Goal: Task Accomplishment & Management: Complete application form

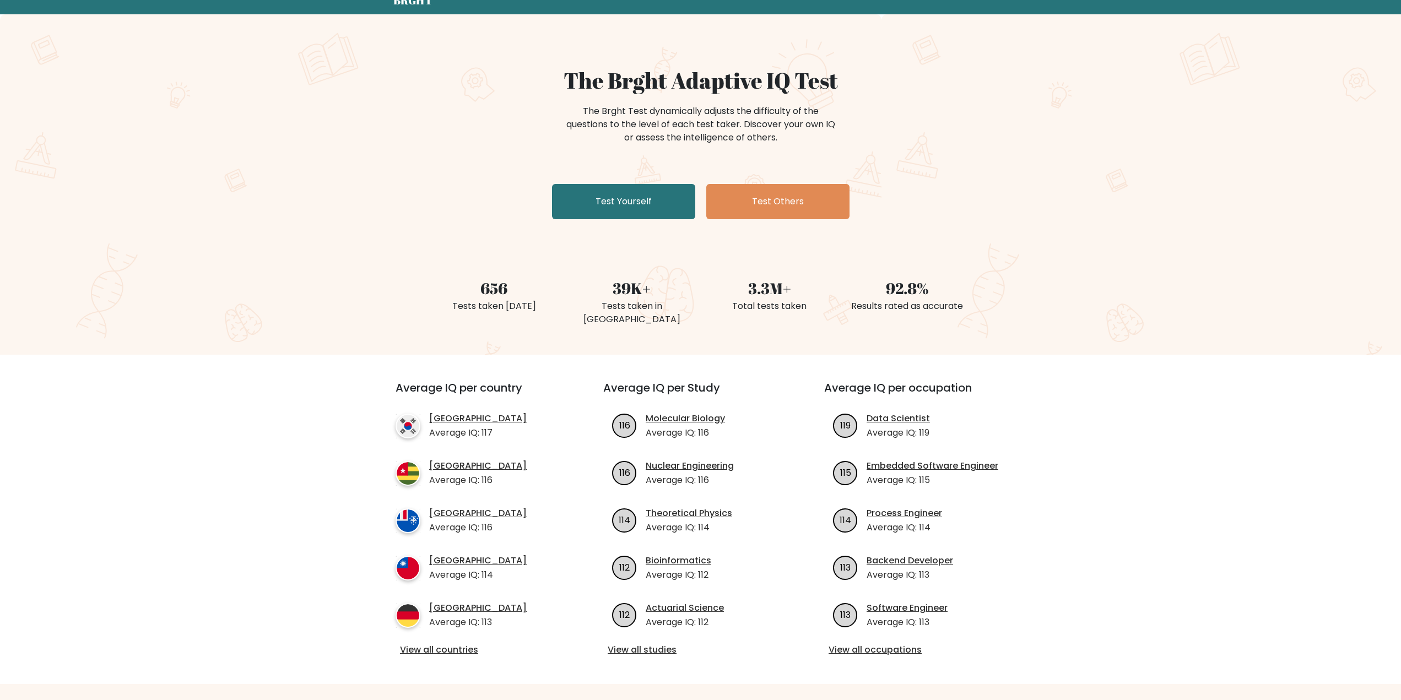
scroll to position [165, 0]
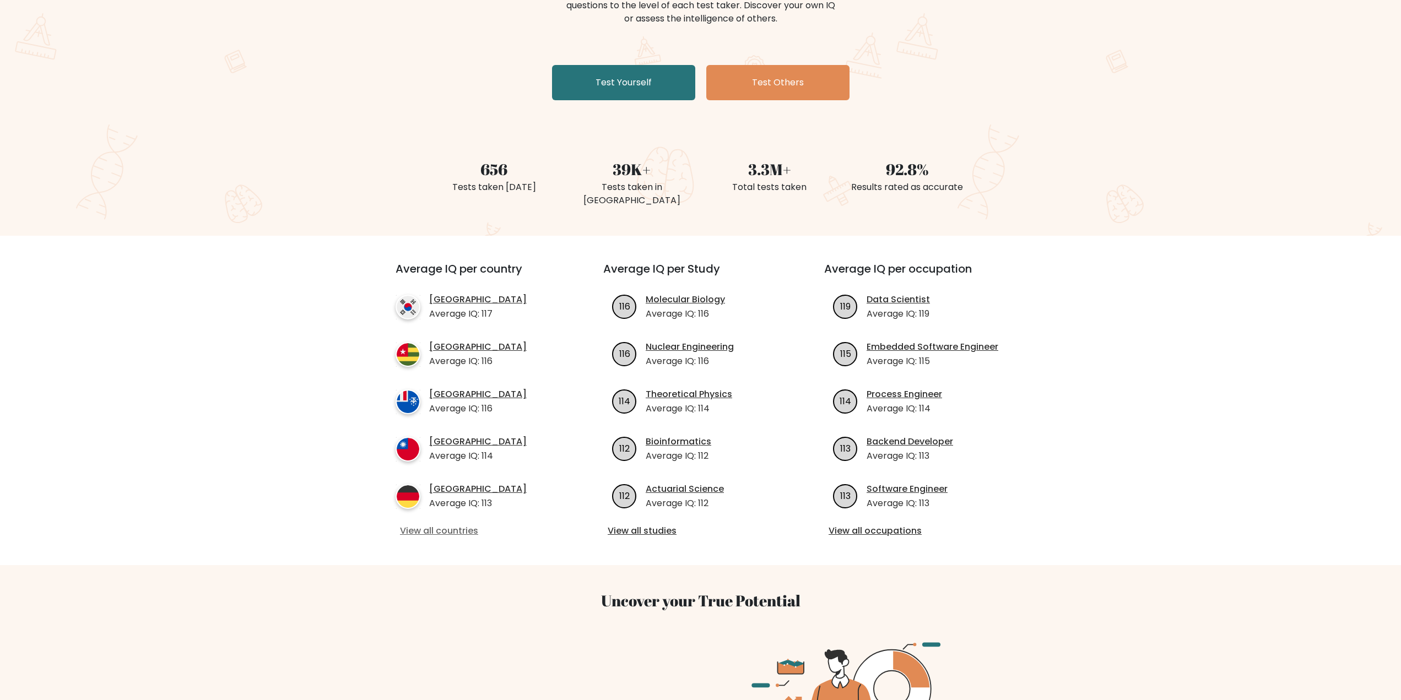
click at [470, 524] on link "View all countries" at bounding box center [479, 530] width 159 height 13
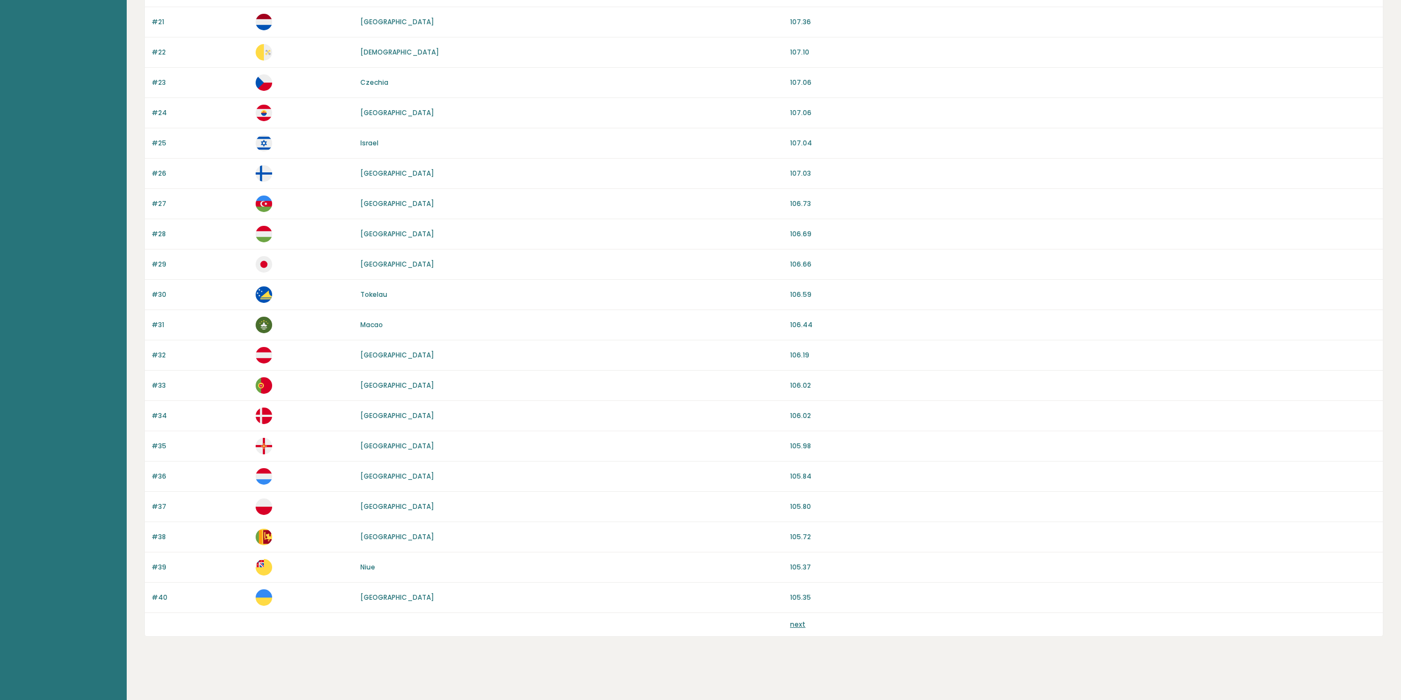
scroll to position [716, 0]
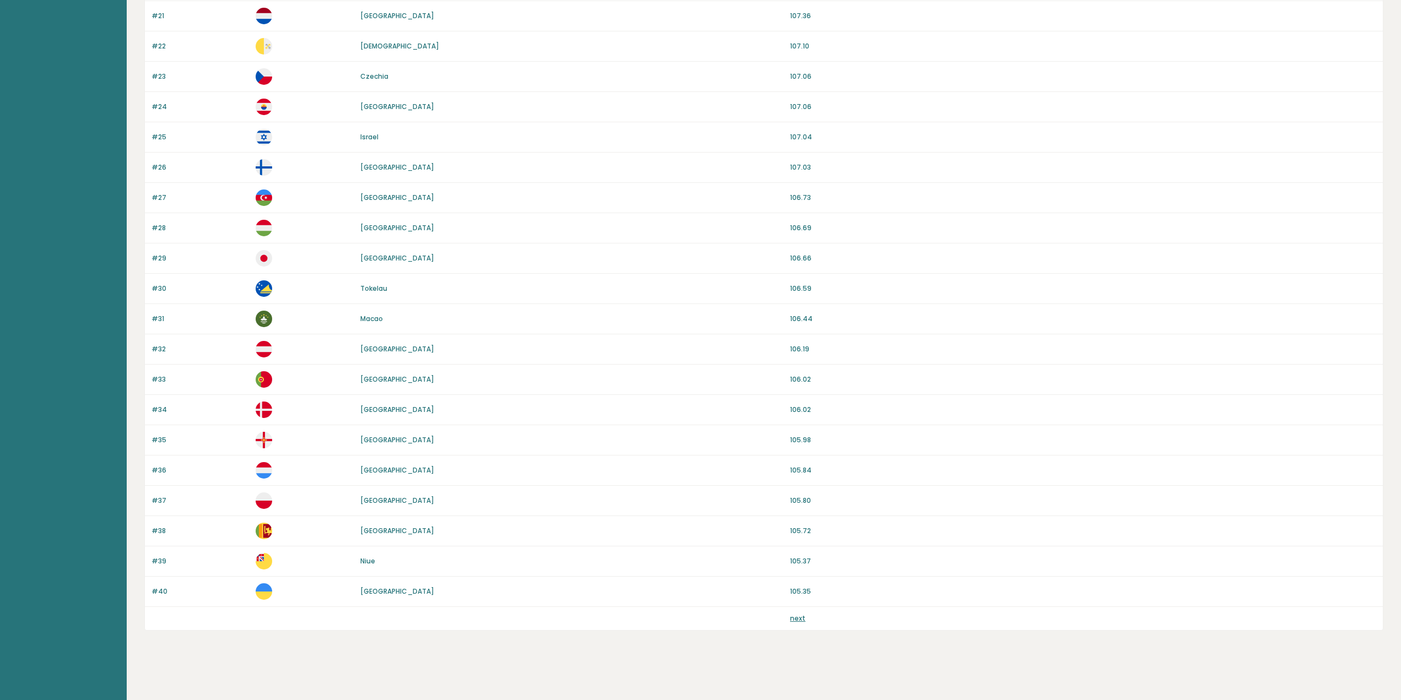
click at [805, 620] on div "next" at bounding box center [1083, 619] width 586 height 10
click at [801, 616] on link "next" at bounding box center [797, 618] width 15 height 9
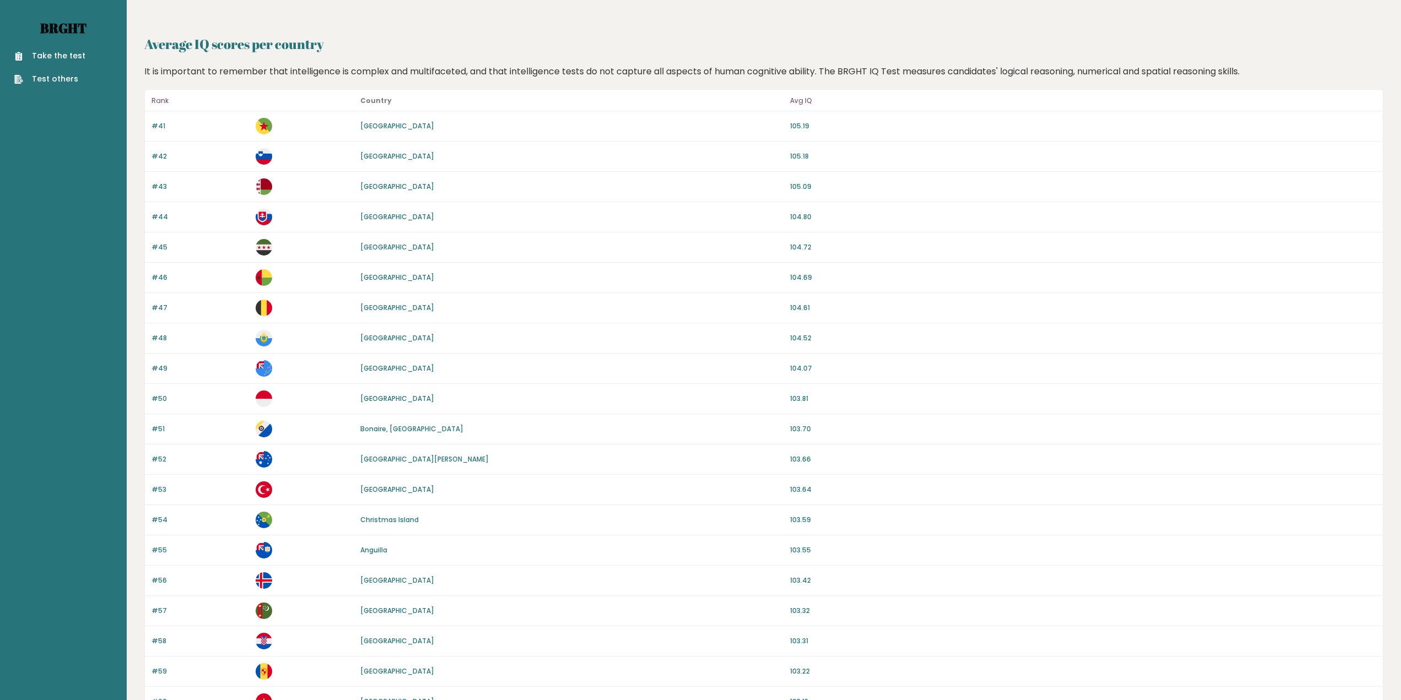
click at [68, 27] on link "Brght" at bounding box center [63, 28] width 46 height 18
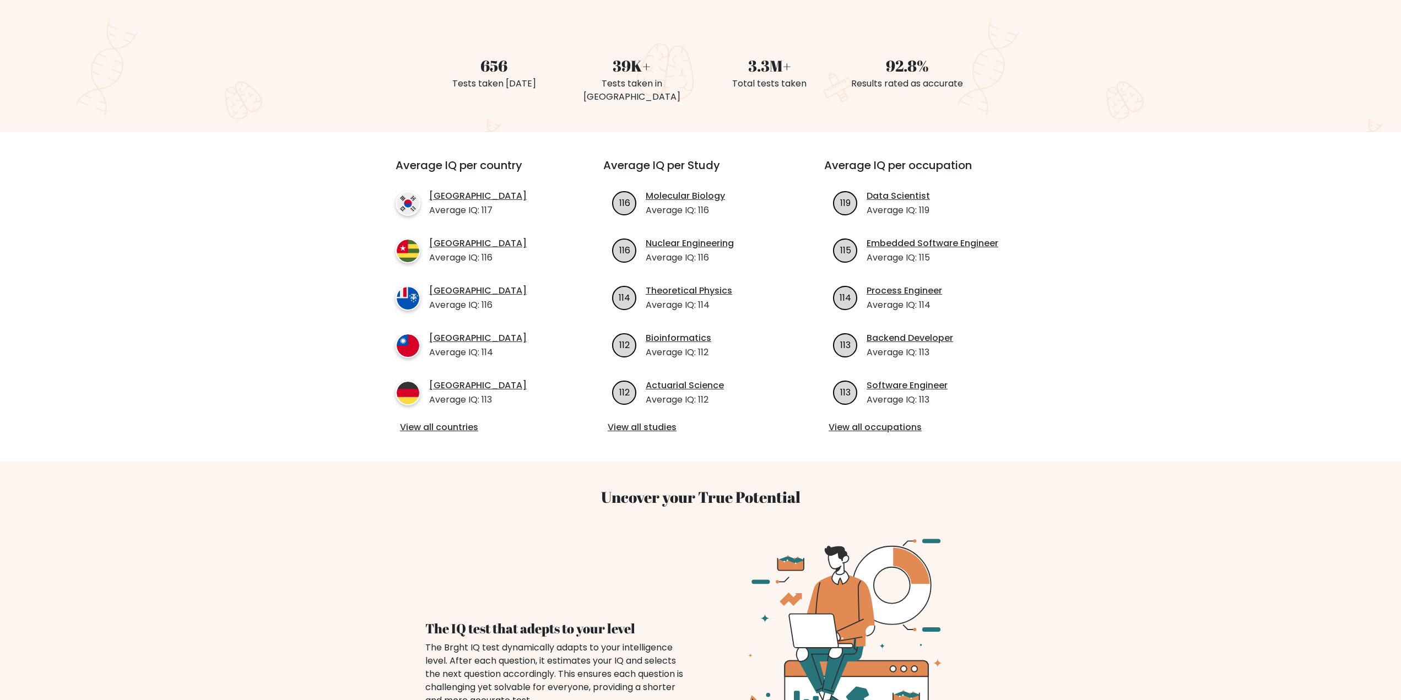
scroll to position [275, 0]
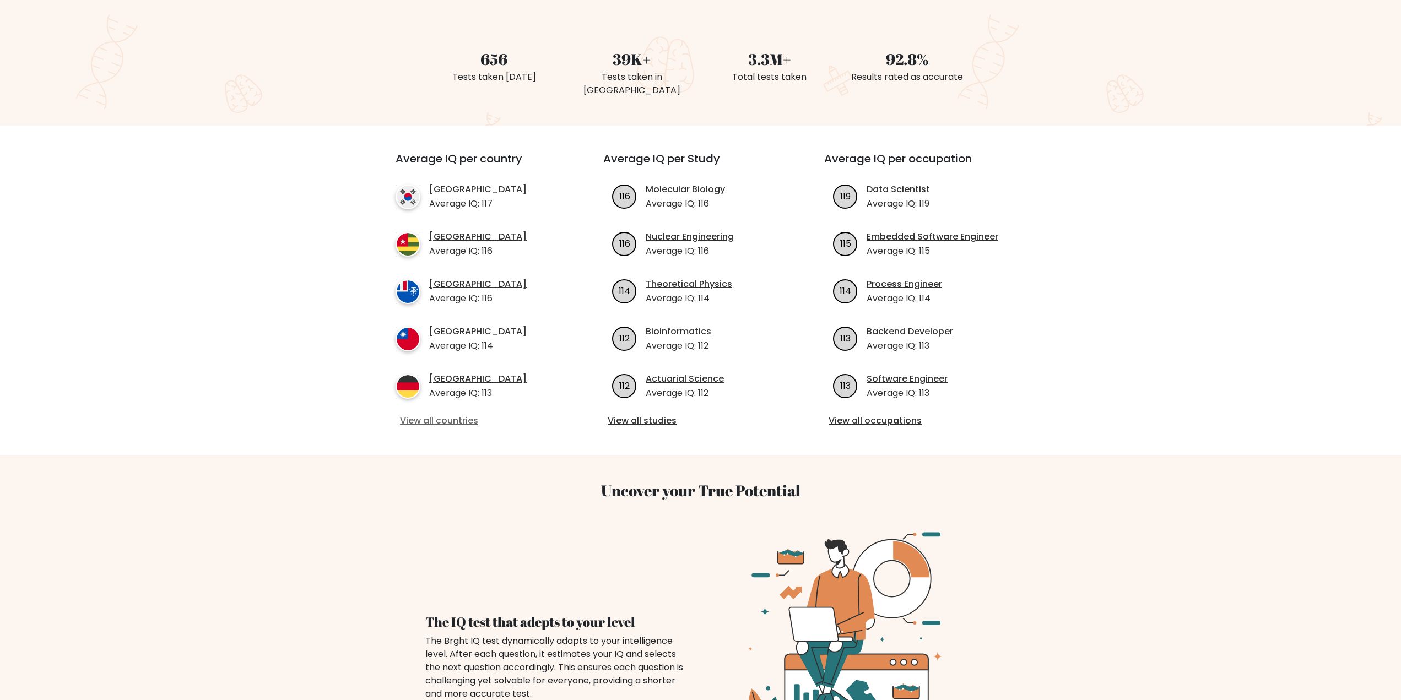
click at [470, 414] on link "View all countries" at bounding box center [479, 420] width 159 height 13
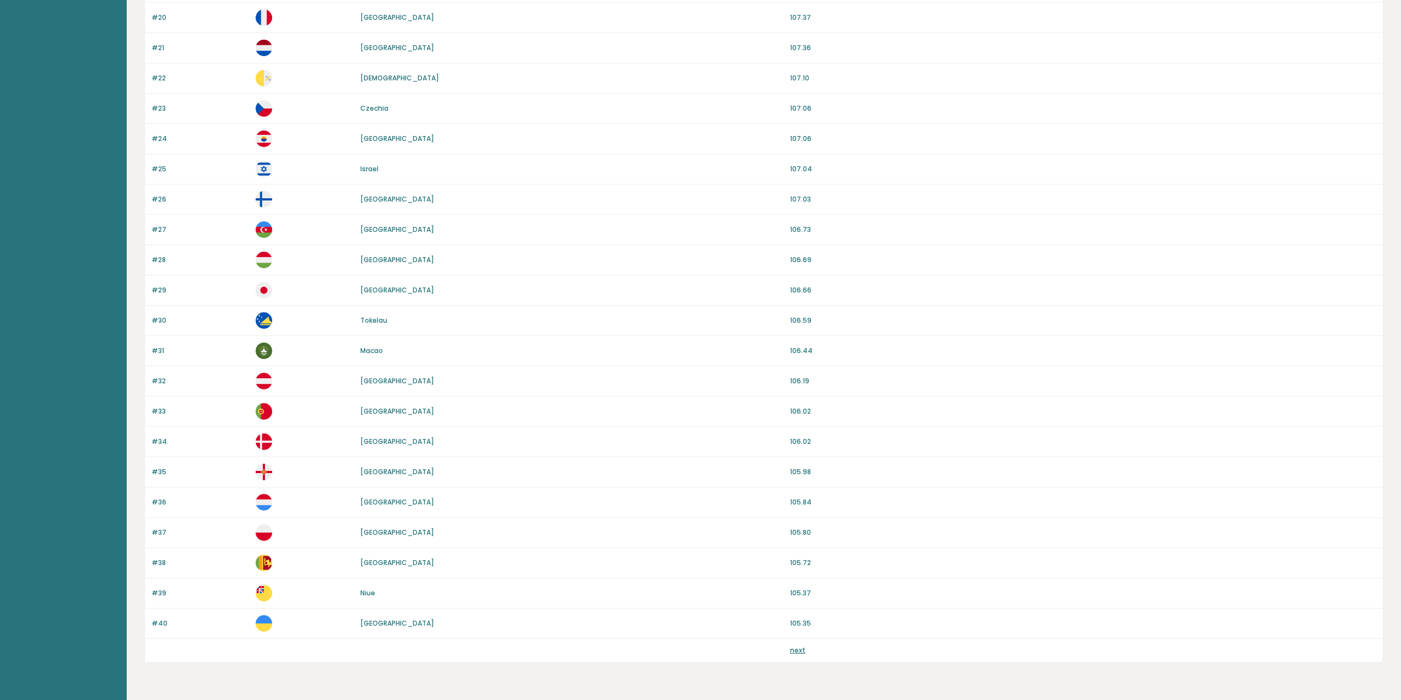
scroll to position [717, 0]
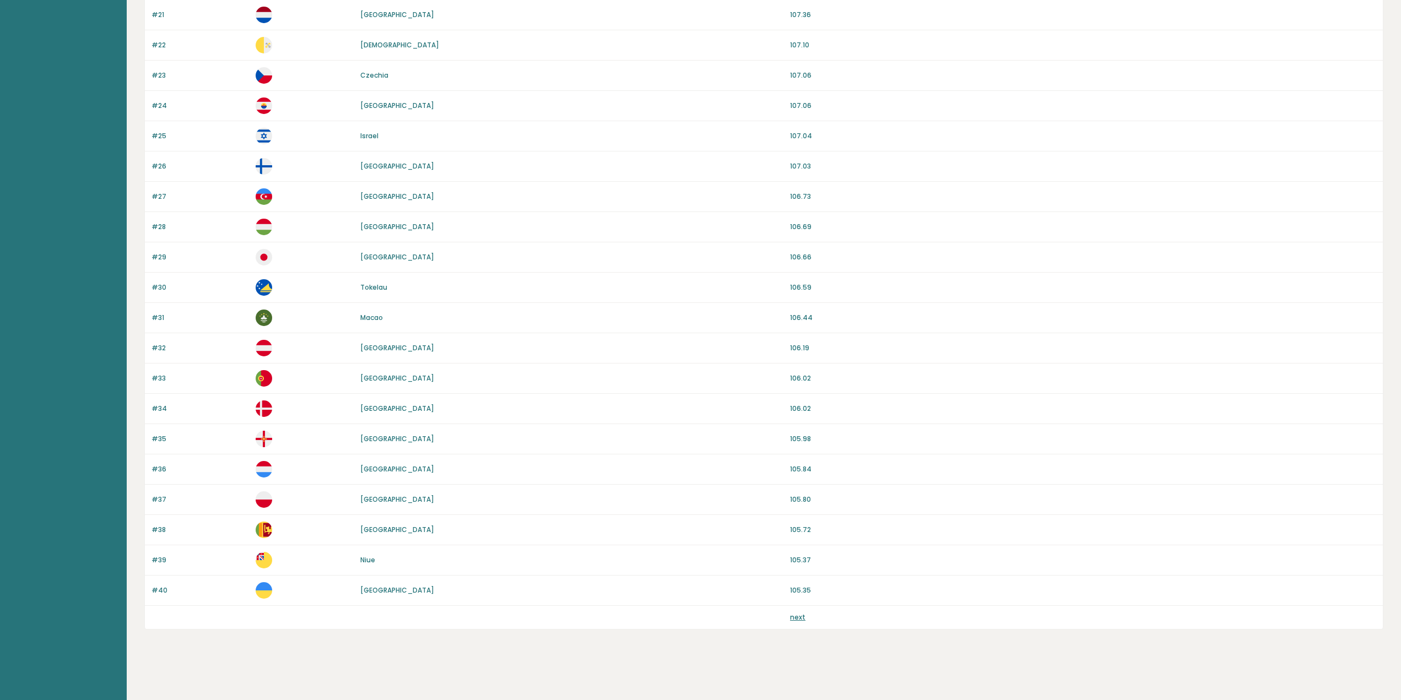
click at [793, 619] on link "next" at bounding box center [797, 616] width 15 height 9
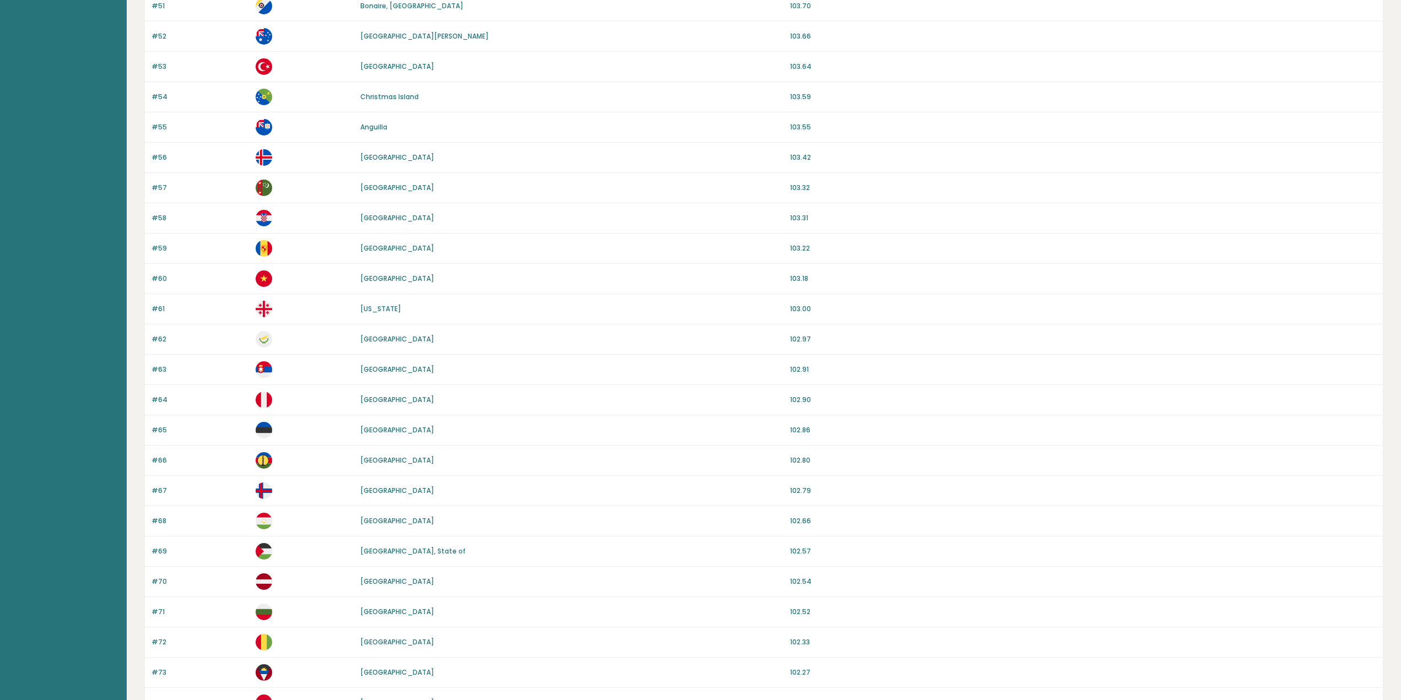
scroll to position [717, 0]
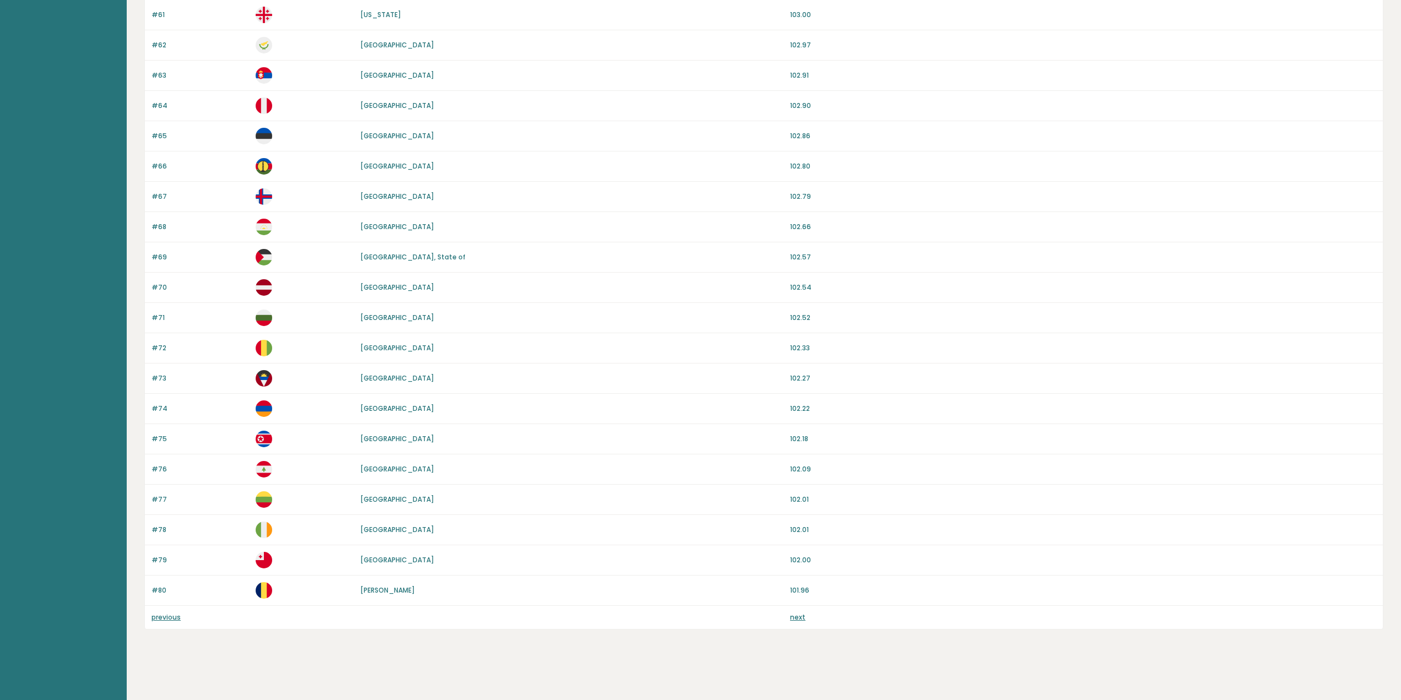
click at [793, 621] on link "next" at bounding box center [797, 616] width 15 height 9
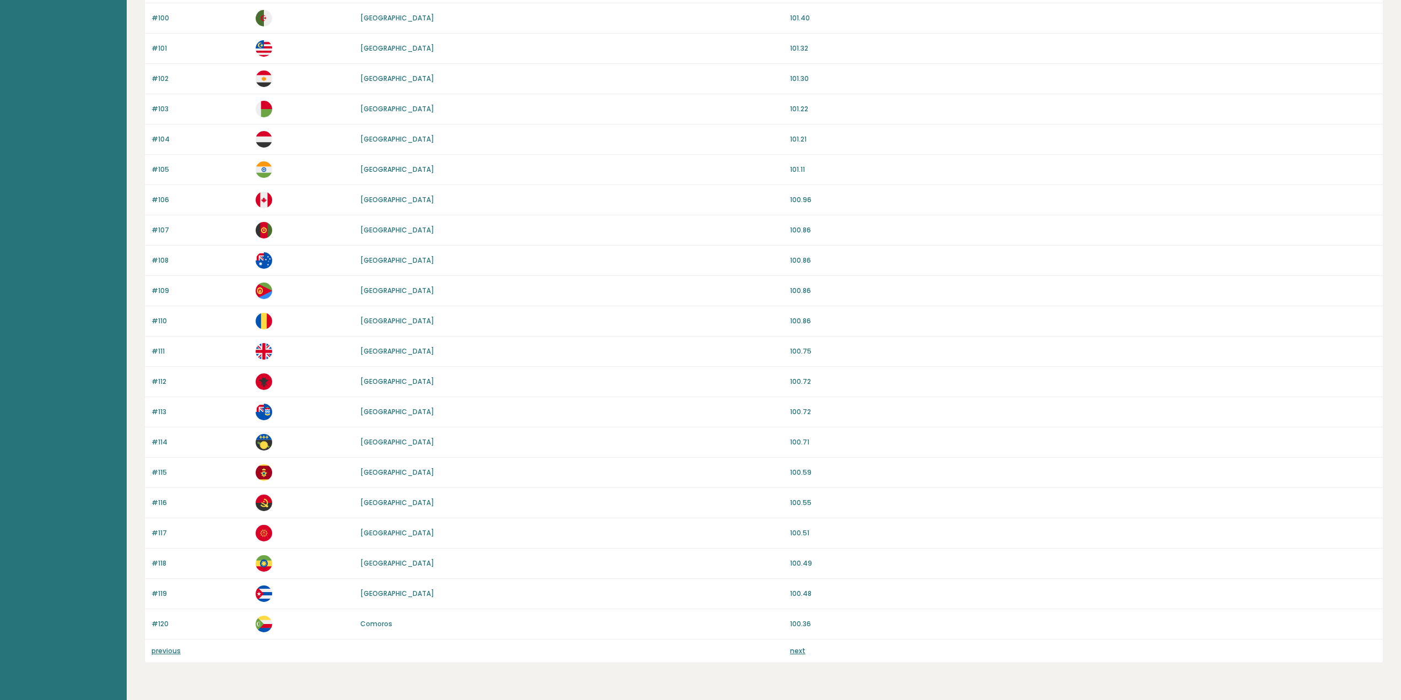
scroll to position [717, 0]
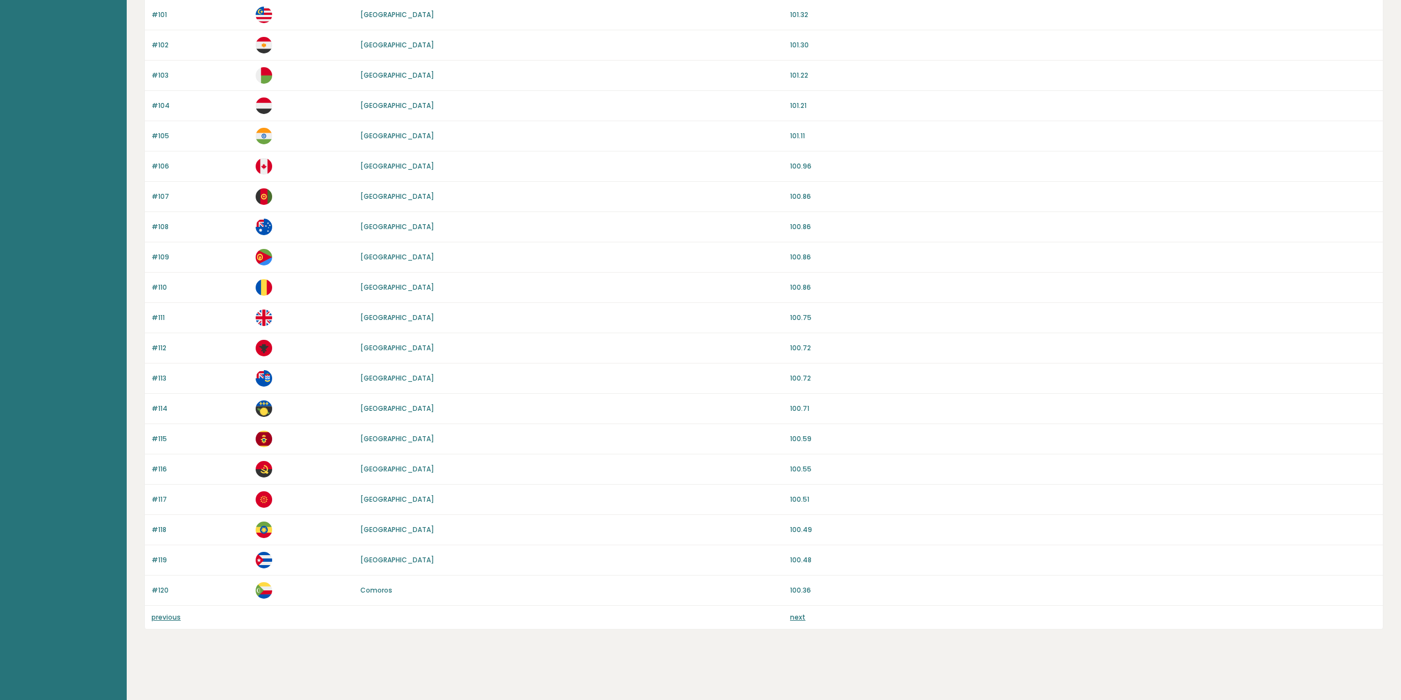
click at [792, 616] on link "next" at bounding box center [797, 616] width 15 height 9
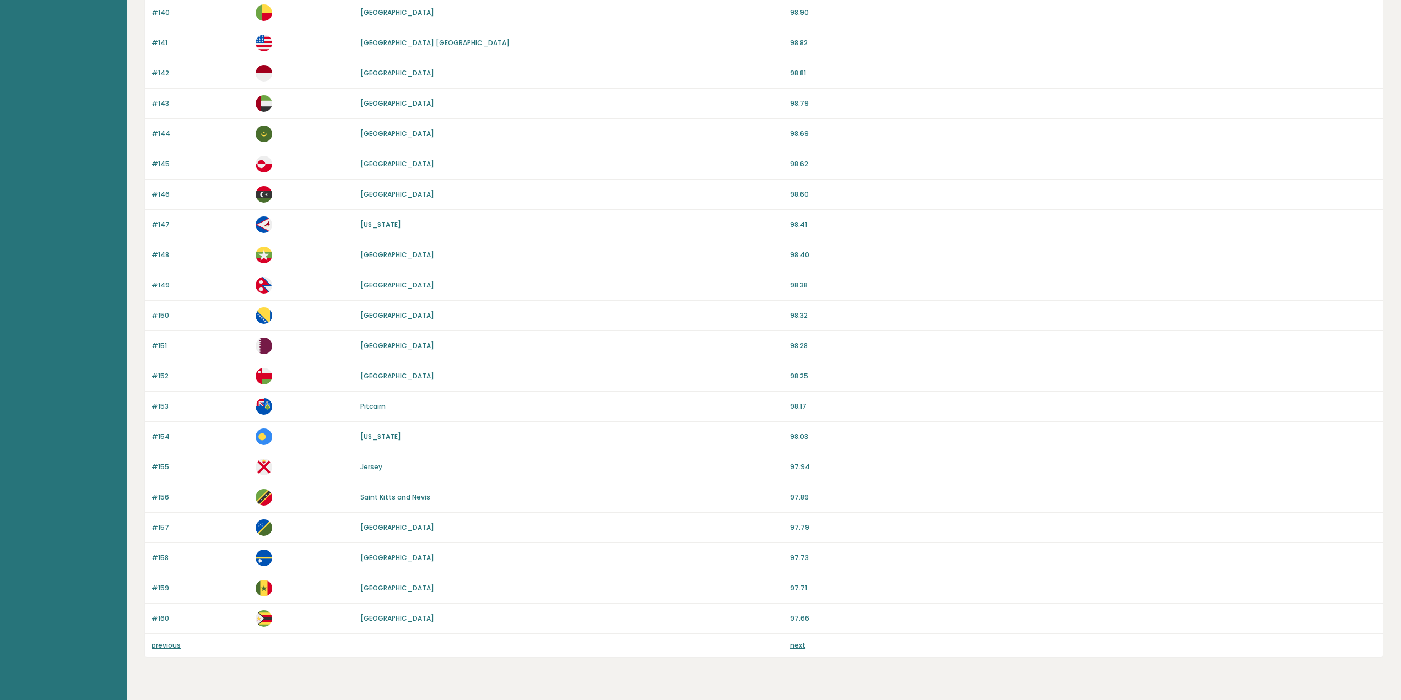
scroll to position [717, 0]
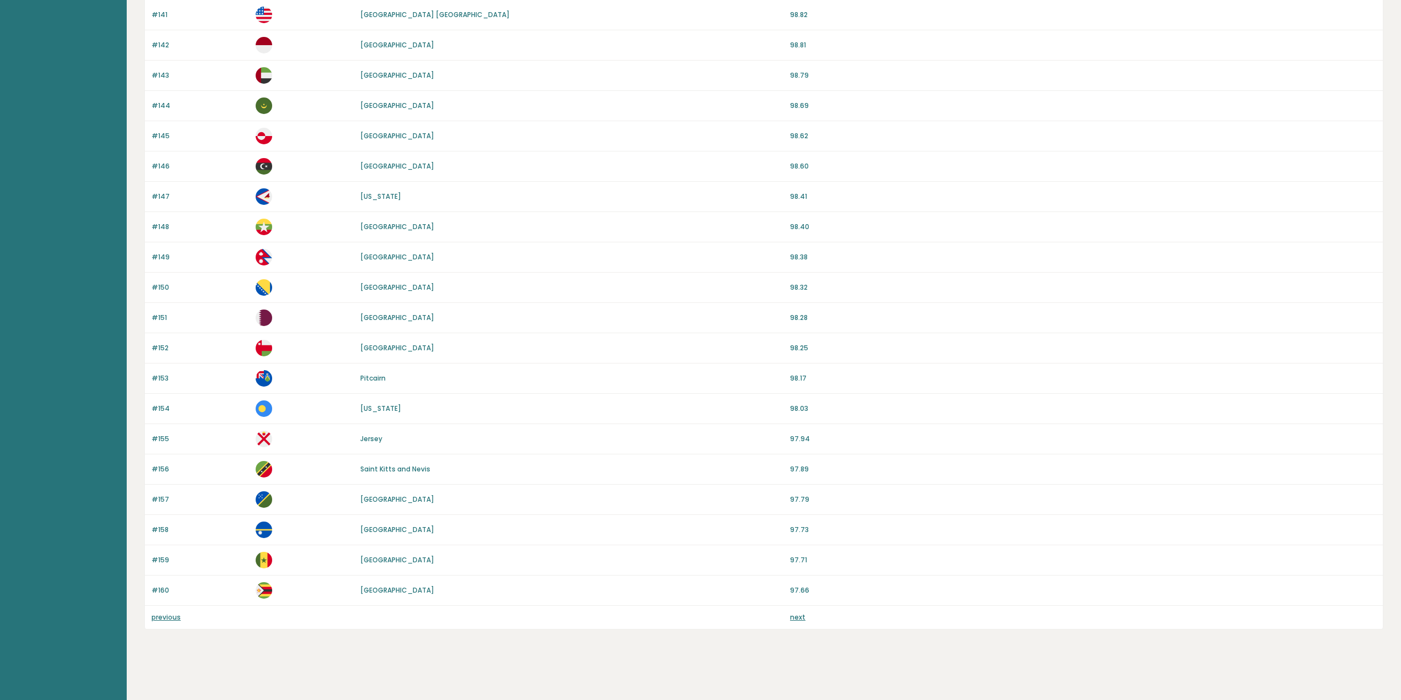
click at [795, 618] on link "next" at bounding box center [797, 616] width 15 height 9
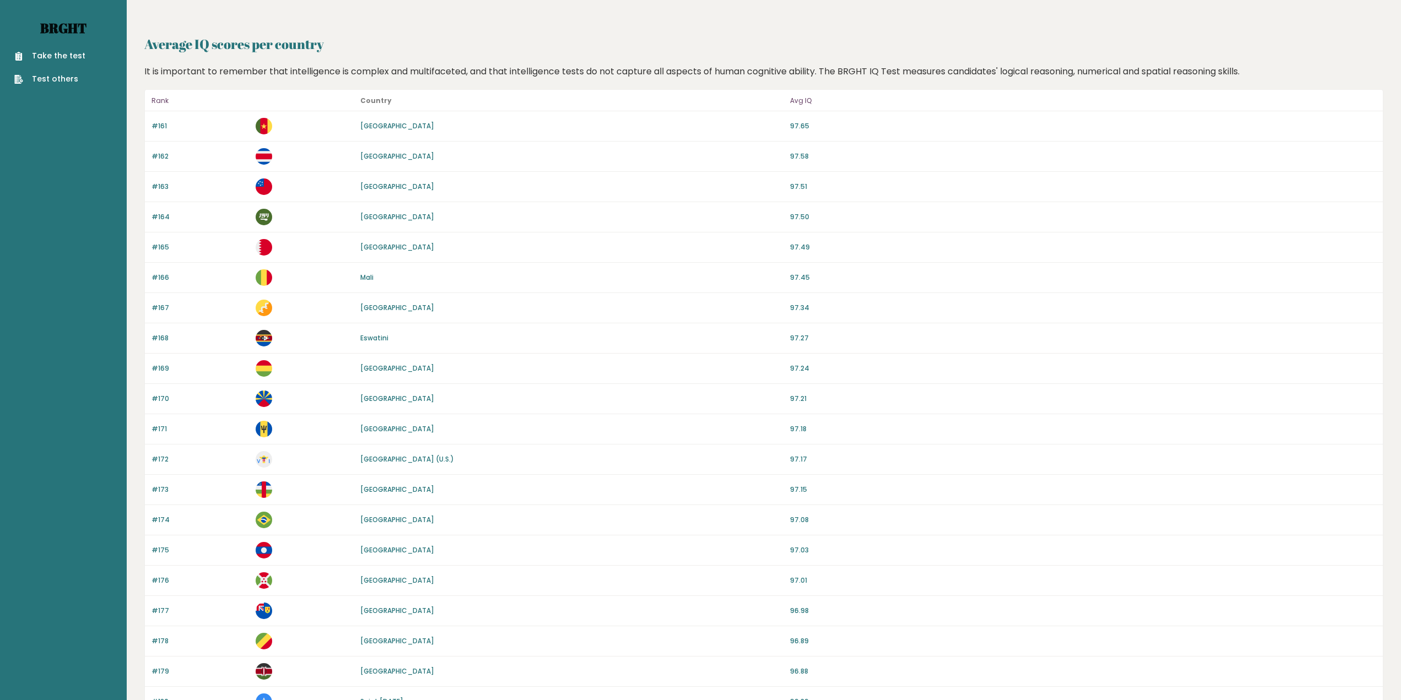
click at [59, 19] on link "Brght" at bounding box center [63, 28] width 46 height 18
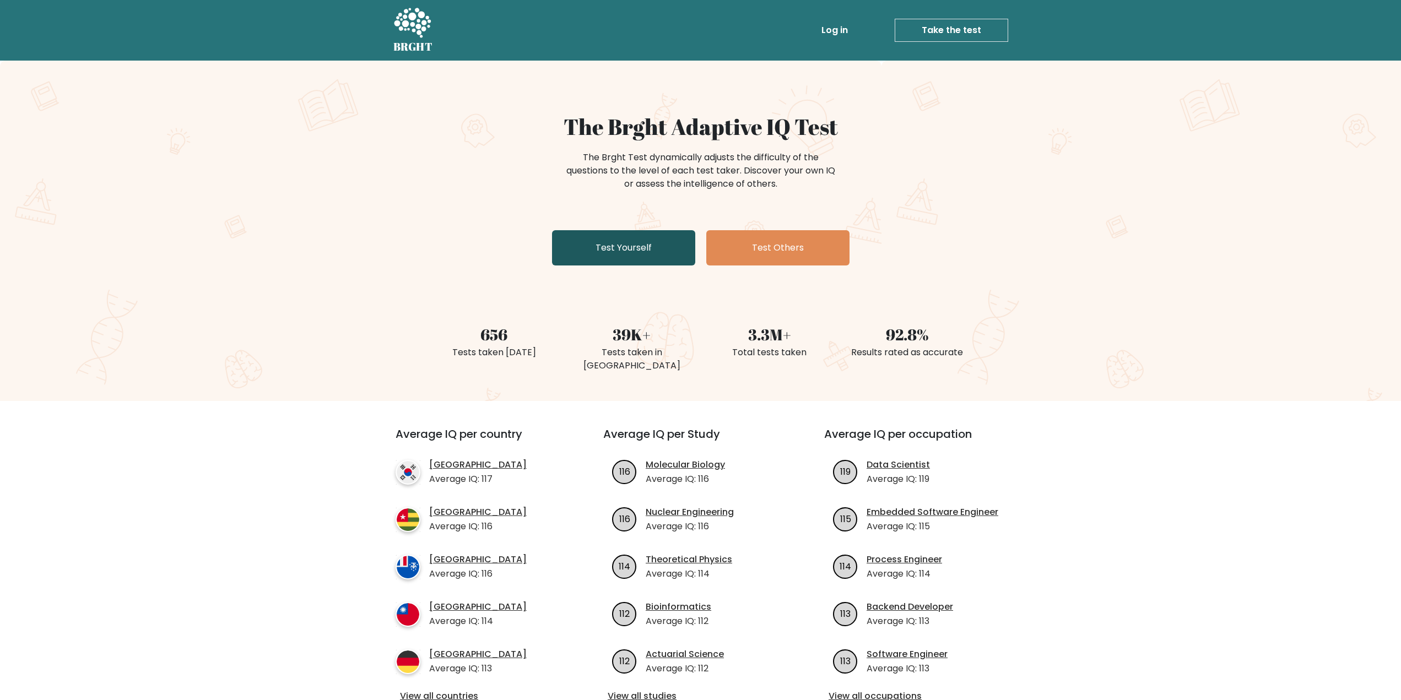
click at [635, 246] on link "Test Yourself" at bounding box center [623, 247] width 143 height 35
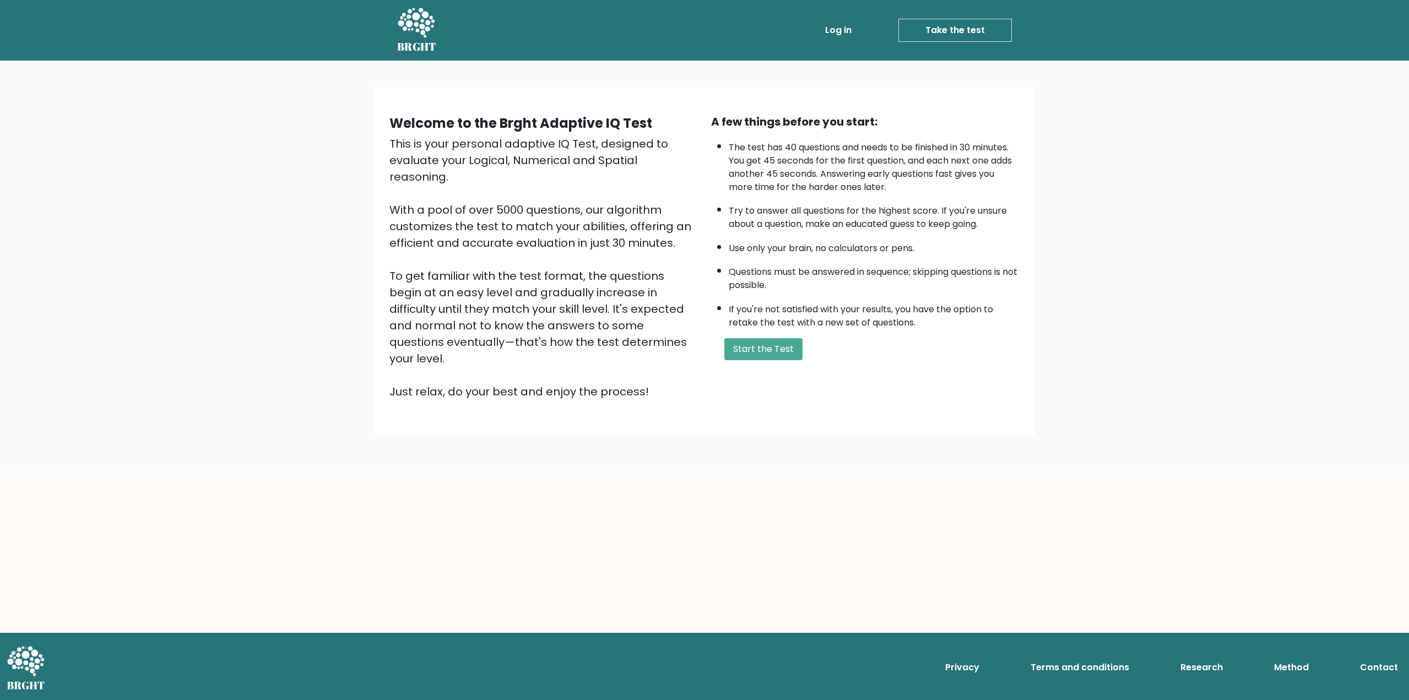
click at [420, 32] on icon at bounding box center [416, 23] width 38 height 33
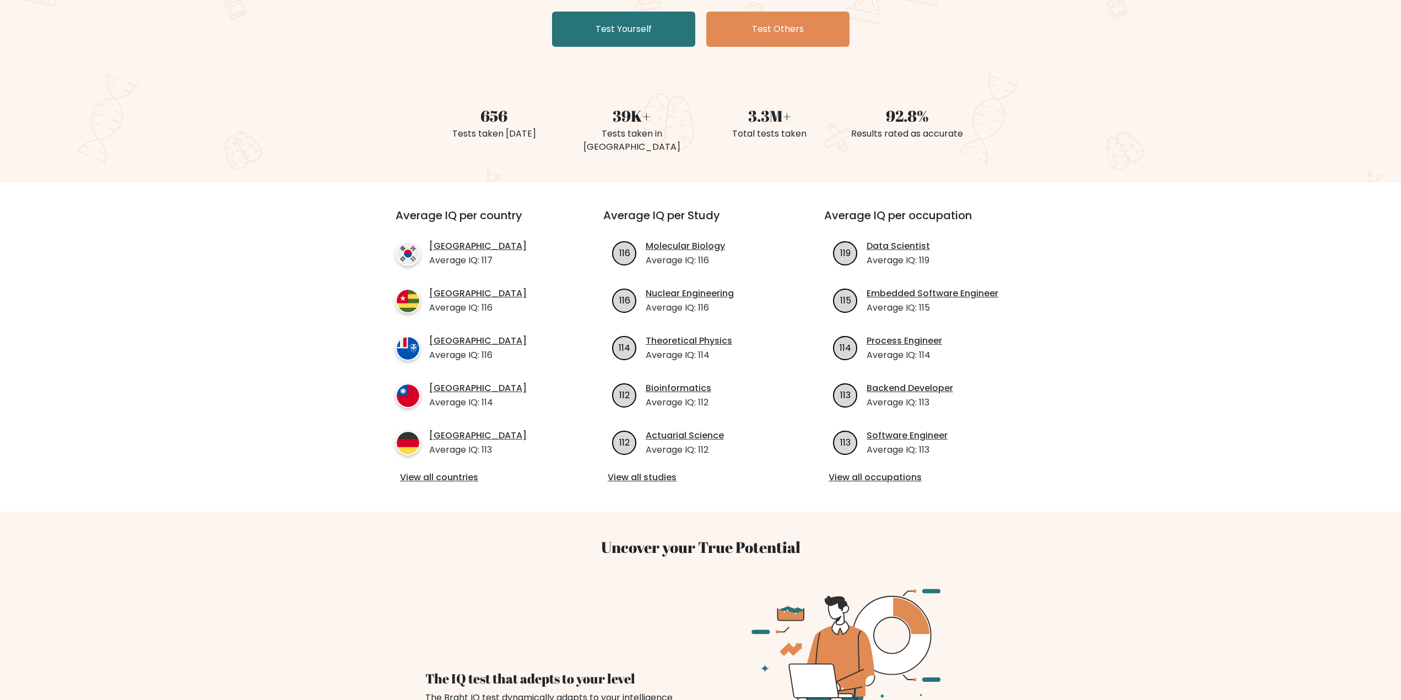
scroll to position [220, 0]
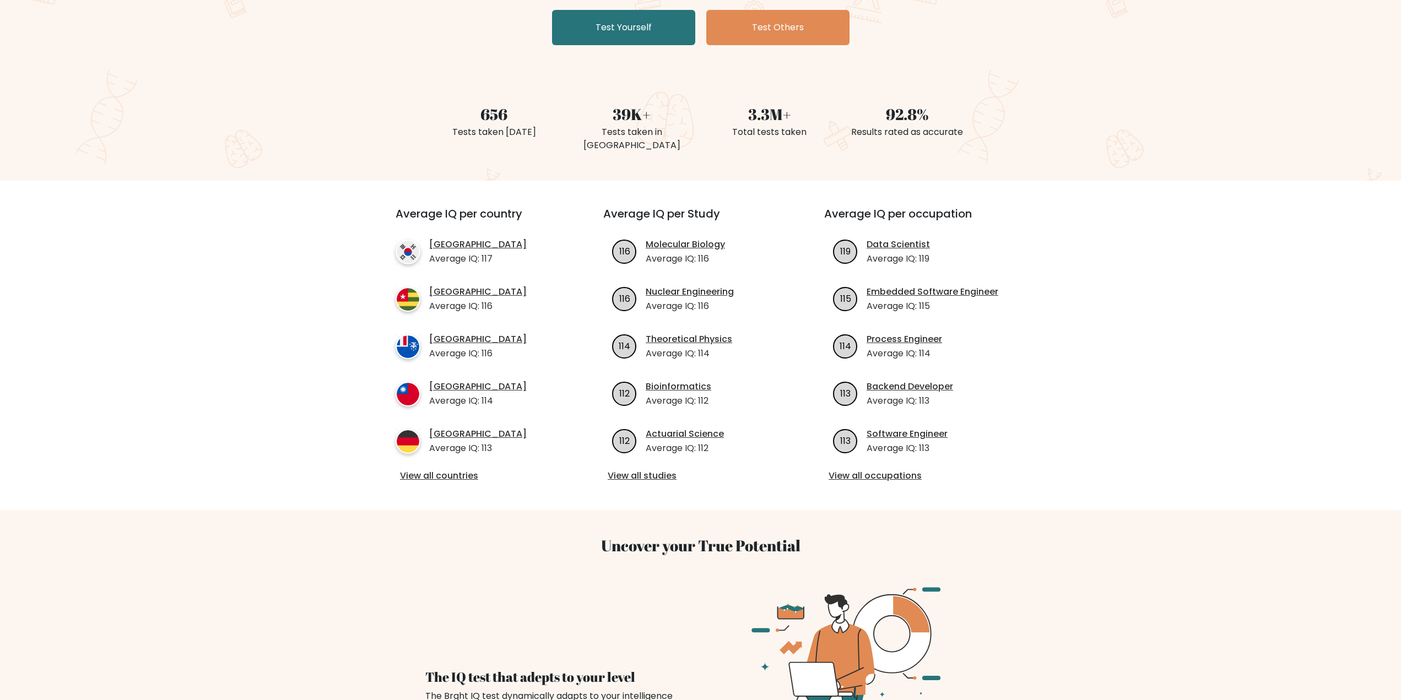
click at [942, 258] on ul "119 Data Scientist Average IQ: 119 115 Embedded Software Engineer Average IQ: 1…" at bounding box center [921, 346] width 194 height 217
drag, startPoint x: 723, startPoint y: 294, endPoint x: 706, endPoint y: 289, distance: 17.8
click at [706, 300] on p "Average IQ: 116" at bounding box center [690, 306] width 88 height 13
click at [784, 242] on li "116 Molecular Biology Average IQ: 116" at bounding box center [700, 252] width 194 height 28
drag, startPoint x: 710, startPoint y: 245, endPoint x: 696, endPoint y: 245, distance: 13.8
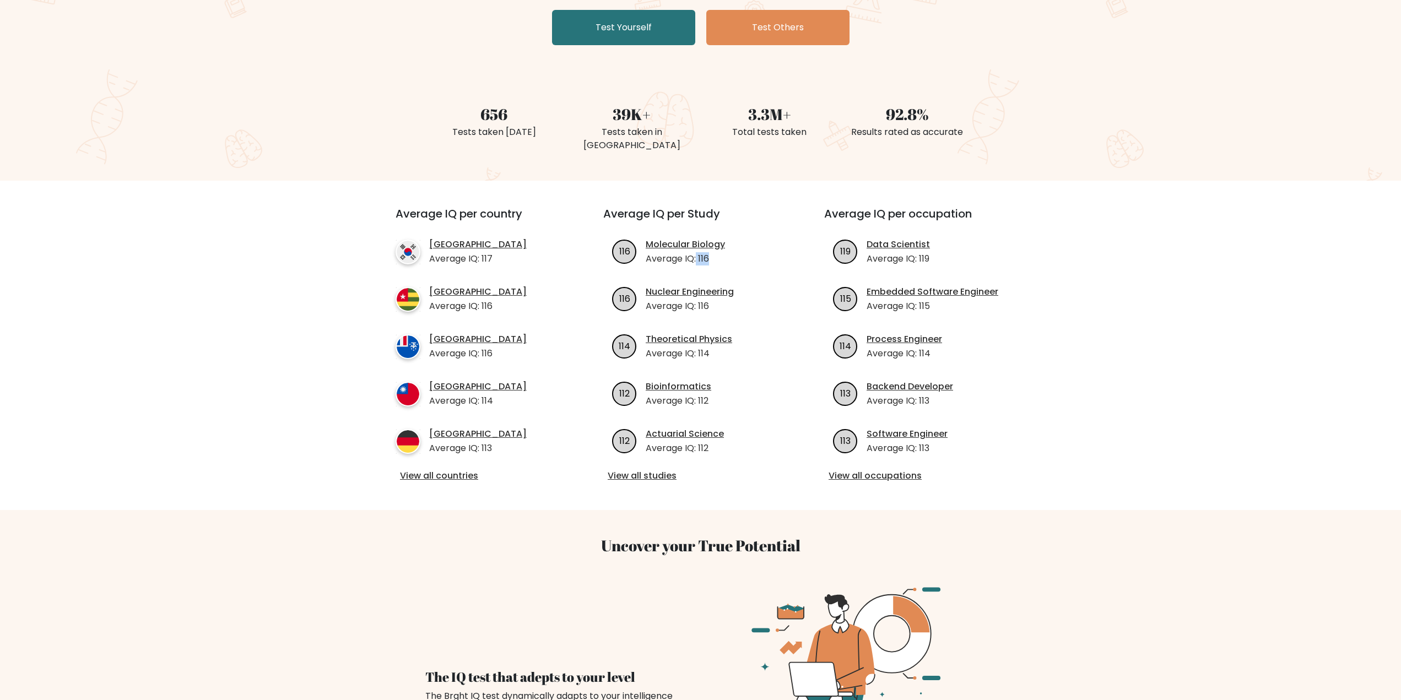
click at [696, 252] on p "Average IQ: 116" at bounding box center [685, 258] width 79 height 13
click at [749, 268] on ul "116 Molecular Biology Average IQ: 116 116 114" at bounding box center [700, 346] width 194 height 217
drag, startPoint x: 872, startPoint y: 249, endPoint x: 963, endPoint y: 254, distance: 91.0
click at [963, 254] on ul "119 Data Scientist Average IQ: 119 115 Embedded Software Engineer Average IQ: 1…" at bounding box center [921, 346] width 194 height 217
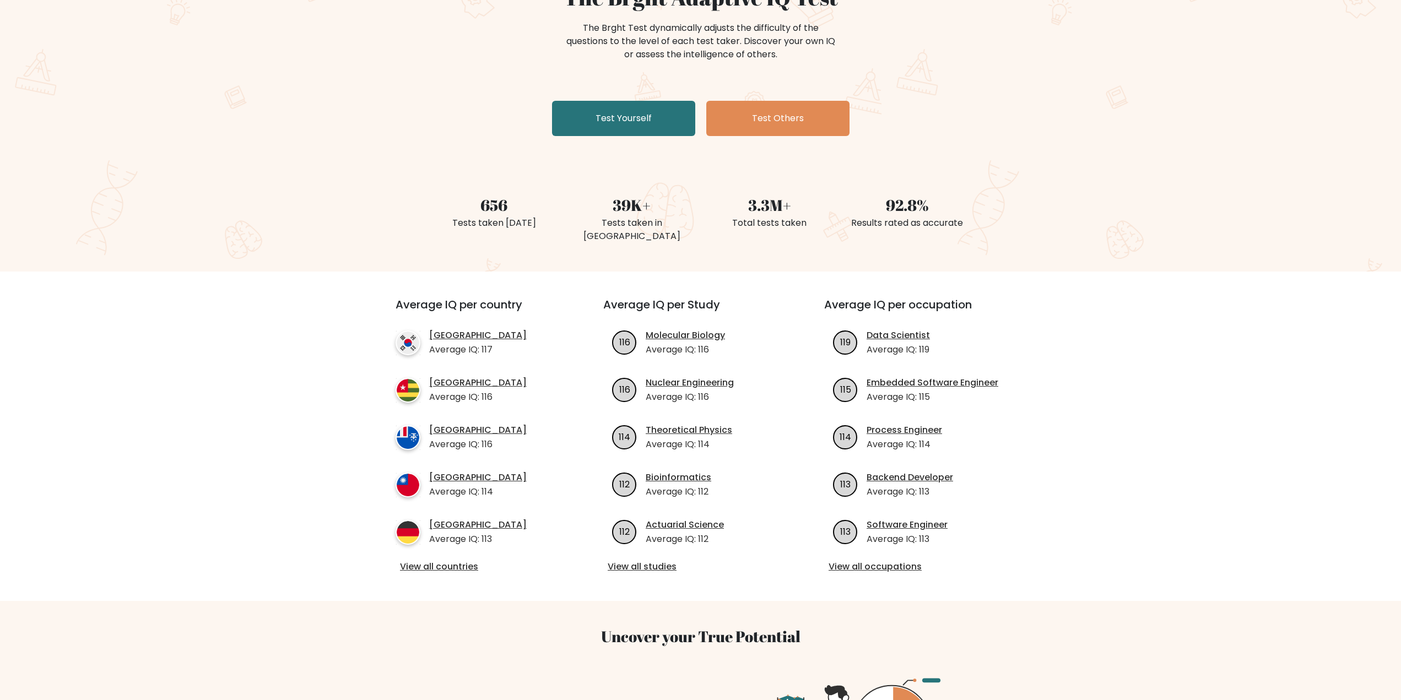
scroll to position [0, 0]
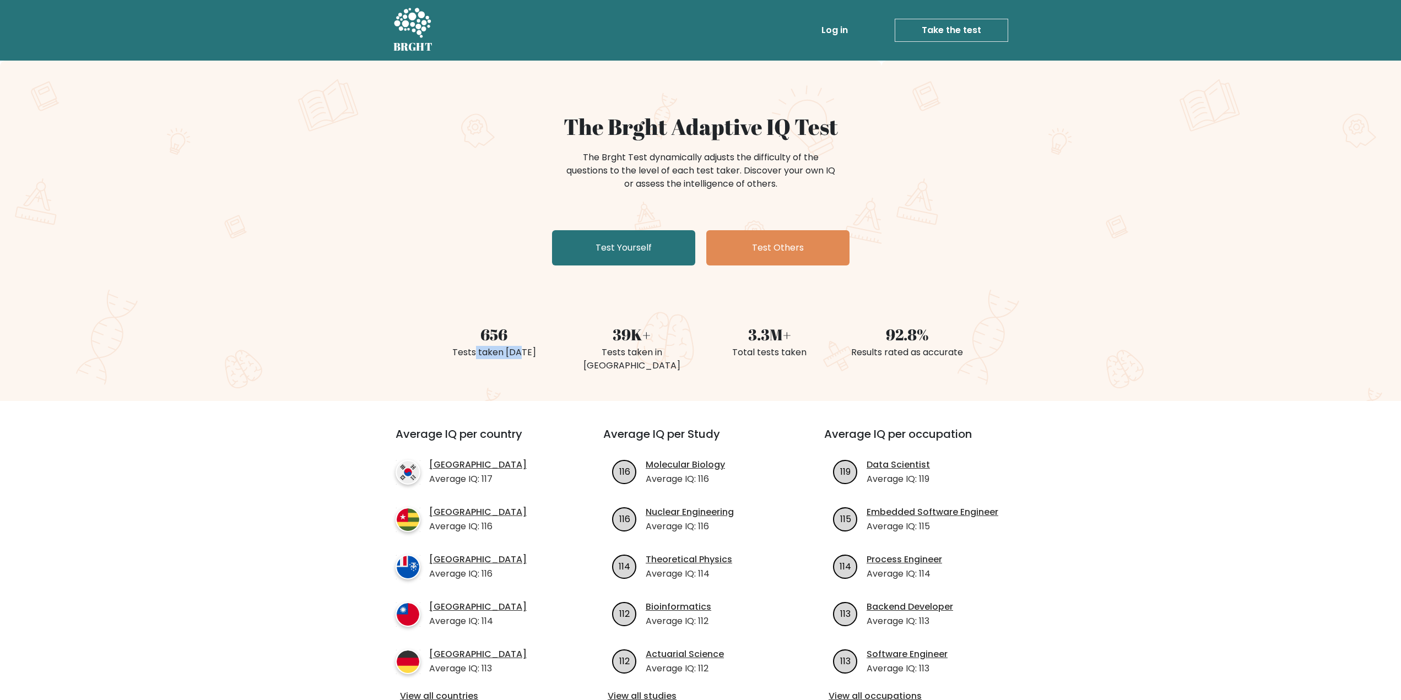
drag, startPoint x: 475, startPoint y: 347, endPoint x: 523, endPoint y: 348, distance: 47.9
click at [523, 348] on div "Tests taken today" at bounding box center [494, 352] width 124 height 13
drag, startPoint x: 1140, startPoint y: 366, endPoint x: 1131, endPoint y: 360, distance: 11.5
click at [1131, 360] on div "The Brght Adaptive IQ Test The Brght Test dynamically adjusts the difficulty of…" at bounding box center [700, 231] width 1401 height 340
click at [630, 245] on link "Test Yourself" at bounding box center [623, 247] width 143 height 35
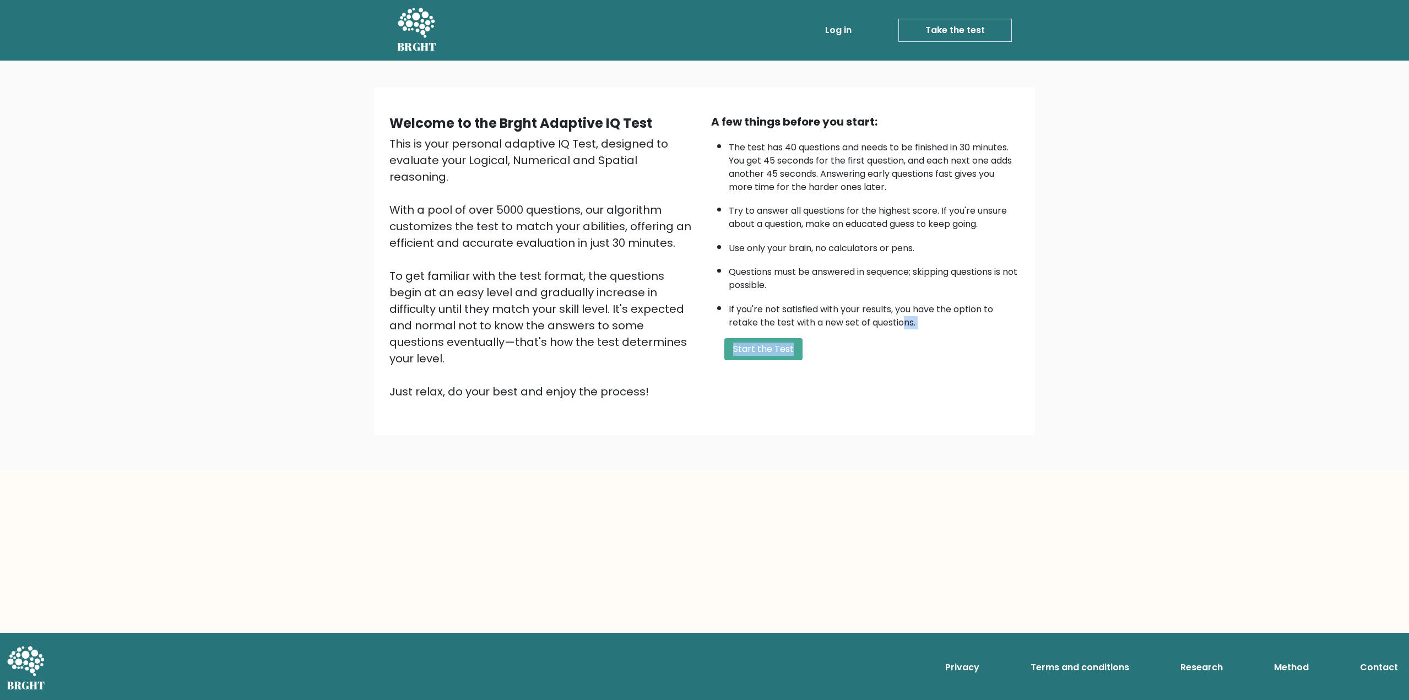
drag, startPoint x: 898, startPoint y: 334, endPoint x: 907, endPoint y: 318, distance: 18.0
click at [907, 318] on div "A few things before you start: The test has 40 questions and needs to be finish…" at bounding box center [865, 256] width 322 height 286
click at [962, 362] on div "A few things before you start: The test has 40 questions and needs to be finish…" at bounding box center [865, 256] width 322 height 286
click at [749, 345] on button "Start the Test" at bounding box center [763, 349] width 78 height 22
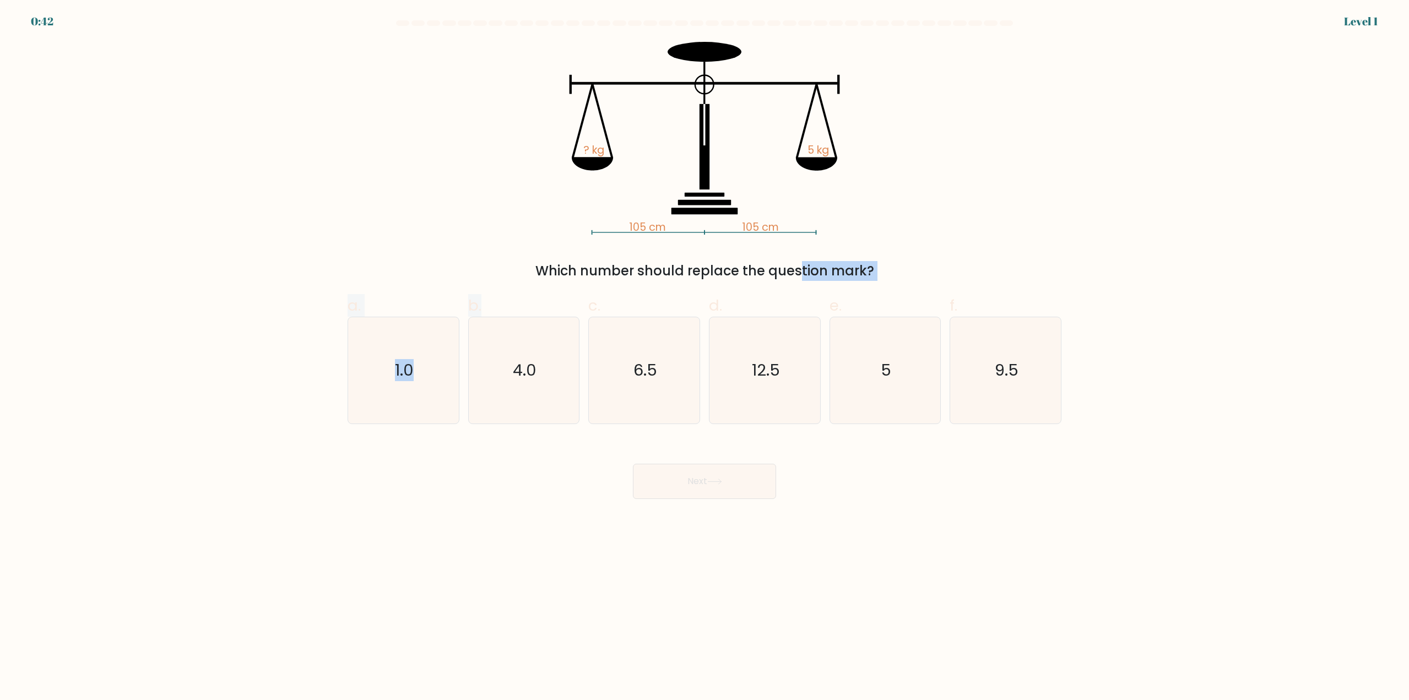
drag, startPoint x: 534, startPoint y: 281, endPoint x: 701, endPoint y: 280, distance: 166.3
click at [698, 280] on form at bounding box center [704, 259] width 1409 height 479
click at [1041, 247] on div "105 cm 105 cm ? kg 5 kg Which number should replace the question mark?" at bounding box center [704, 161] width 727 height 239
click at [901, 388] on icon "5" at bounding box center [885, 370] width 106 height 106
click at [705, 357] on input "e. 5" at bounding box center [704, 353] width 1 height 7
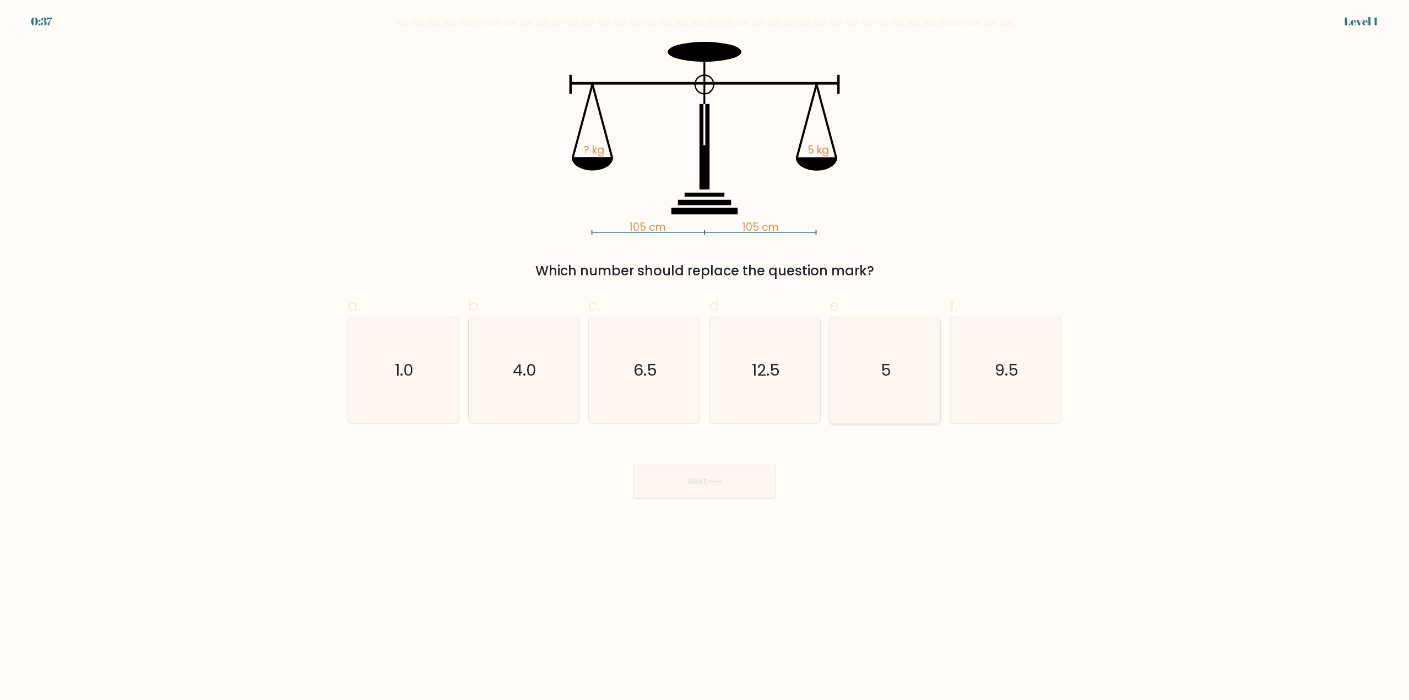
radio input "true"
click at [691, 486] on button "Next" at bounding box center [704, 481] width 143 height 35
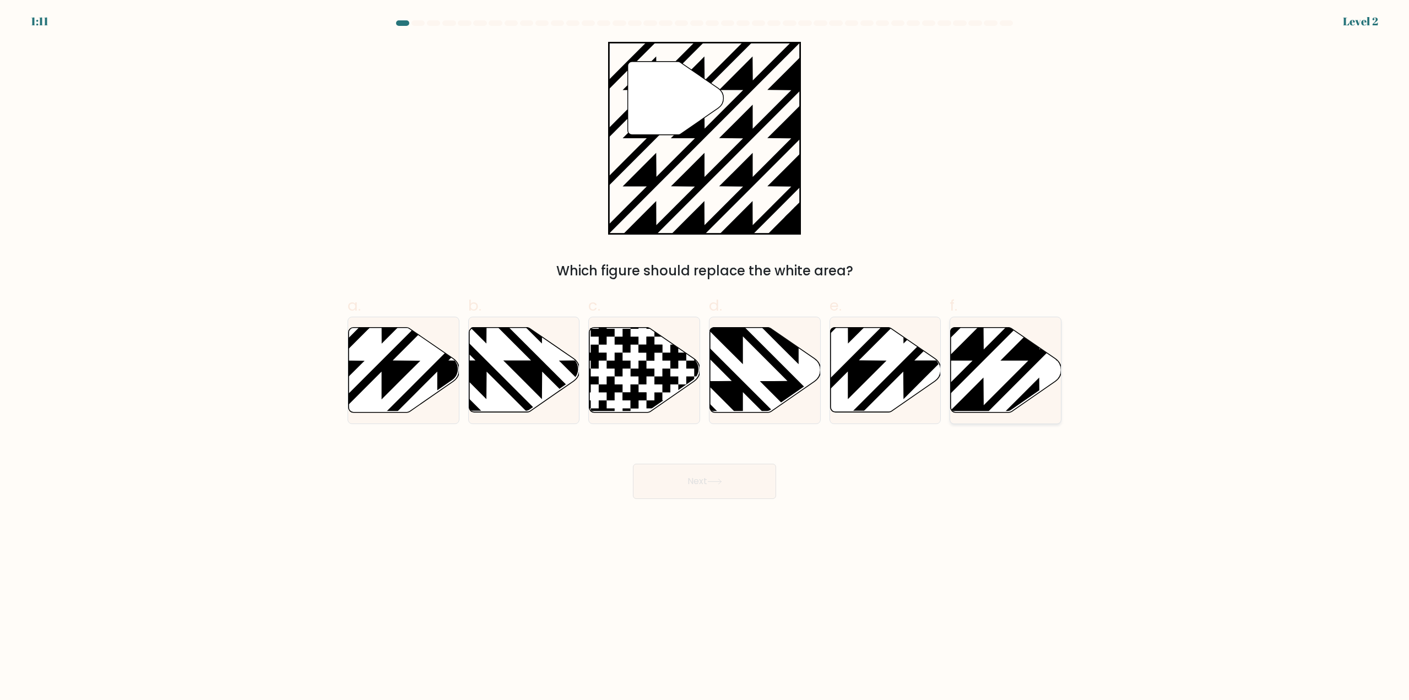
click at [1028, 369] on icon at bounding box center [1039, 416] width 223 height 223
click at [705, 357] on input "f." at bounding box center [704, 353] width 1 height 7
radio input "true"
click at [702, 481] on button "Next" at bounding box center [704, 481] width 143 height 35
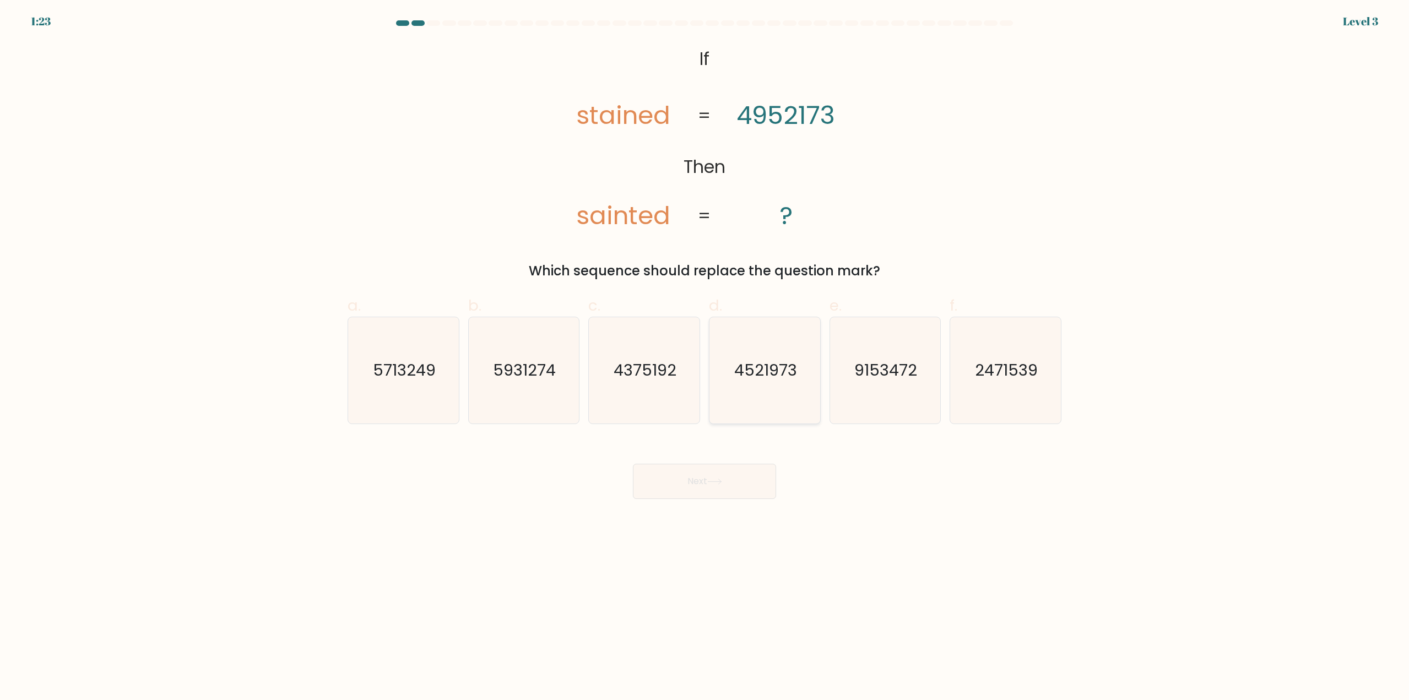
click at [753, 395] on icon "4521973" at bounding box center [765, 370] width 106 height 106
click at [705, 357] on input "d. 4521973" at bounding box center [704, 353] width 1 height 7
radio input "true"
click at [709, 487] on button "Next" at bounding box center [704, 481] width 143 height 35
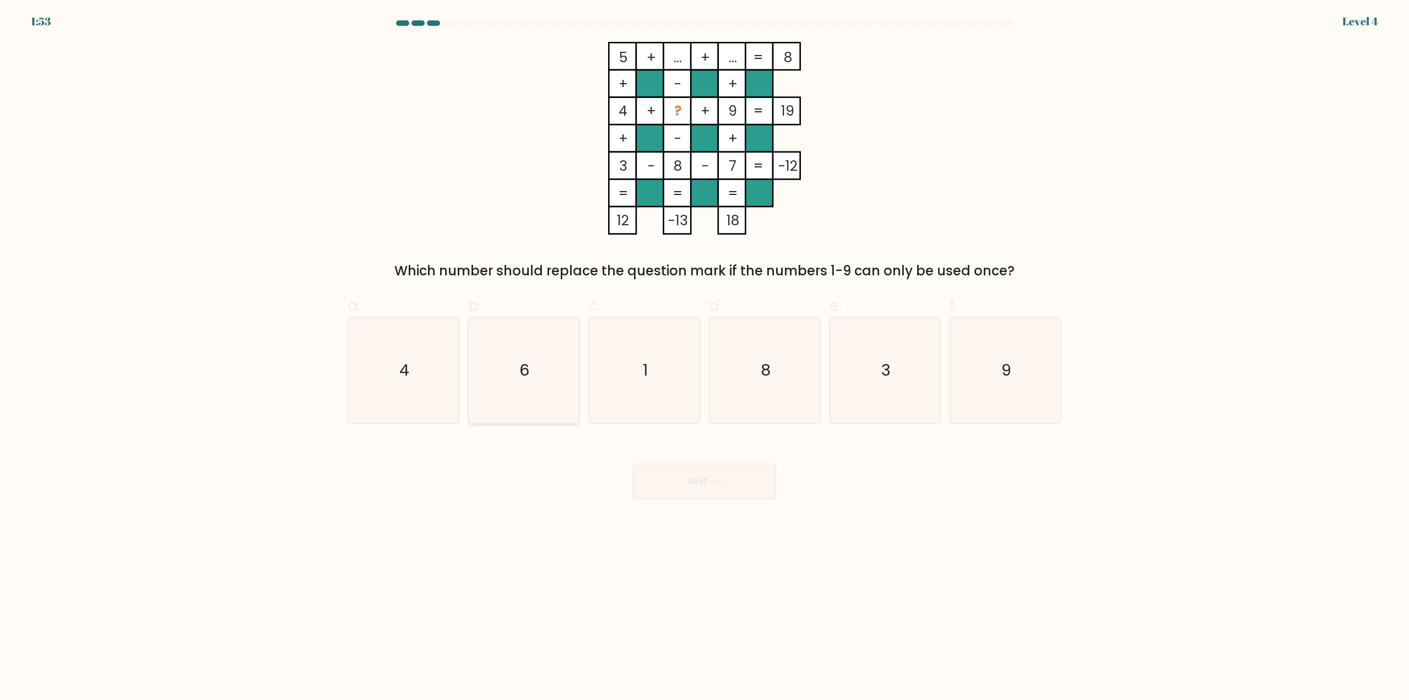
click at [527, 377] on text "6" at bounding box center [525, 371] width 10 height 22
click at [704, 357] on input "b. 6" at bounding box center [704, 353] width 1 height 7
radio input "true"
click at [688, 487] on button "Next" at bounding box center [704, 481] width 143 height 35
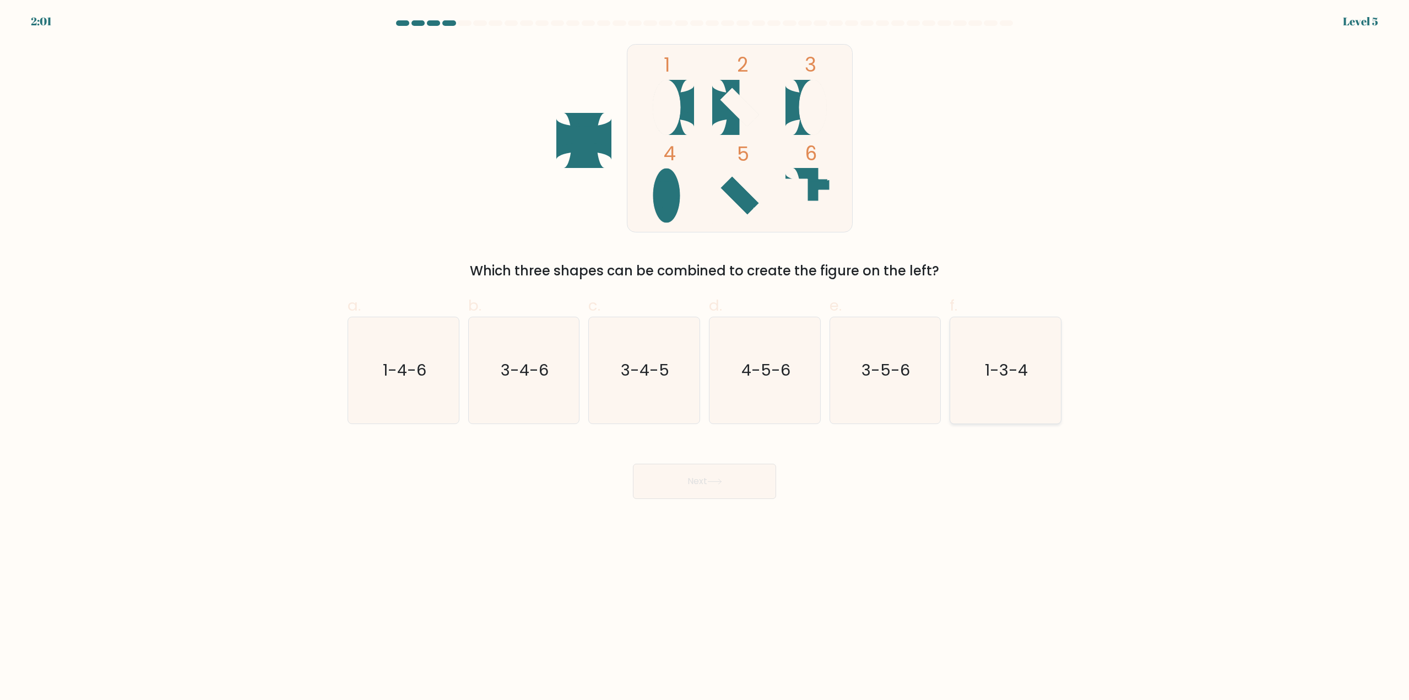
click at [982, 389] on icon "1-3-4" at bounding box center [1005, 370] width 106 height 106
click at [705, 357] on input "f. 1-3-4" at bounding box center [704, 353] width 1 height 7
radio input "true"
click at [721, 484] on icon at bounding box center [714, 482] width 15 height 6
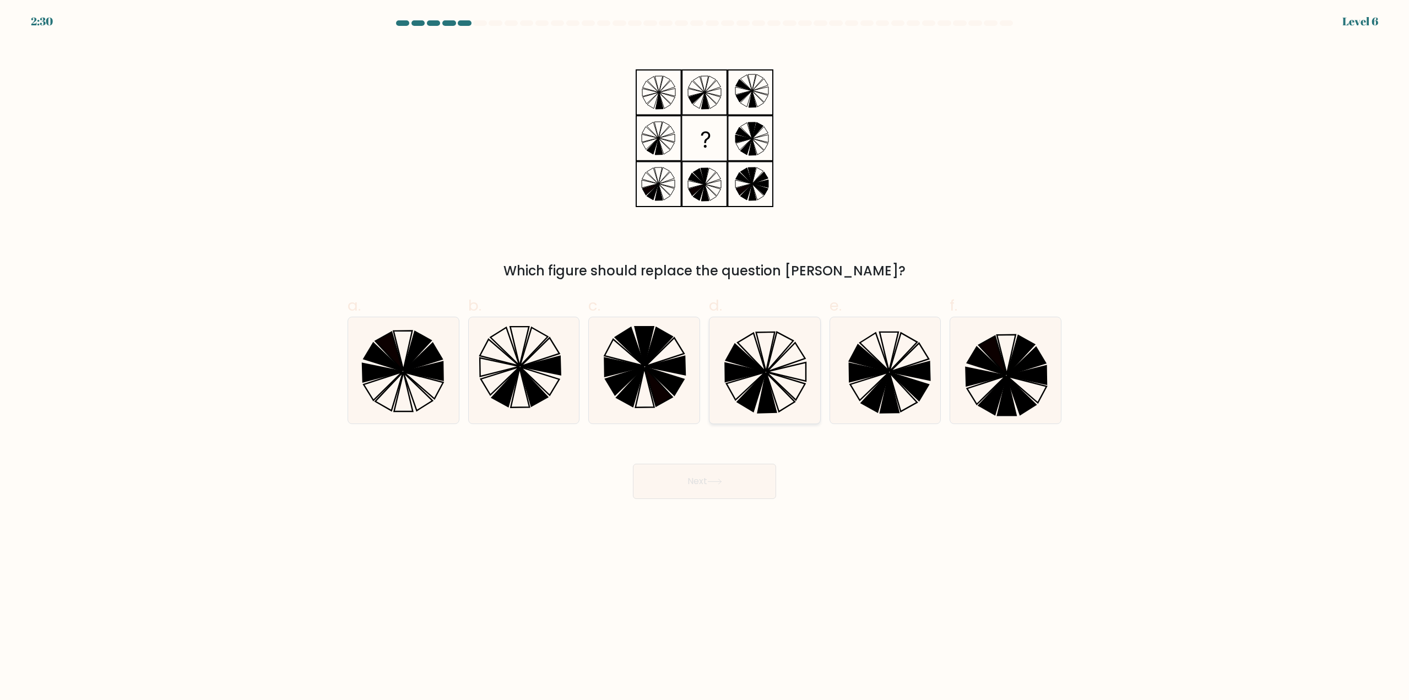
click at [764, 384] on icon at bounding box center [766, 393] width 19 height 40
click at [705, 357] on input "d." at bounding box center [704, 353] width 1 height 7
radio input "true"
click at [725, 481] on button "Next" at bounding box center [704, 481] width 143 height 35
click at [714, 483] on icon at bounding box center [714, 482] width 15 height 6
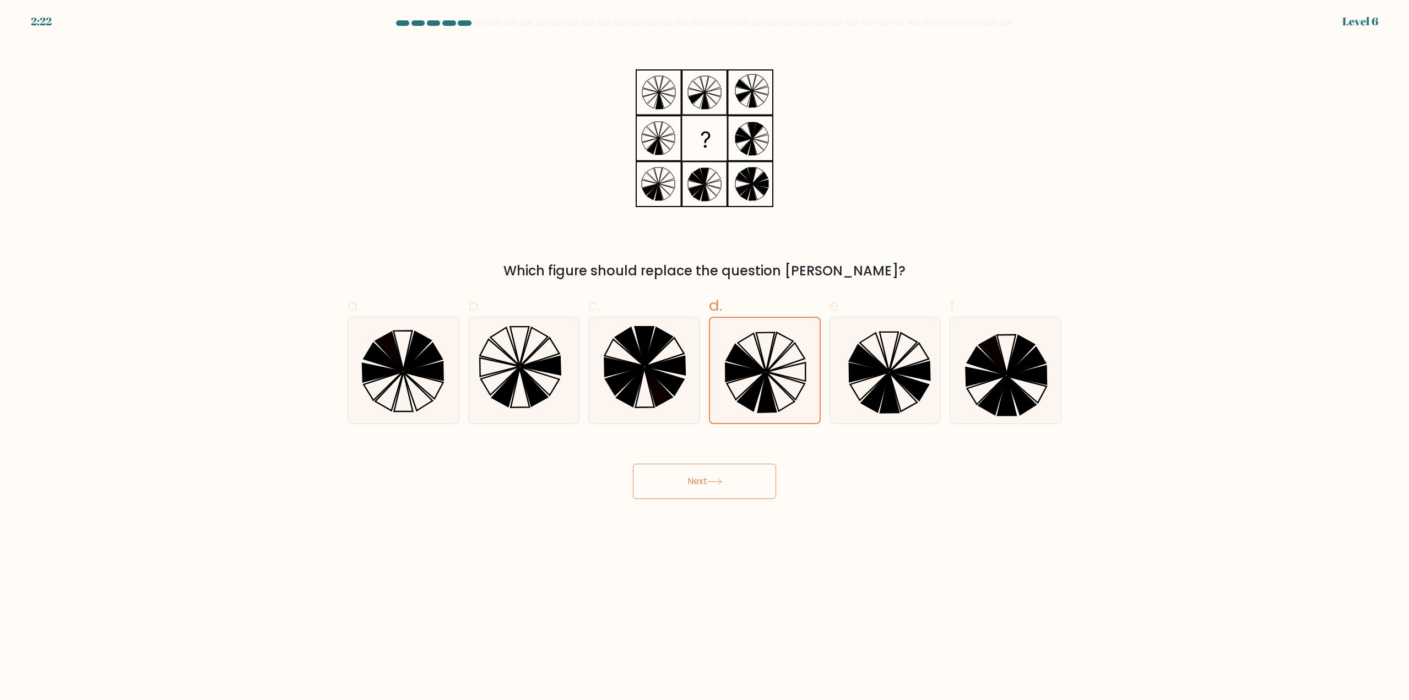
click at [708, 486] on button "Next" at bounding box center [704, 481] width 143 height 35
drag, startPoint x: 626, startPoint y: 563, endPoint x: 607, endPoint y: 566, distance: 18.9
click at [622, 565] on body "2:22 Level 6" at bounding box center [704, 350] width 1409 height 700
click at [666, 375] on icon at bounding box center [664, 381] width 39 height 28
click at [704, 357] on input "c." at bounding box center [704, 353] width 1 height 7
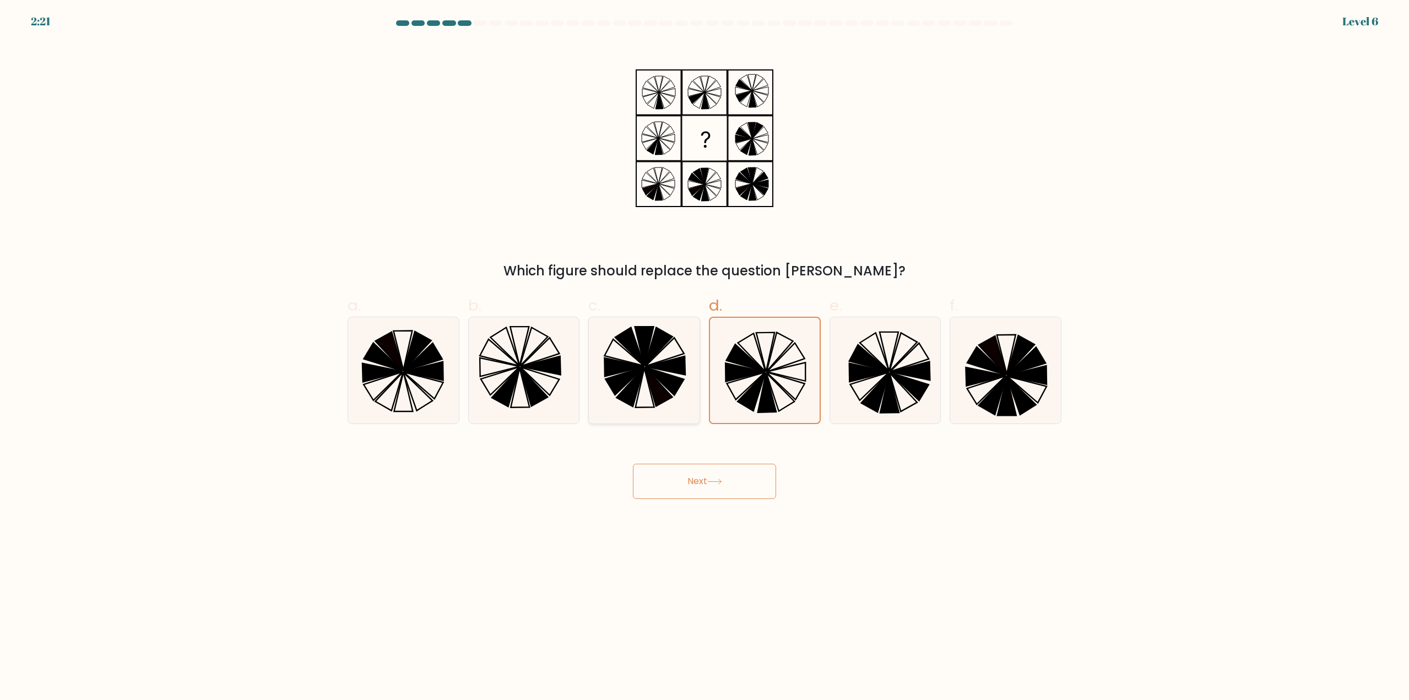
radio input "true"
click at [752, 370] on icon at bounding box center [745, 372] width 40 height 19
click at [705, 357] on input "d." at bounding box center [704, 353] width 1 height 7
radio input "true"
click at [715, 472] on button "Next" at bounding box center [704, 481] width 143 height 35
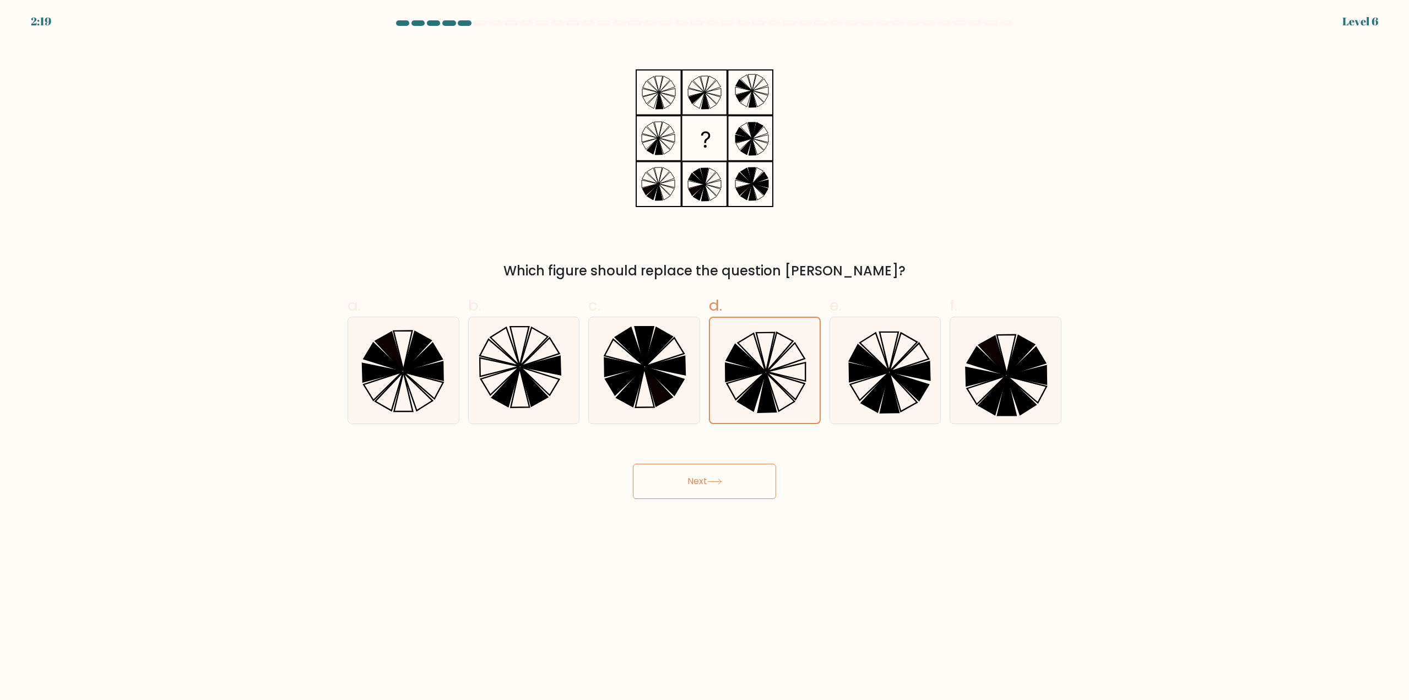
click at [700, 490] on button "Next" at bounding box center [704, 481] width 143 height 35
click at [698, 490] on button "Next" at bounding box center [704, 481] width 143 height 35
click at [701, 487] on button "Next" at bounding box center [704, 481] width 143 height 35
click at [807, 512] on body "2:18 Level 6" at bounding box center [704, 350] width 1409 height 700
click at [724, 487] on button "Next" at bounding box center [704, 481] width 143 height 35
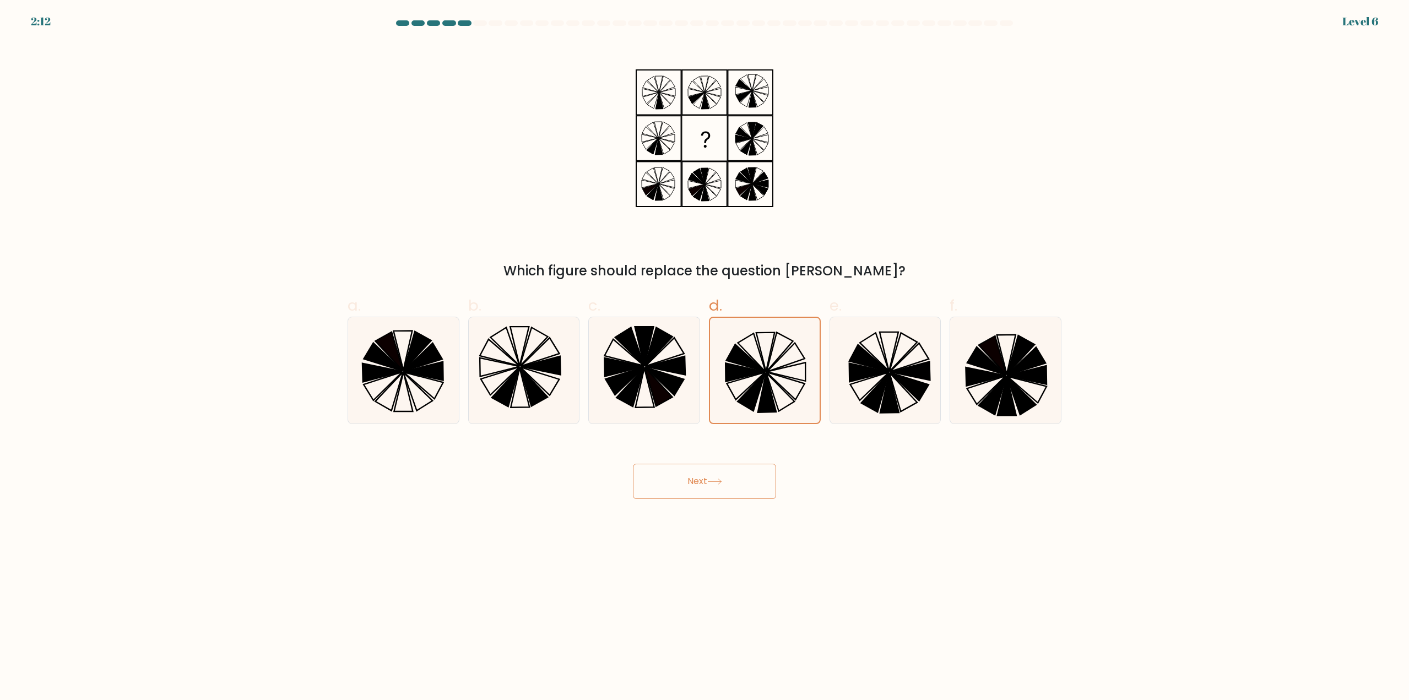
click at [720, 481] on icon at bounding box center [714, 482] width 15 height 6
click at [806, 586] on body "2:10 Level 6" at bounding box center [704, 350] width 1409 height 700
click at [768, 489] on button "Next" at bounding box center [704, 481] width 143 height 35
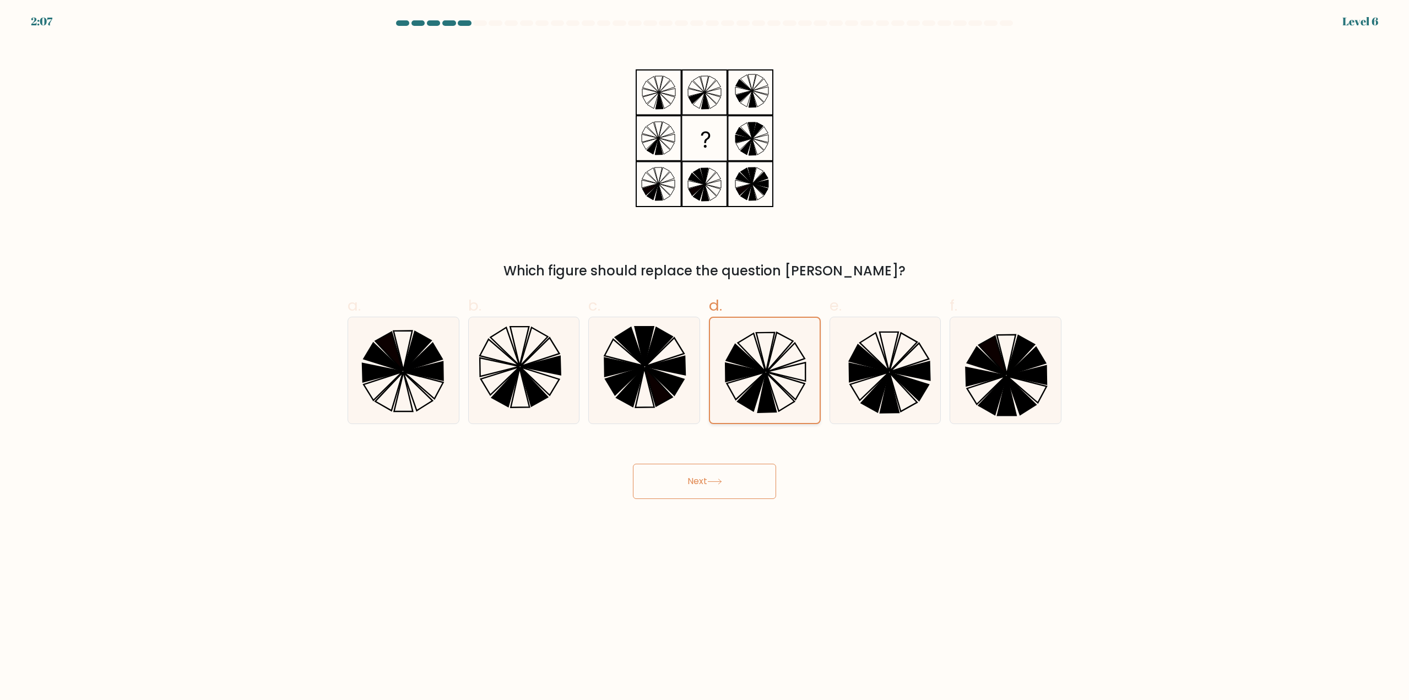
click at [768, 370] on icon at bounding box center [786, 357] width 38 height 29
click at [705, 357] on input "d." at bounding box center [704, 353] width 1 height 7
click at [768, 370] on icon at bounding box center [786, 357] width 38 height 29
click at [705, 357] on input "d." at bounding box center [704, 353] width 1 height 7
click at [768, 370] on icon at bounding box center [786, 357] width 38 height 29
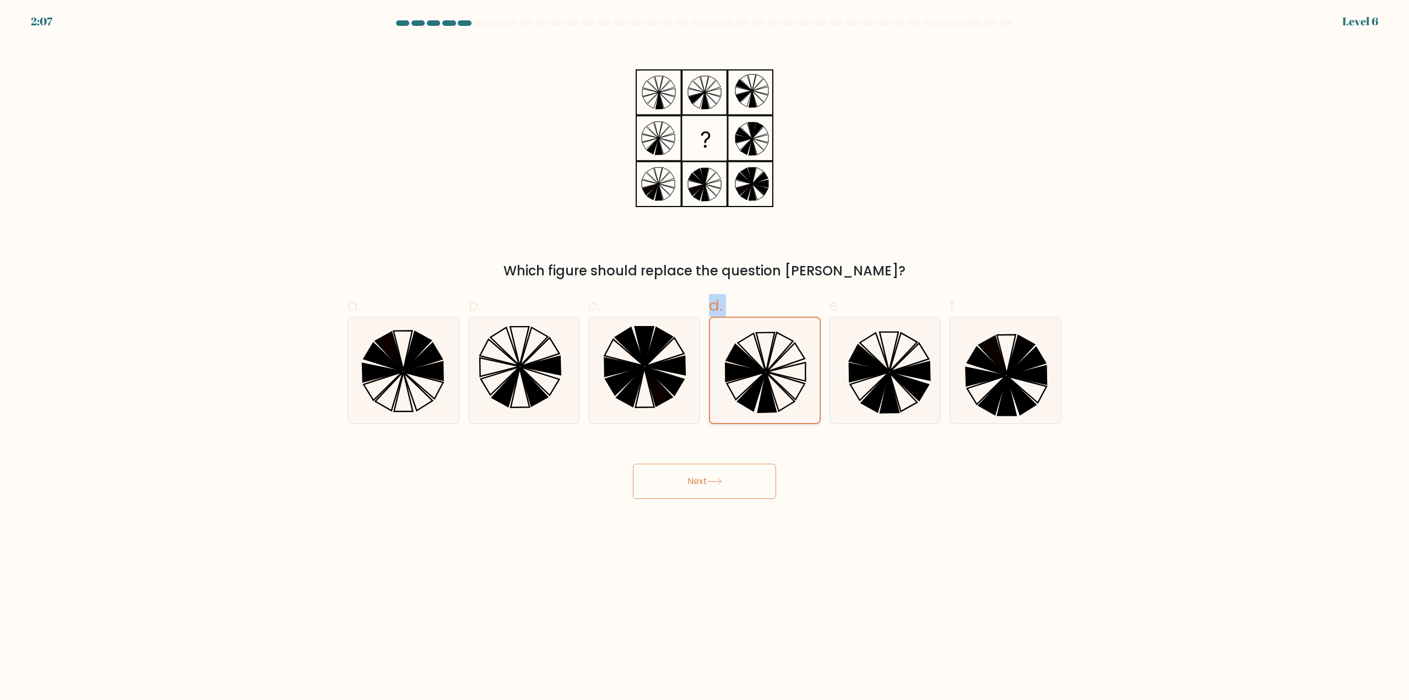
click at [705, 357] on input "d." at bounding box center [704, 353] width 1 height 7
click at [655, 377] on icon at bounding box center [664, 381] width 39 height 28
click at [704, 357] on input "c." at bounding box center [704, 353] width 1 height 7
radio input "true"
click at [750, 376] on icon at bounding box center [745, 372] width 40 height 19
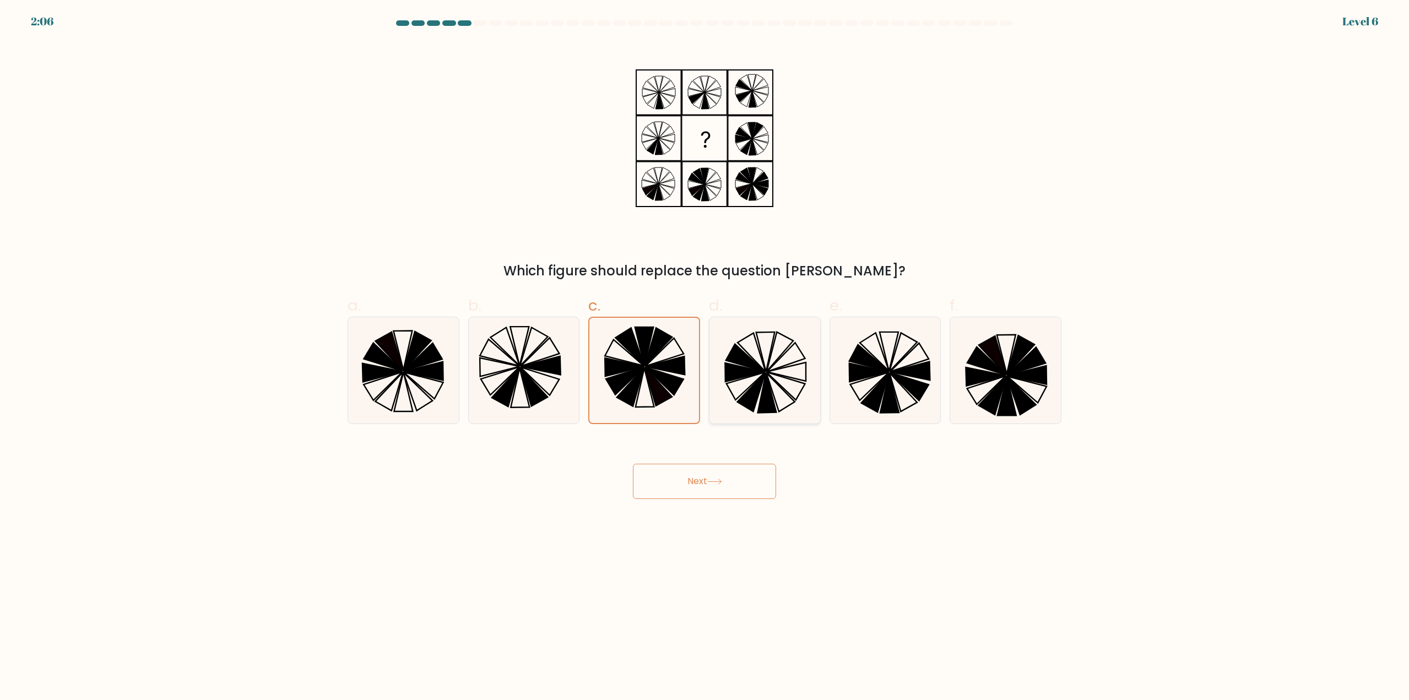
click at [705, 357] on input "d." at bounding box center [704, 353] width 1 height 7
radio input "true"
click at [712, 492] on button "Next" at bounding box center [704, 481] width 143 height 35
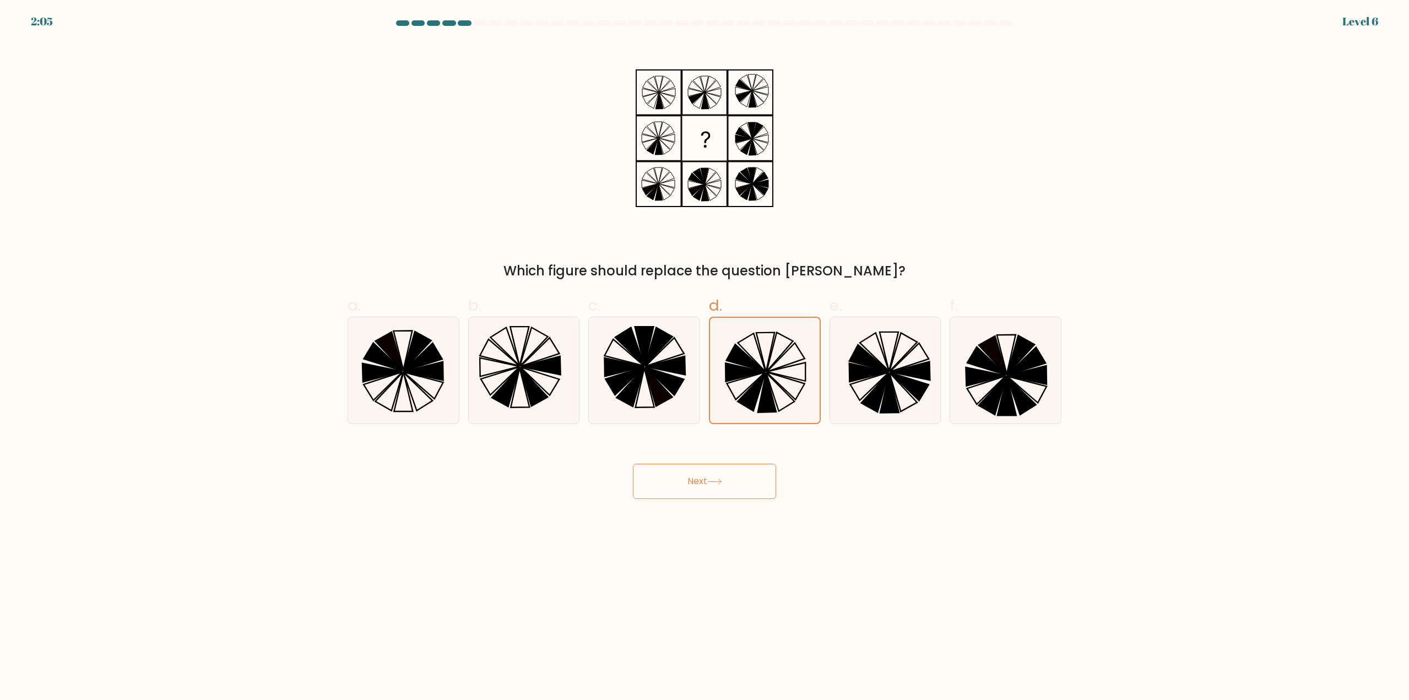
click at [712, 491] on button "Next" at bounding box center [704, 481] width 143 height 35
click at [712, 490] on button "Next" at bounding box center [704, 481] width 143 height 35
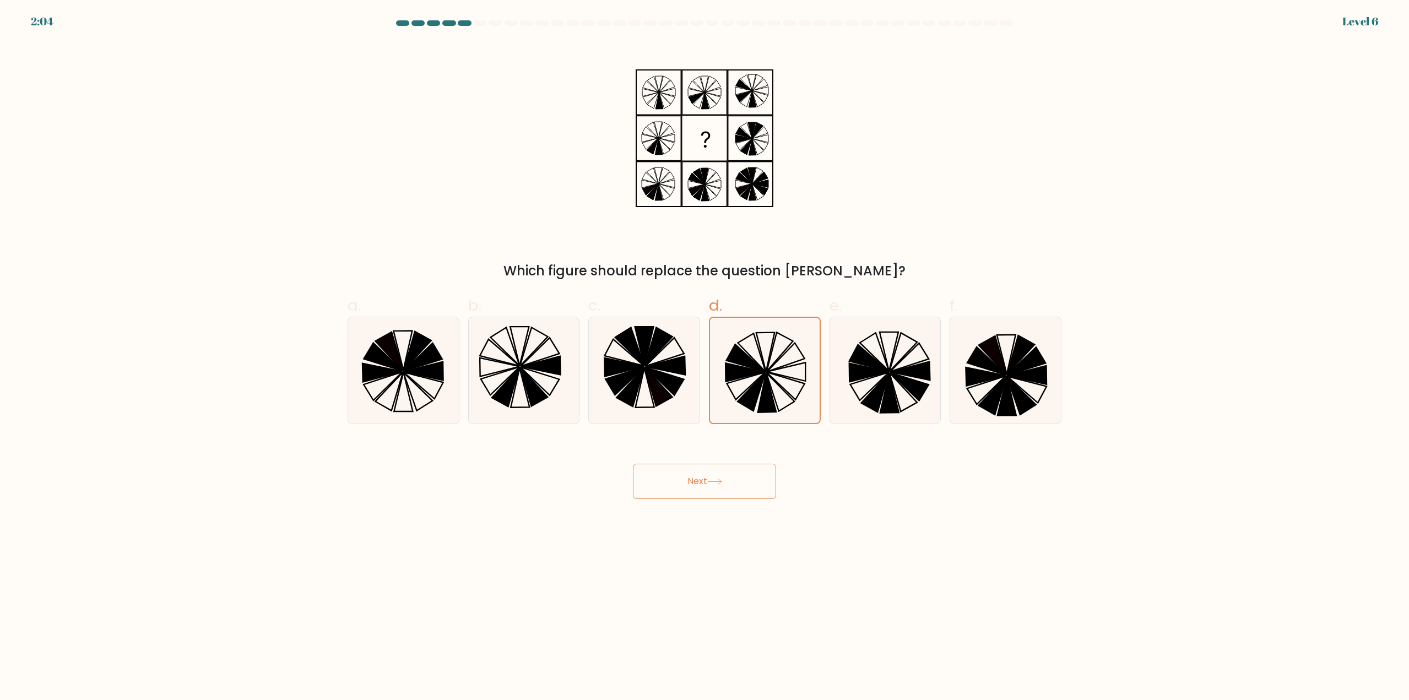
click at [712, 490] on button "Next" at bounding box center [704, 481] width 143 height 35
click at [803, 509] on body "2:03 Level 6" at bounding box center [704, 350] width 1409 height 700
click at [762, 506] on body "2:03 Level 6" at bounding box center [704, 350] width 1409 height 700
click at [728, 489] on button "Next" at bounding box center [704, 481] width 143 height 35
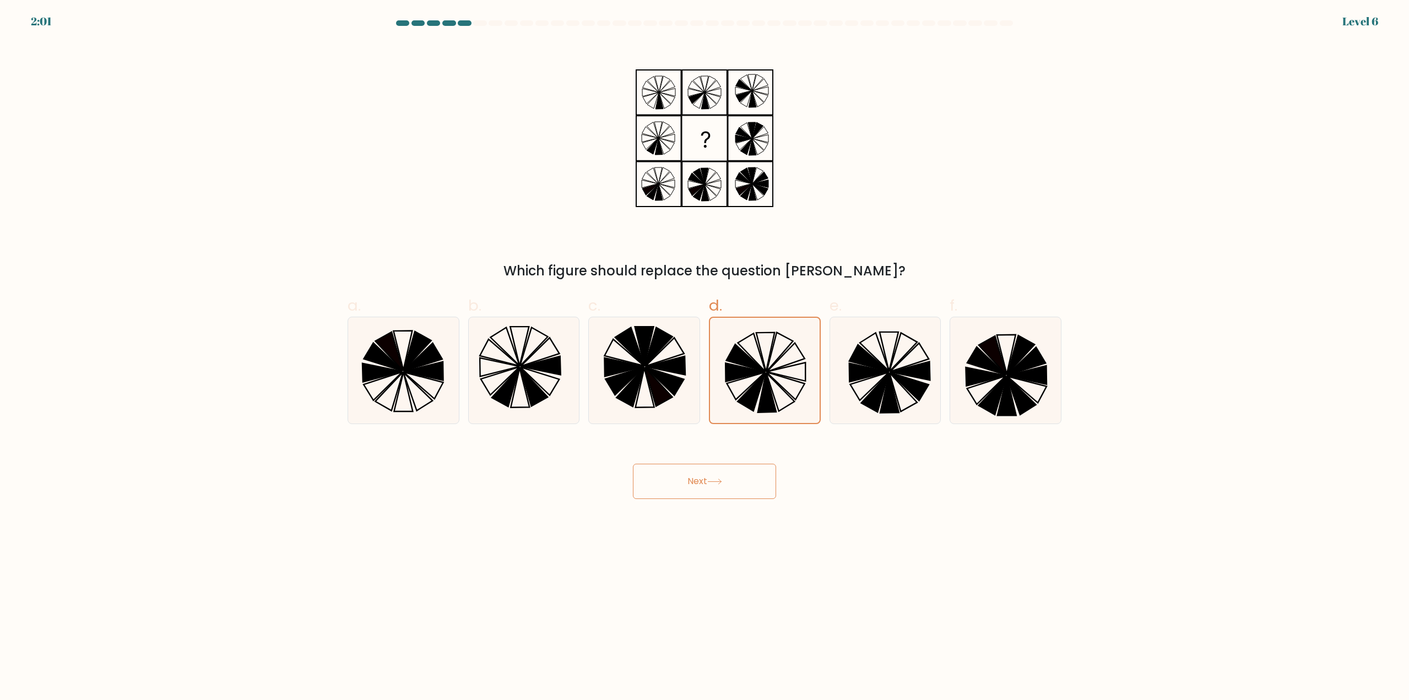
click at [728, 489] on button "Next" at bounding box center [704, 481] width 143 height 35
click at [610, 529] on body "2:01 Level 6" at bounding box center [704, 350] width 1409 height 700
click at [593, 469] on div "Next" at bounding box center [704, 468] width 727 height 62
drag, startPoint x: 605, startPoint y: 471, endPoint x: 687, endPoint y: 464, distance: 82.9
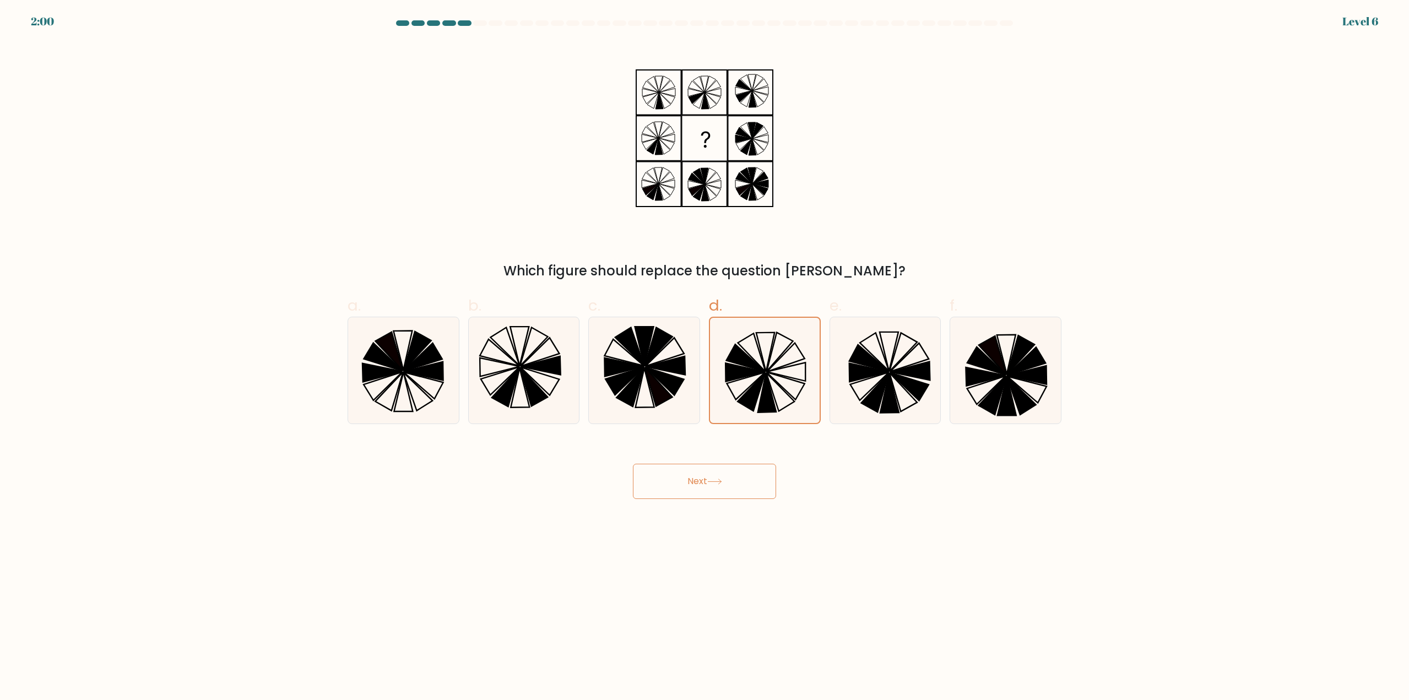
click at [605, 471] on div "Next" at bounding box center [704, 468] width 727 height 62
click at [784, 465] on div "Next" at bounding box center [704, 468] width 727 height 62
drag, startPoint x: 784, startPoint y: 482, endPoint x: 732, endPoint y: 487, distance: 52.0
click at [774, 489] on div "Next" at bounding box center [704, 468] width 727 height 62
click at [721, 484] on button "Next" at bounding box center [704, 481] width 143 height 35
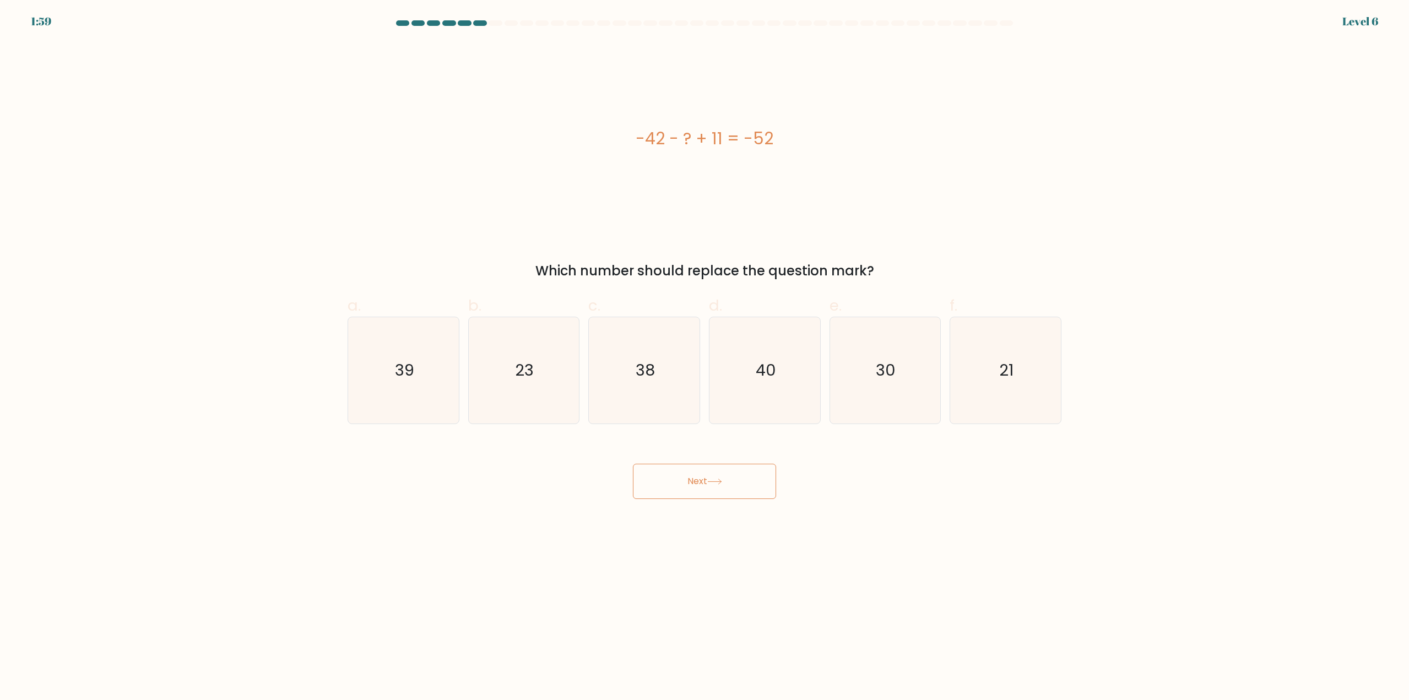
drag, startPoint x: 721, startPoint y: 484, endPoint x: 662, endPoint y: 436, distance: 76.3
click at [714, 481] on icon at bounding box center [714, 482] width 15 height 6
click at [924, 190] on div "-42 - ? + 11 = -52" at bounding box center [705, 138] width 714 height 193
click at [1031, 379] on icon "21" at bounding box center [1005, 370] width 106 height 106
click at [705, 357] on input "f. 21" at bounding box center [704, 353] width 1 height 7
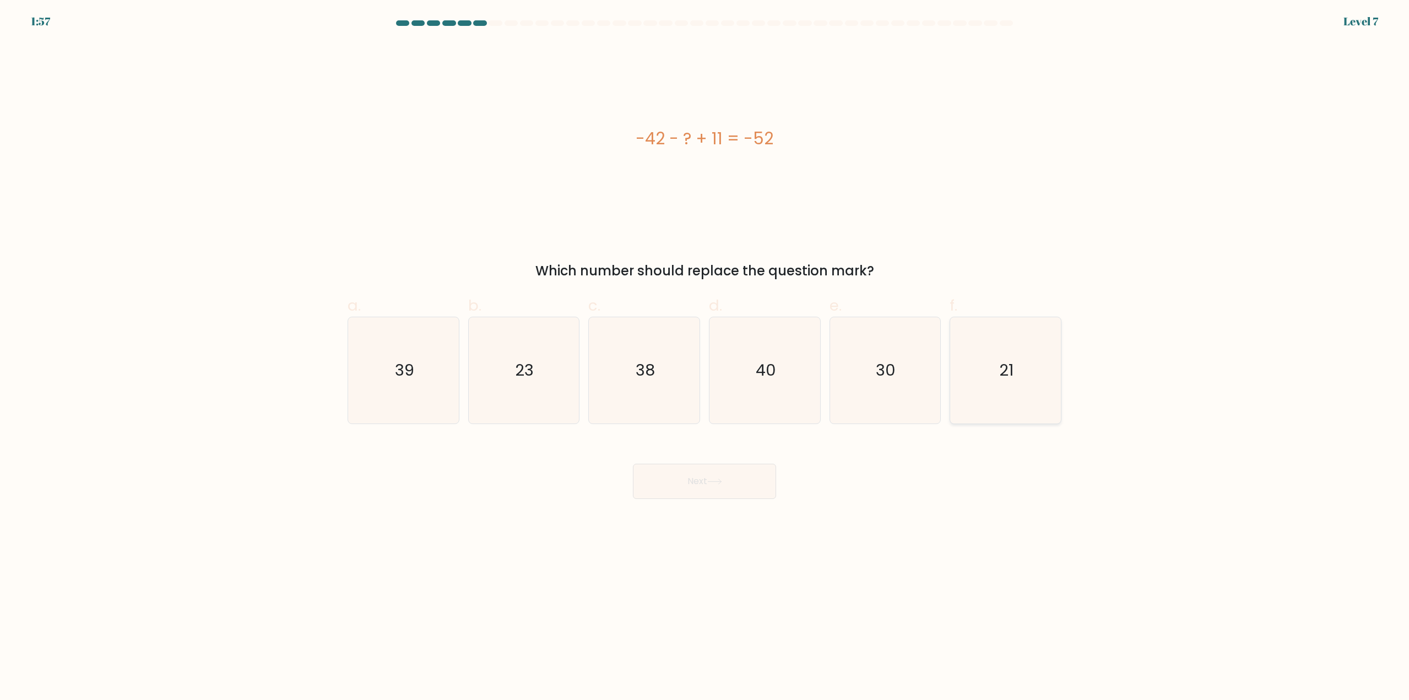
radio input "true"
click at [562, 406] on icon "23" at bounding box center [523, 370] width 106 height 106
click at [704, 357] on input "b. 23" at bounding box center [704, 353] width 1 height 7
radio input "true"
click at [687, 478] on button "Next" at bounding box center [704, 481] width 143 height 35
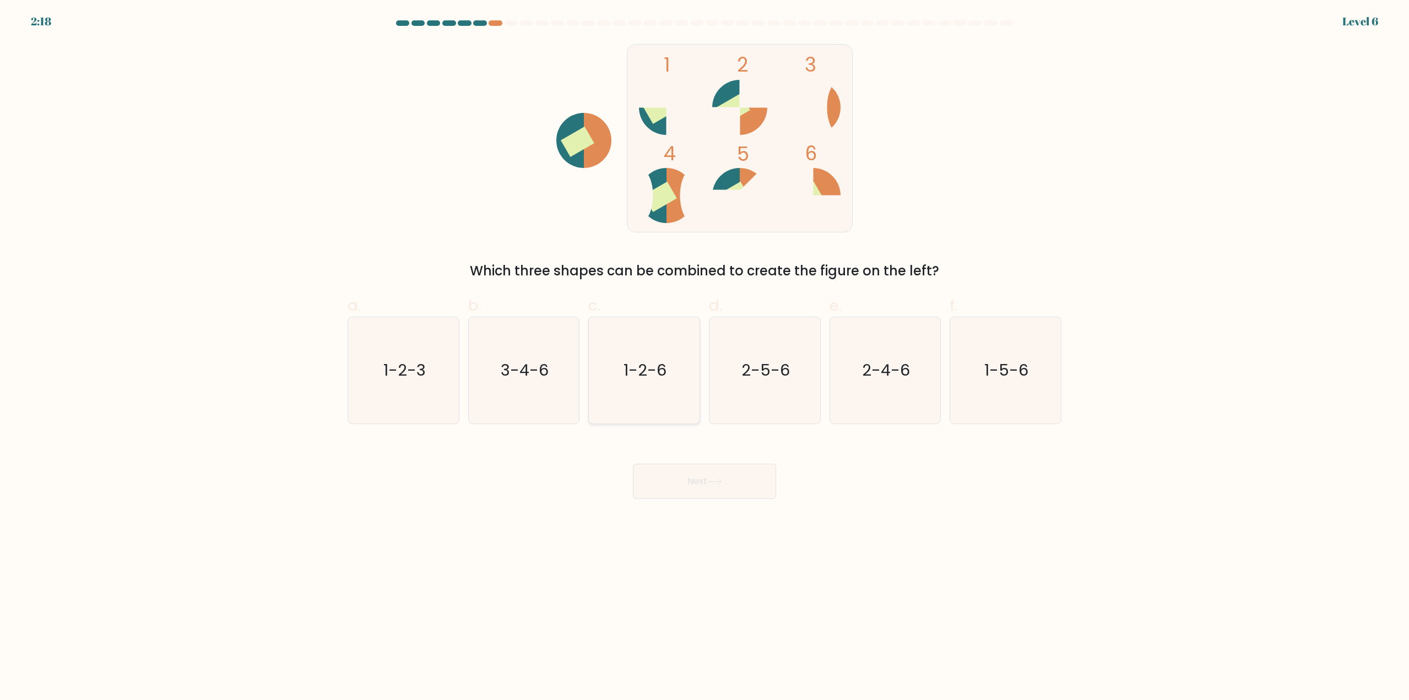
click at [623, 384] on icon "1-2-6" at bounding box center [644, 370] width 106 height 106
click at [704, 357] on input "c. 1-2-6" at bounding box center [704, 353] width 1 height 7
radio input "true"
click at [697, 483] on button "Next" at bounding box center [704, 481] width 143 height 35
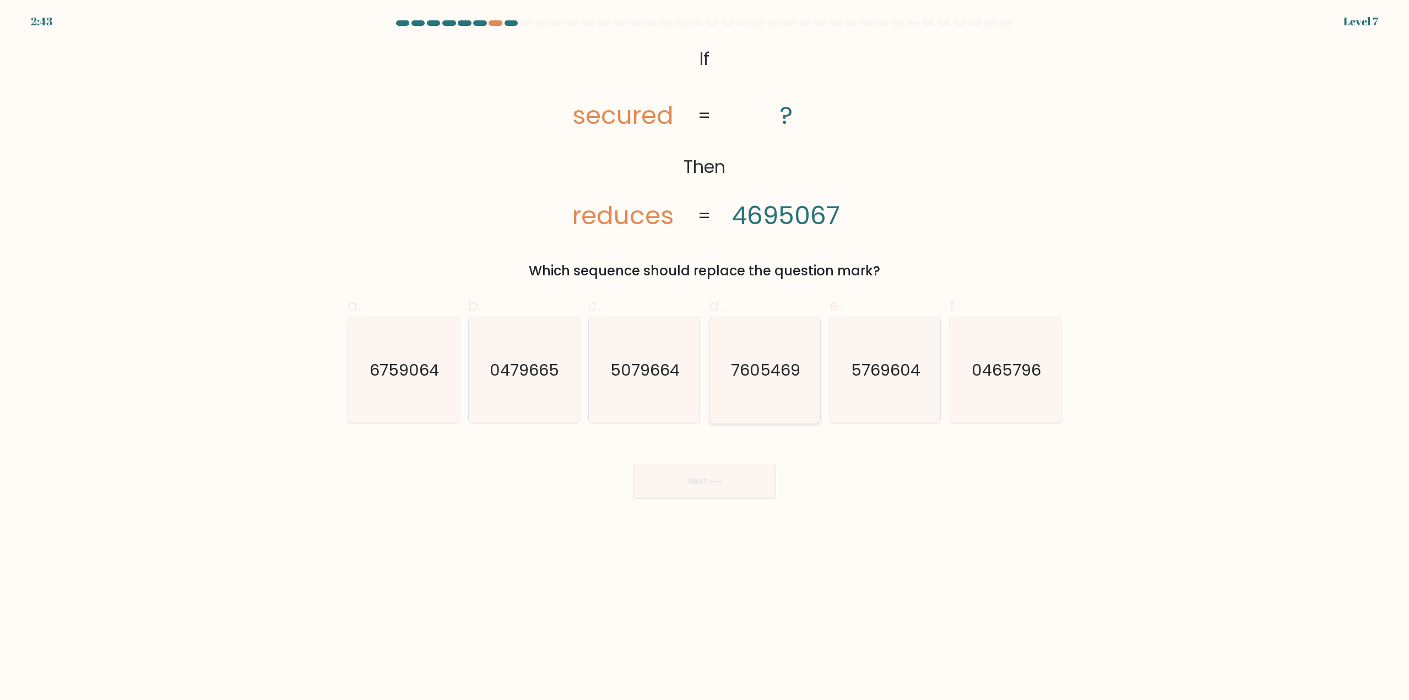
click at [749, 352] on icon "7605469" at bounding box center [765, 370] width 106 height 106
click at [705, 352] on input "d. 7605469" at bounding box center [704, 353] width 1 height 7
radio input "true"
click at [735, 491] on button "Next" at bounding box center [704, 481] width 143 height 35
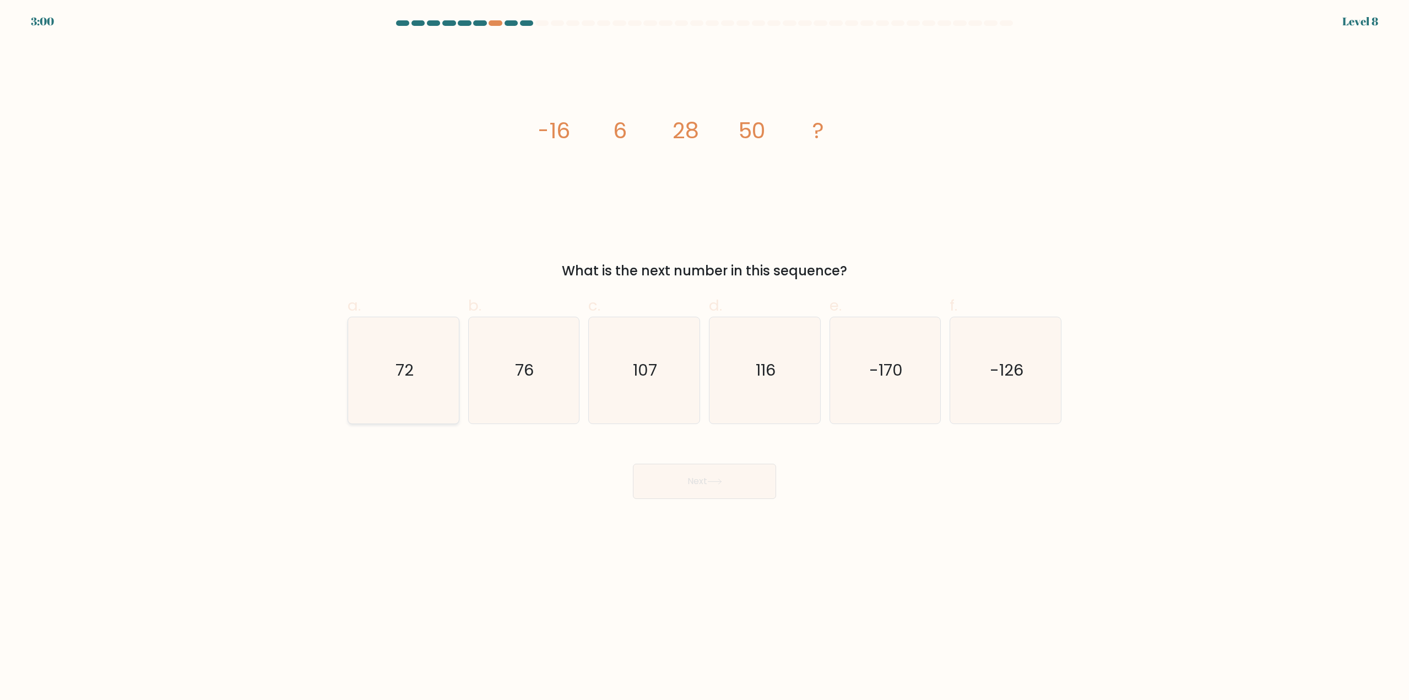
click at [414, 388] on icon "72" at bounding box center [403, 370] width 106 height 106
click at [704, 357] on input "a. 72" at bounding box center [704, 353] width 1 height 7
radio input "true"
click at [722, 485] on icon at bounding box center [714, 482] width 15 height 6
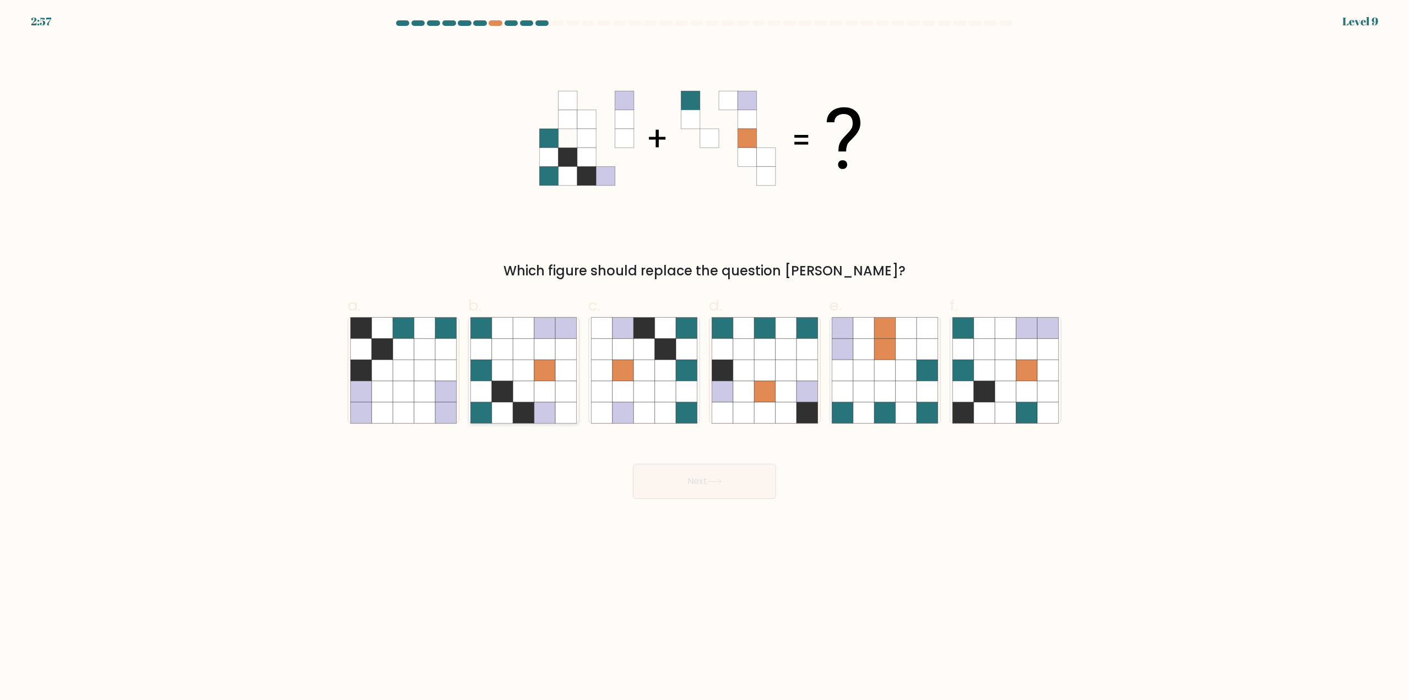
click at [562, 379] on icon at bounding box center [566, 370] width 21 height 21
click at [704, 357] on input "b." at bounding box center [704, 353] width 1 height 7
radio input "true"
click at [1038, 387] on icon at bounding box center [1047, 391] width 21 height 21
click at [705, 357] on input "f." at bounding box center [704, 353] width 1 height 7
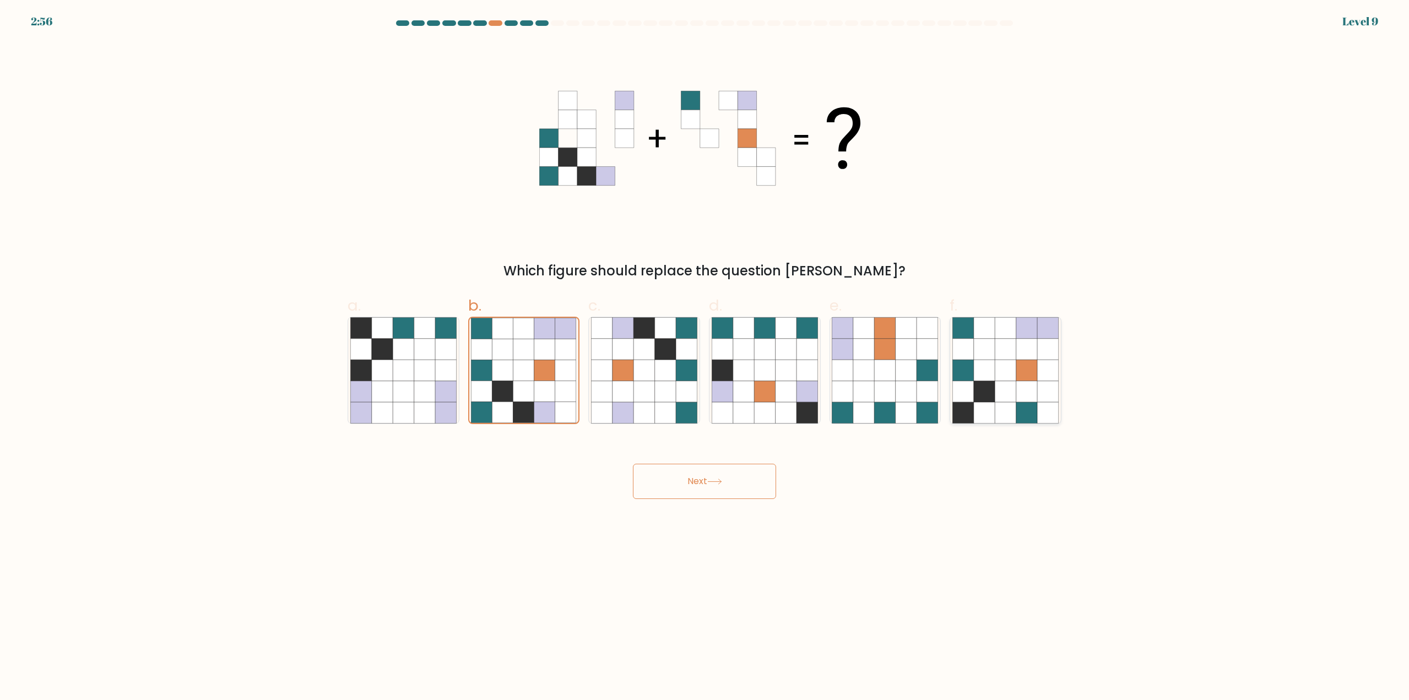
radio input "true"
click at [518, 407] on icon at bounding box center [523, 412] width 21 height 21
click at [704, 357] on input "b." at bounding box center [704, 353] width 1 height 7
radio input "true"
click at [709, 487] on button "Next" at bounding box center [704, 481] width 143 height 35
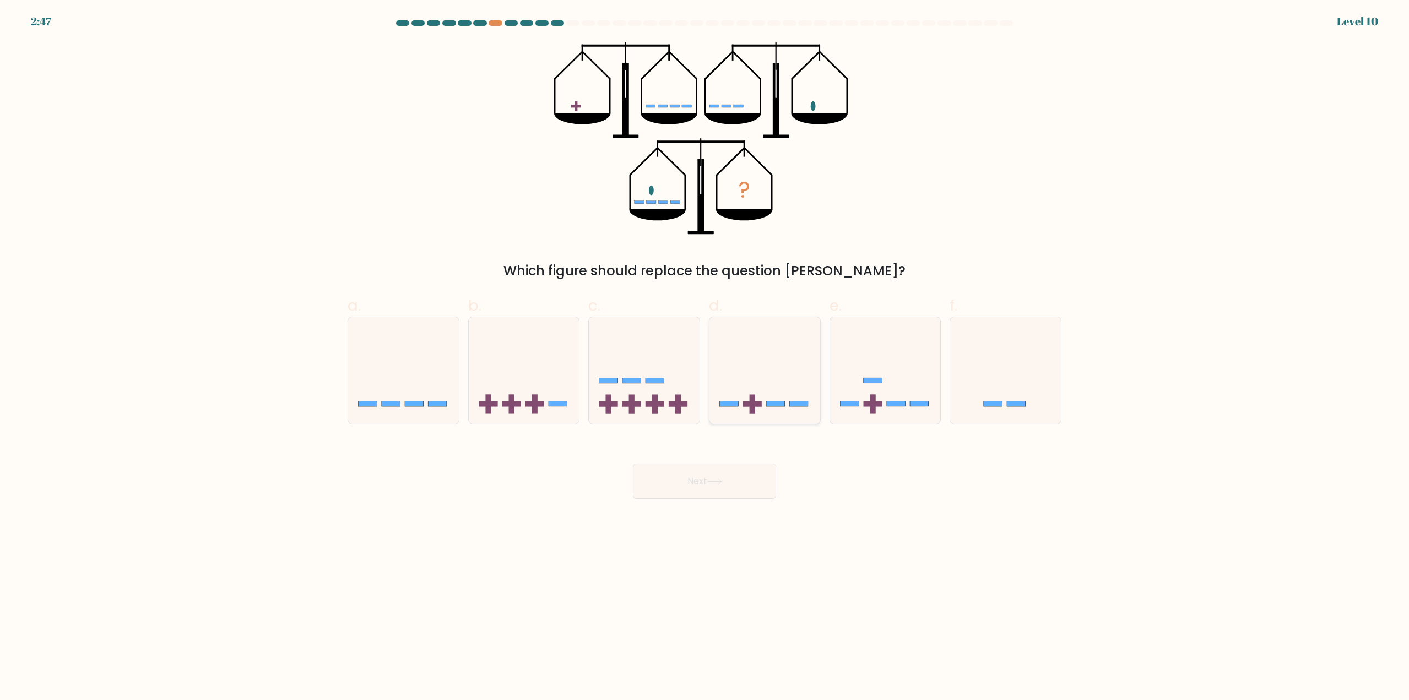
click at [774, 359] on icon at bounding box center [764, 370] width 111 height 91
click at [705, 357] on input "d." at bounding box center [704, 353] width 1 height 7
radio input "true"
click at [731, 474] on button "Next" at bounding box center [704, 481] width 143 height 35
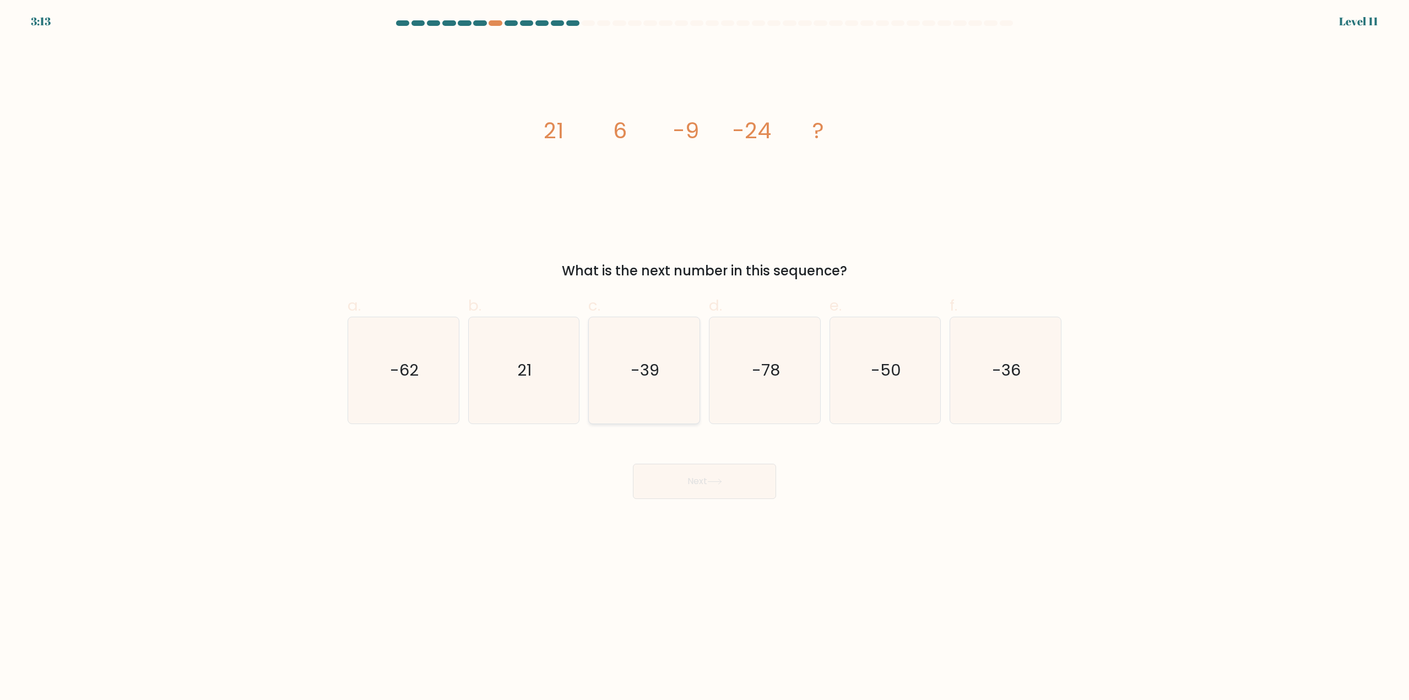
click at [642, 414] on icon "-39" at bounding box center [644, 370] width 106 height 106
click at [704, 357] on input "c. -39" at bounding box center [704, 353] width 1 height 7
radio input "true"
click at [688, 486] on button "Next" at bounding box center [704, 481] width 143 height 35
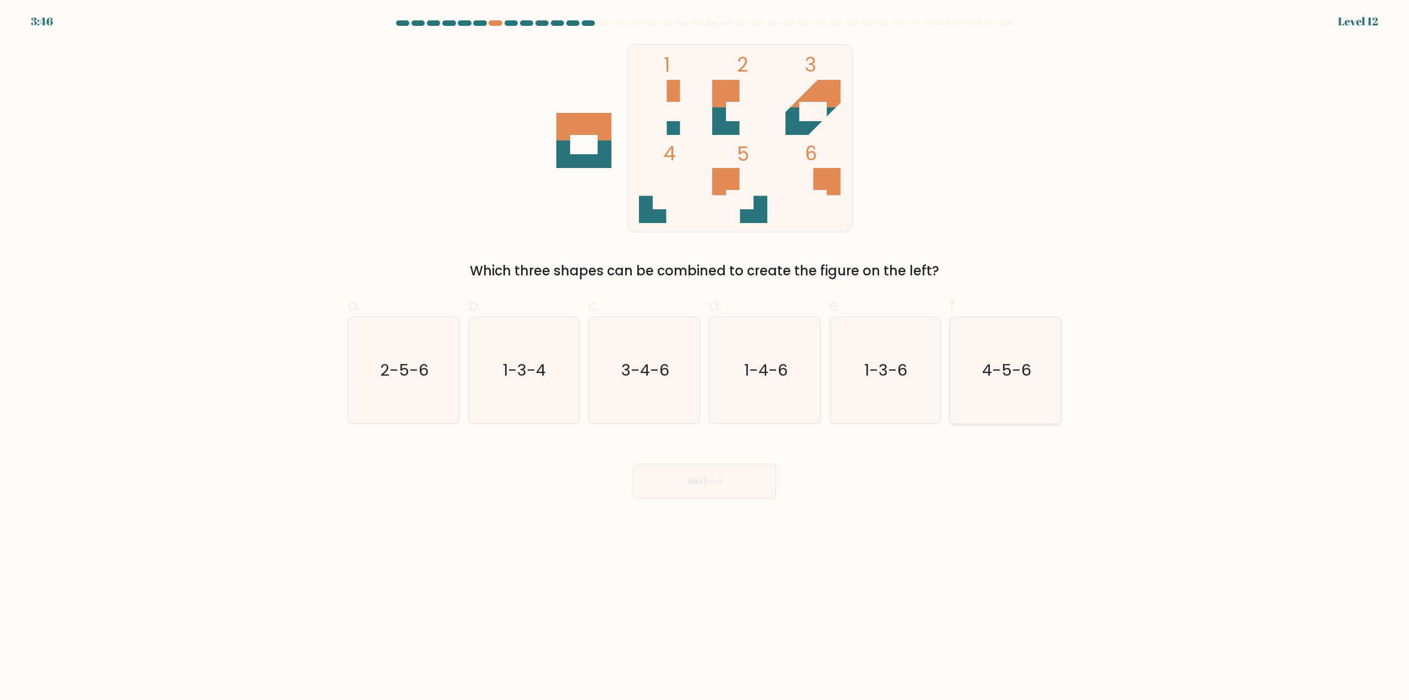
click at [972, 387] on icon "4-5-6" at bounding box center [1005, 370] width 106 height 106
click at [705, 357] on input "f. 4-5-6" at bounding box center [704, 353] width 1 height 7
radio input "true"
click at [741, 488] on button "Next" at bounding box center [704, 481] width 143 height 35
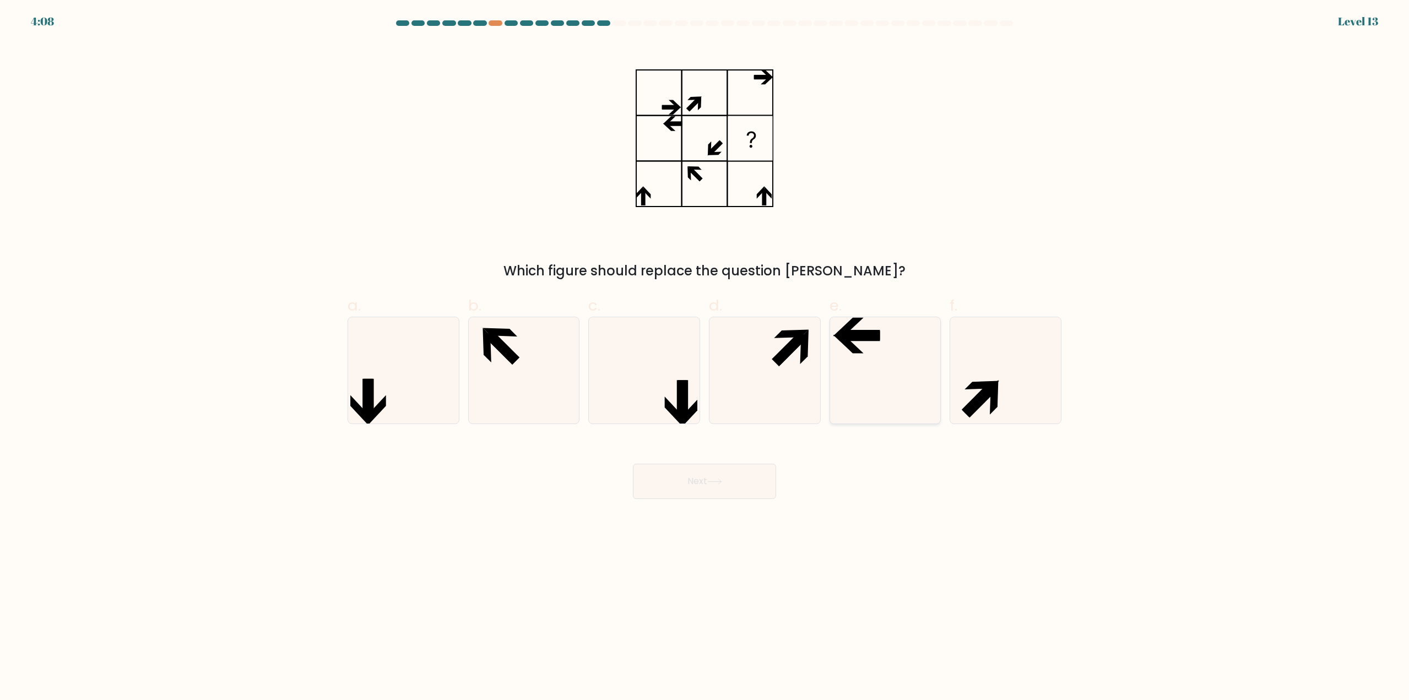
click at [878, 360] on icon at bounding box center [885, 370] width 106 height 106
click at [705, 357] on input "e." at bounding box center [704, 353] width 1 height 7
radio input "true"
click at [709, 474] on button "Next" at bounding box center [704, 481] width 143 height 35
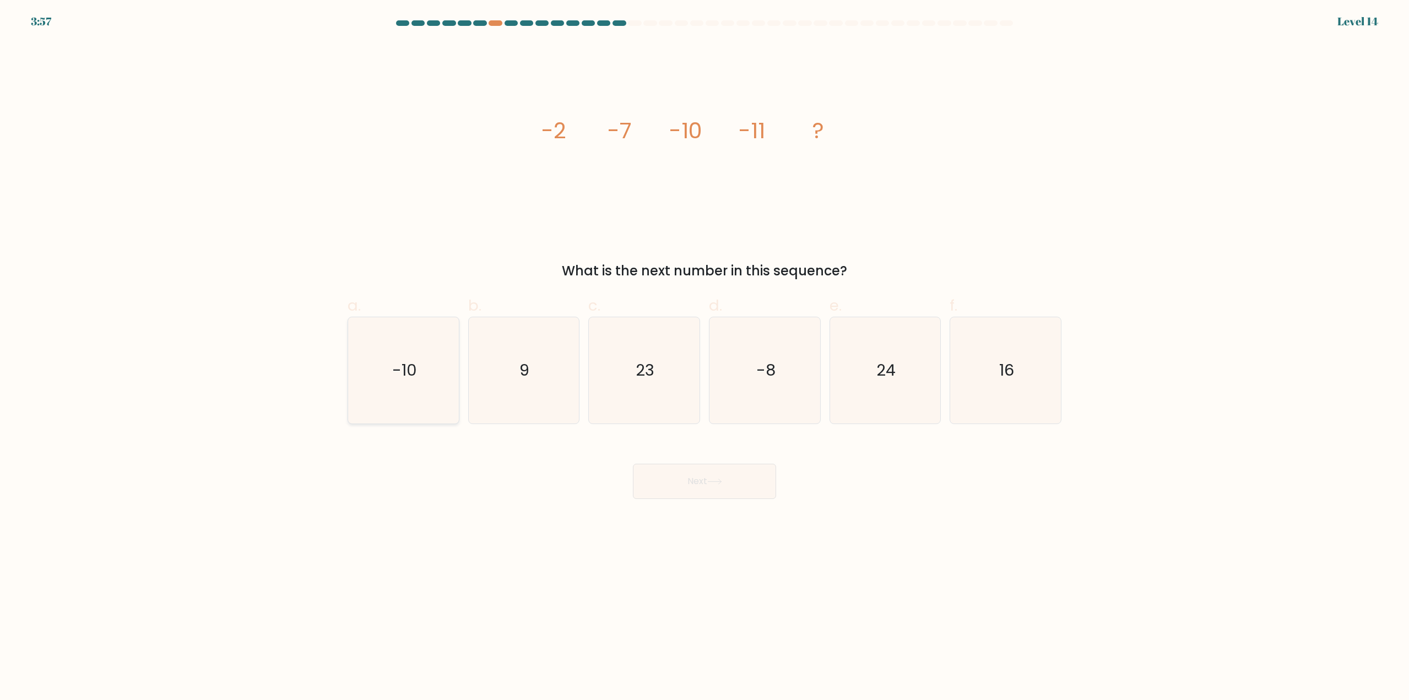
click at [433, 393] on icon "-10" at bounding box center [403, 370] width 106 height 106
click at [704, 357] on input "a. -10" at bounding box center [704, 353] width 1 height 7
radio input "true"
click at [685, 483] on button "Next" at bounding box center [704, 481] width 143 height 35
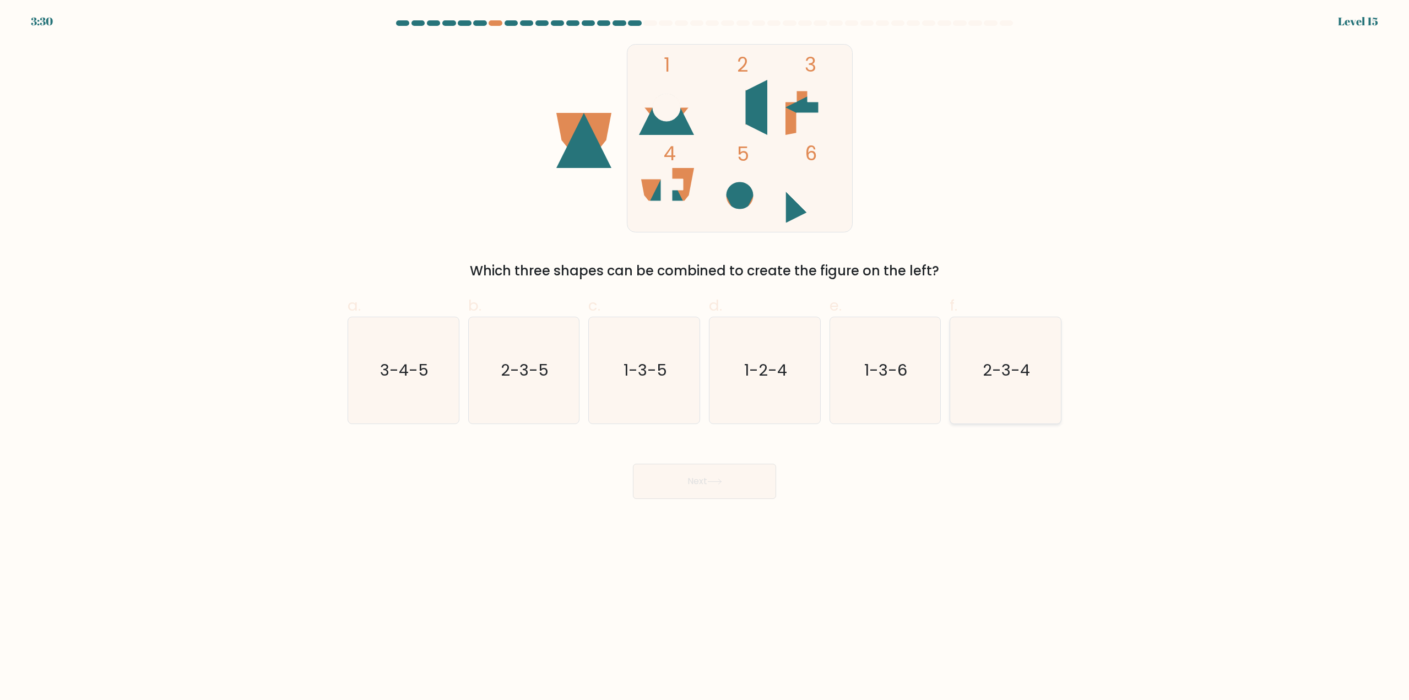
click at [1011, 390] on icon "2-3-4" at bounding box center [1005, 370] width 106 height 106
click at [705, 357] on input "f. 2-3-4" at bounding box center [704, 353] width 1 height 7
radio input "true"
click at [725, 493] on button "Next" at bounding box center [704, 481] width 143 height 35
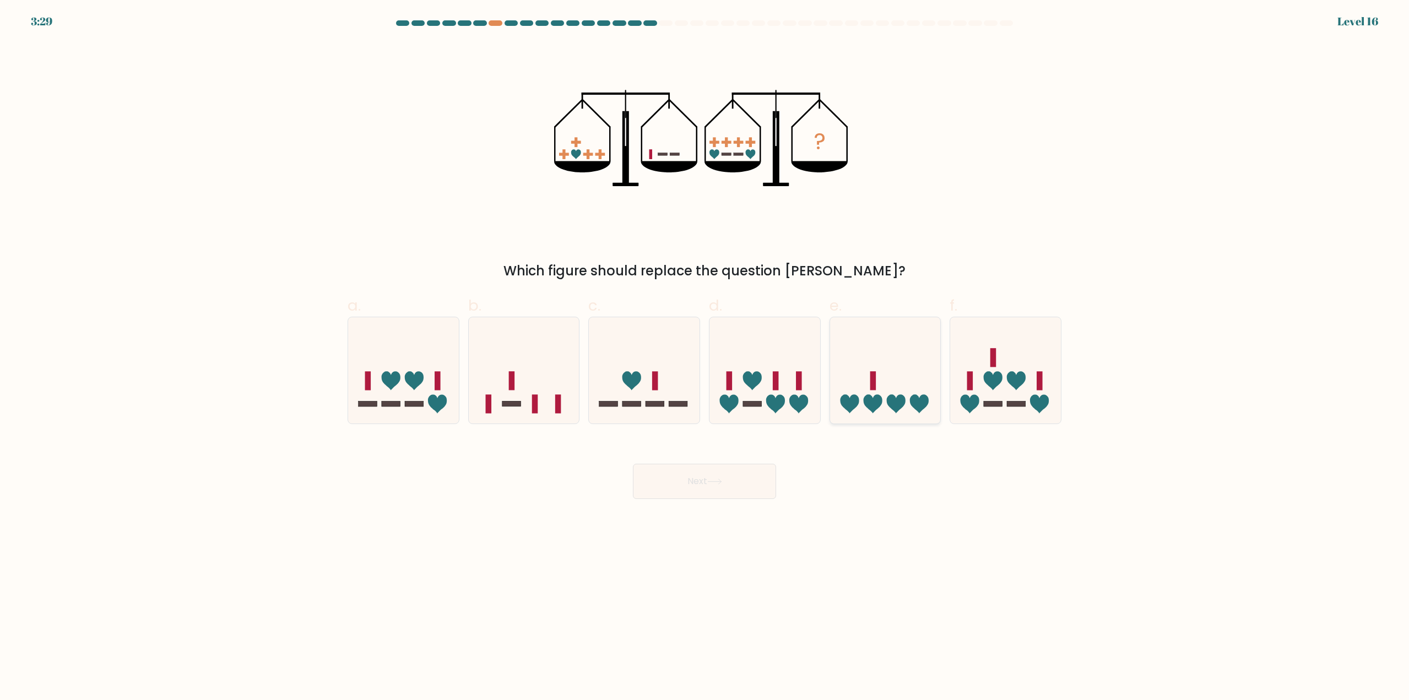
click at [880, 387] on icon at bounding box center [885, 370] width 111 height 91
click at [705, 357] on input "e." at bounding box center [704, 353] width 1 height 7
radio input "true"
click at [713, 477] on button "Next" at bounding box center [704, 481] width 143 height 35
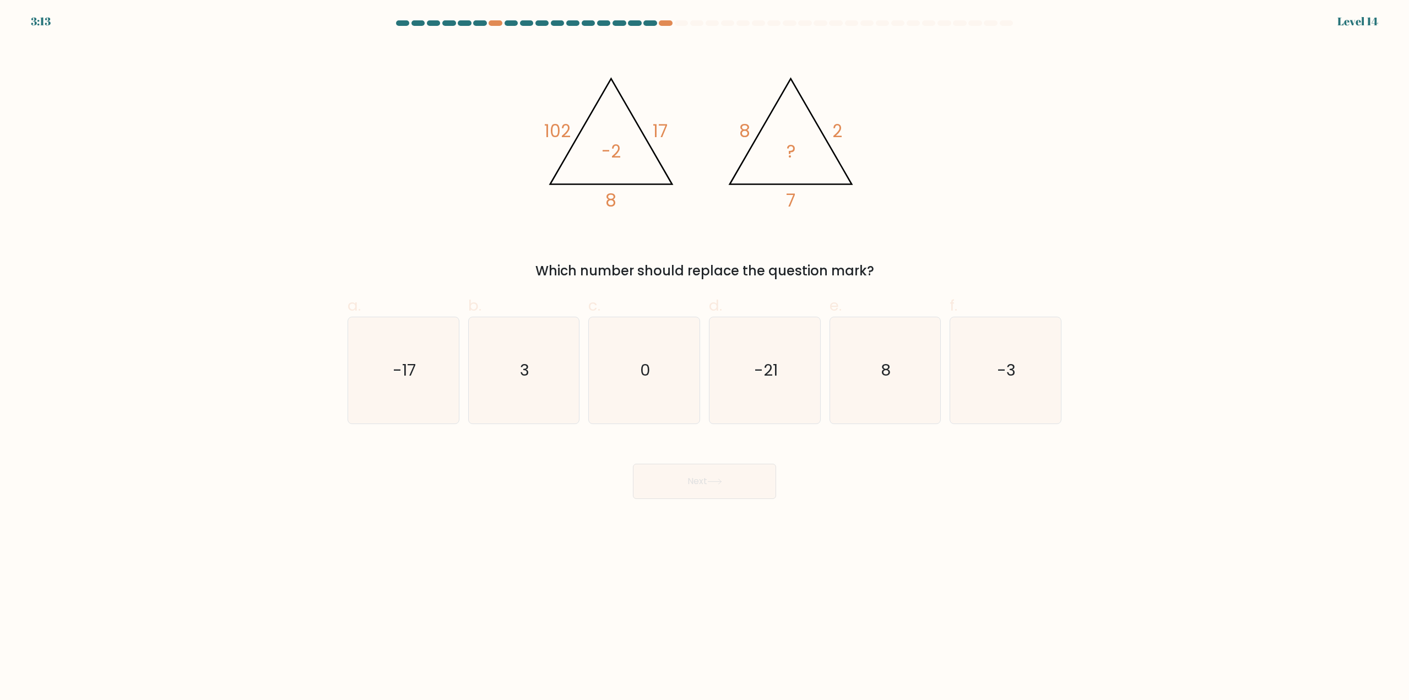
click at [252, 232] on form at bounding box center [704, 259] width 1409 height 479
click at [1008, 375] on text "-3" at bounding box center [1006, 371] width 19 height 22
click at [705, 357] on input "f. -3" at bounding box center [704, 353] width 1 height 7
radio input "true"
click at [727, 483] on button "Next" at bounding box center [704, 481] width 143 height 35
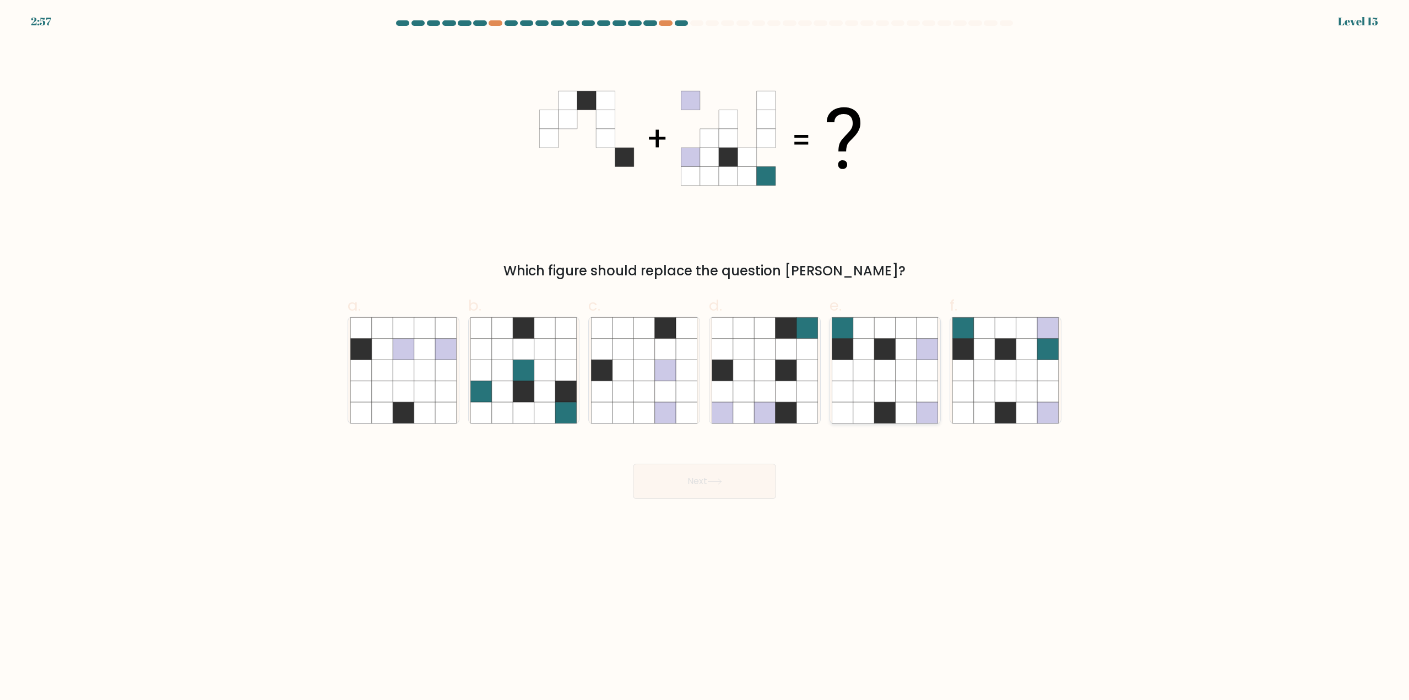
click at [892, 379] on icon at bounding box center [885, 370] width 21 height 21
click at [705, 357] on input "e." at bounding box center [704, 353] width 1 height 7
radio input "true"
click at [706, 481] on button "Next" at bounding box center [704, 481] width 143 height 35
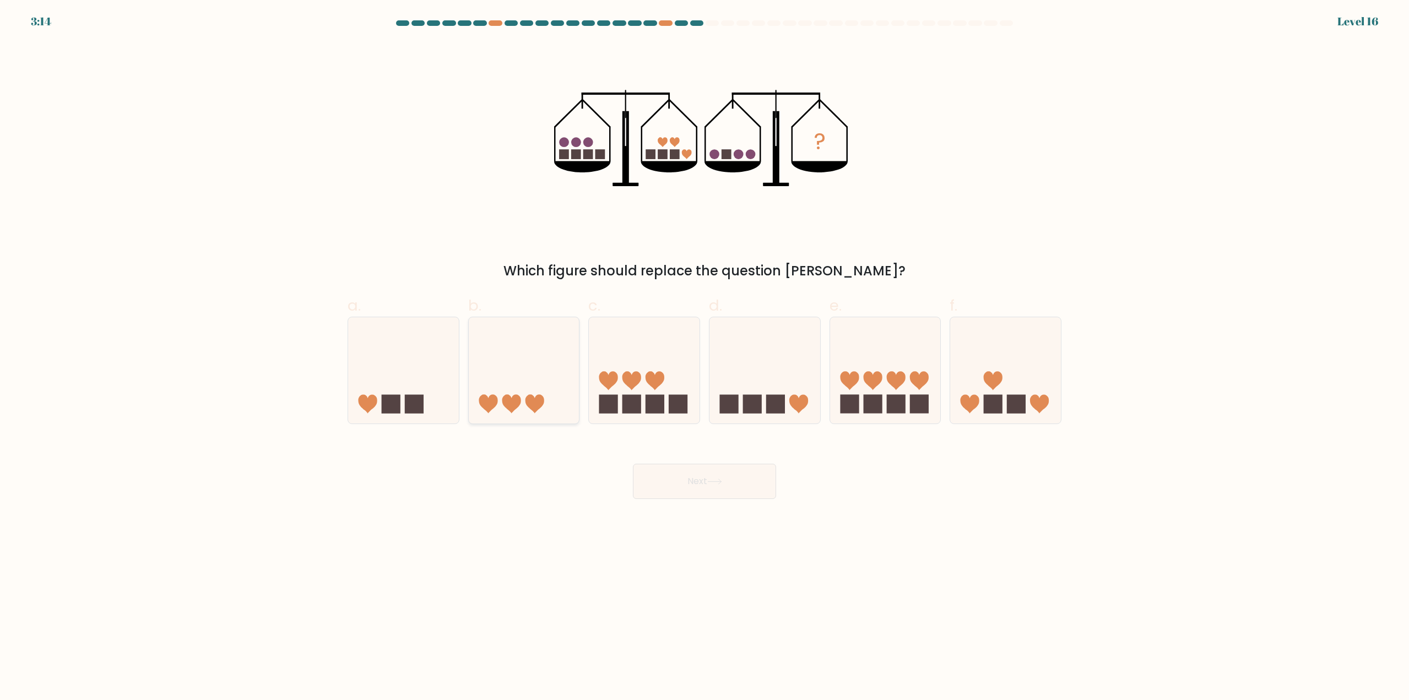
click at [513, 371] on icon at bounding box center [524, 370] width 111 height 91
click at [704, 357] on input "b." at bounding box center [704, 353] width 1 height 7
radio input "true"
click at [692, 493] on button "Next" at bounding box center [704, 481] width 143 height 35
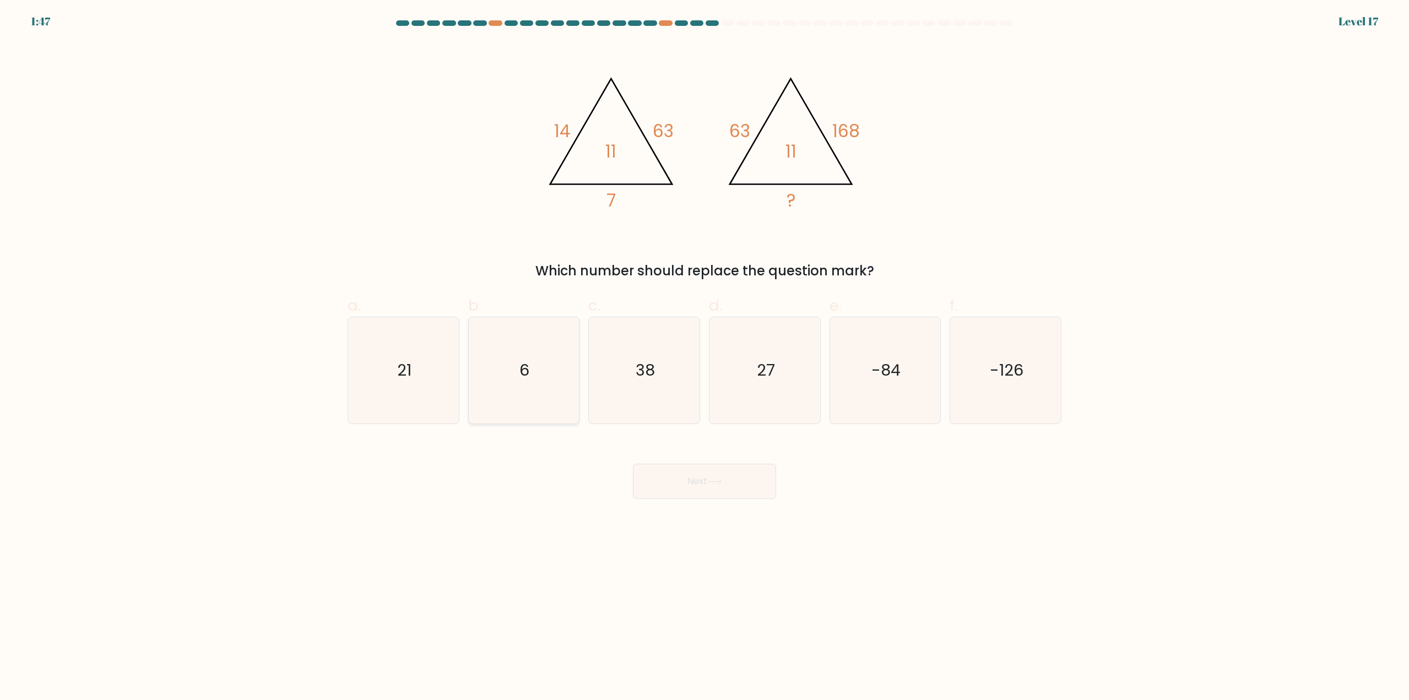
click at [517, 378] on icon "6" at bounding box center [523, 370] width 106 height 106
click at [704, 357] on input "b. 6" at bounding box center [704, 353] width 1 height 7
radio input "true"
click at [695, 486] on button "Next" at bounding box center [704, 481] width 143 height 35
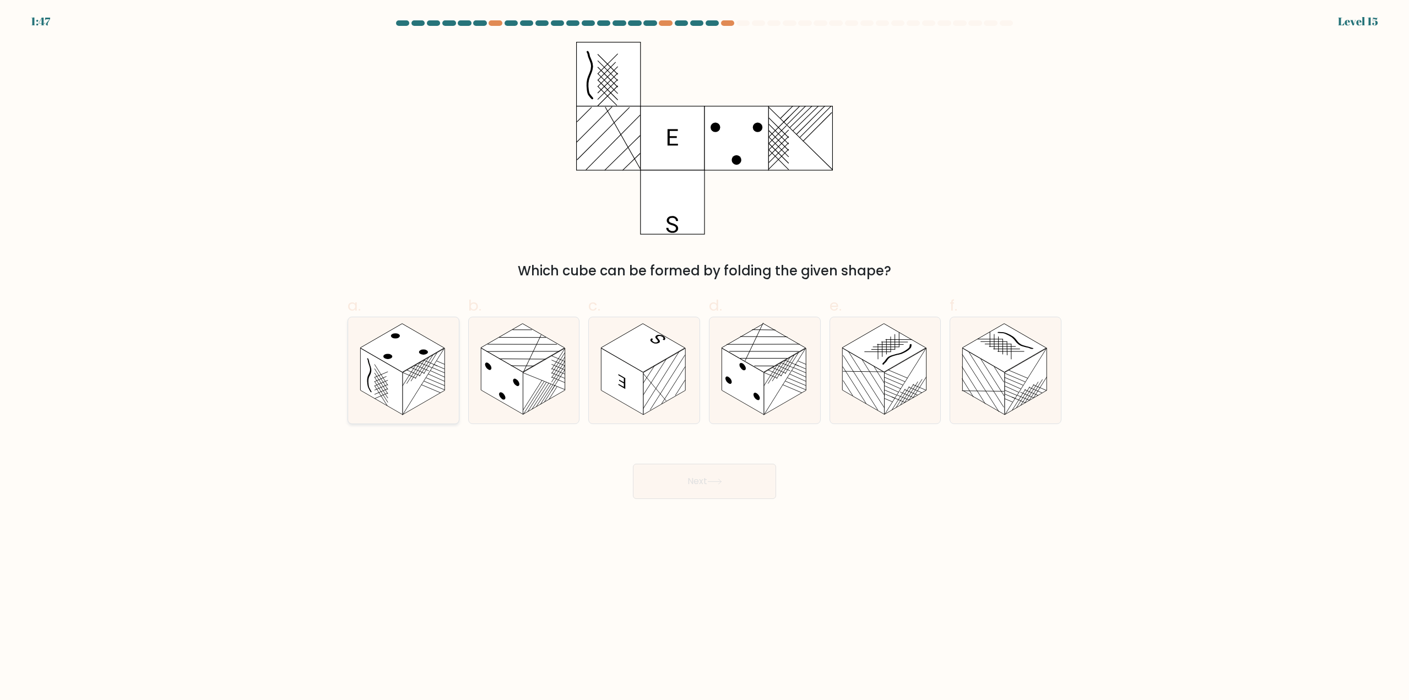
click at [401, 366] on rect at bounding box center [402, 348] width 84 height 48
click at [704, 357] on input "a." at bounding box center [704, 353] width 1 height 7
radio input "true"
click at [690, 476] on button "Next" at bounding box center [704, 481] width 143 height 35
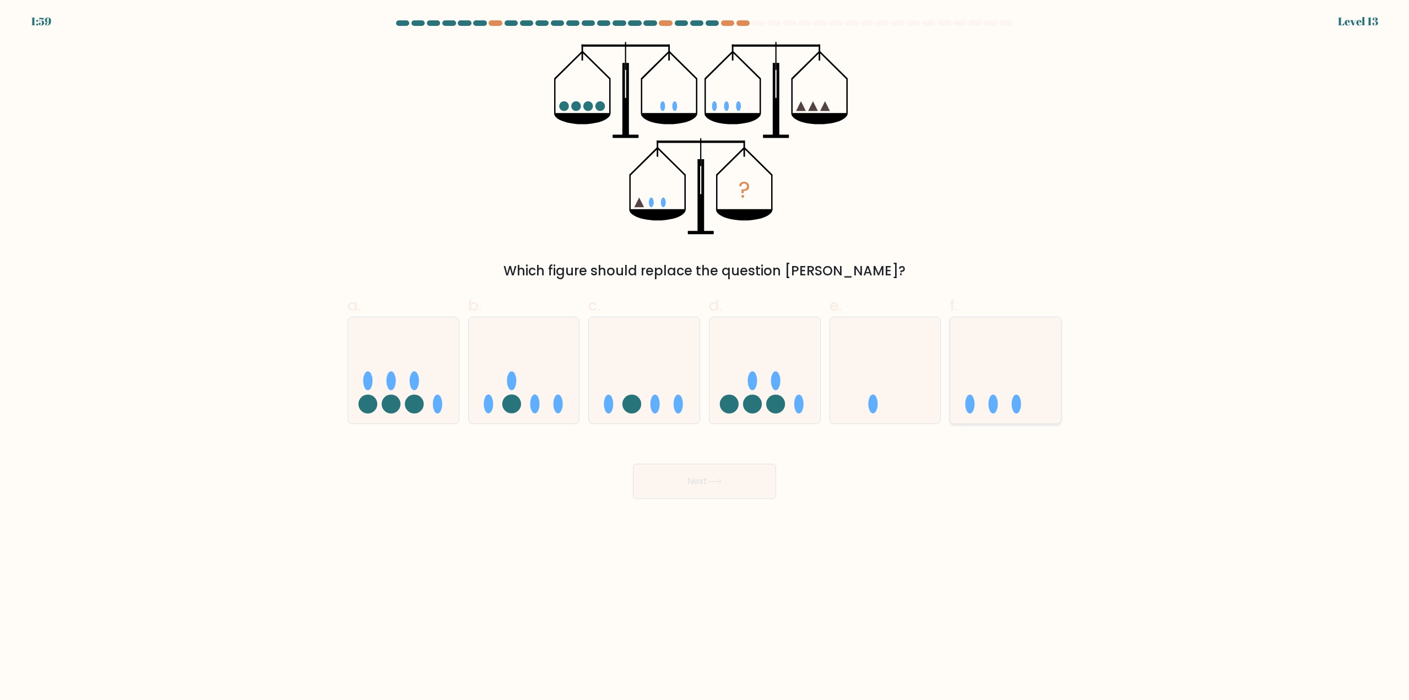
click at [1007, 404] on icon at bounding box center [1005, 370] width 111 height 91
click at [705, 357] on input "f." at bounding box center [704, 353] width 1 height 7
radio input "true"
click at [717, 497] on button "Next" at bounding box center [704, 481] width 143 height 35
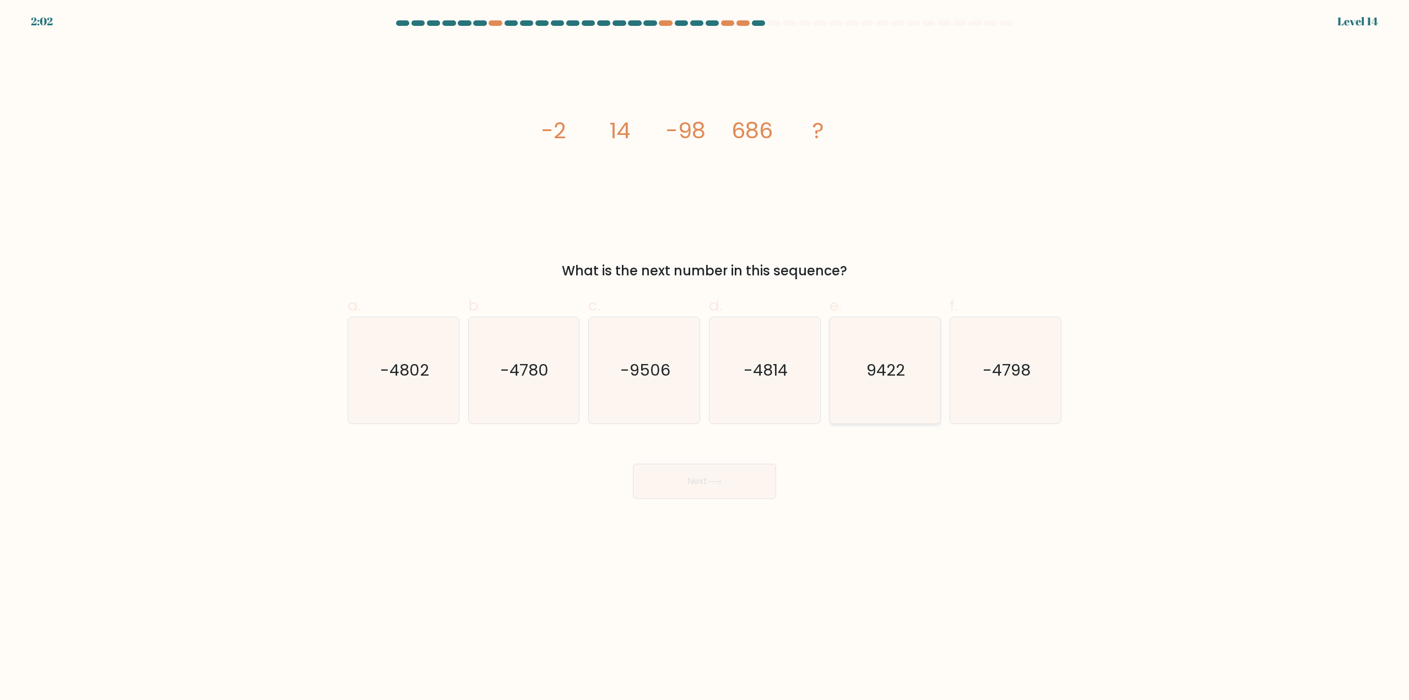
click at [854, 330] on icon "9422" at bounding box center [885, 370] width 106 height 106
click at [705, 350] on input "e. 9422" at bounding box center [704, 353] width 1 height 7
radio input "true"
click at [761, 480] on button "Next" at bounding box center [704, 481] width 143 height 35
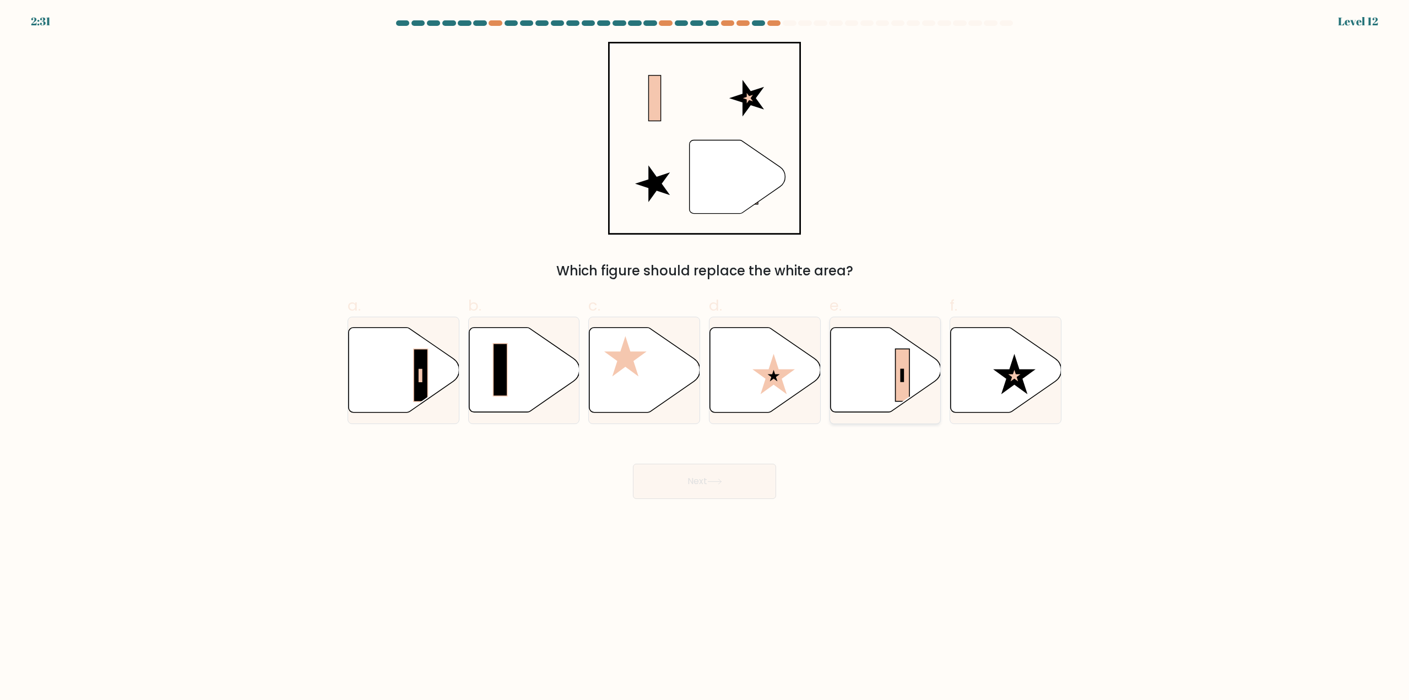
click at [866, 345] on icon at bounding box center [885, 370] width 111 height 85
click at [705, 350] on input "e." at bounding box center [704, 353] width 1 height 7
radio input "true"
click at [705, 470] on button "Next" at bounding box center [704, 481] width 143 height 35
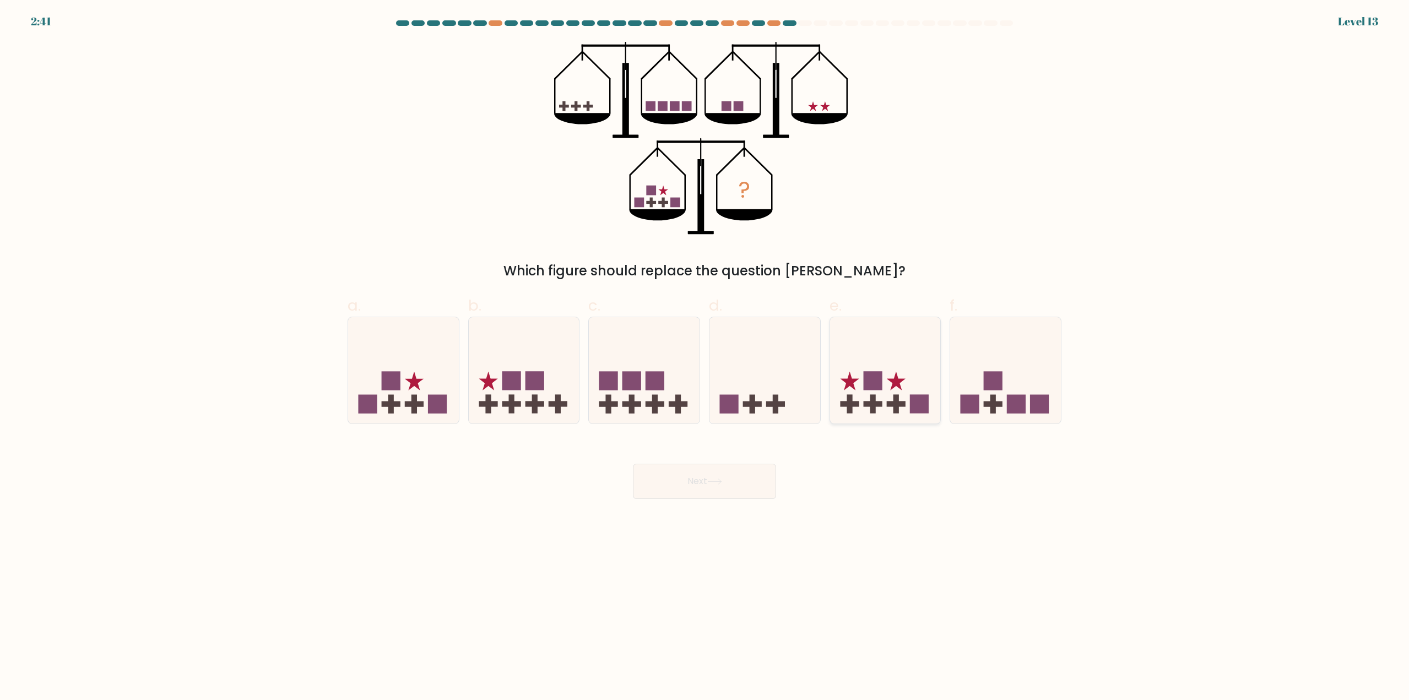
click at [895, 353] on icon at bounding box center [885, 370] width 111 height 91
click at [705, 353] on input "e." at bounding box center [704, 353] width 1 height 7
radio input "true"
click at [706, 480] on button "Next" at bounding box center [704, 481] width 143 height 35
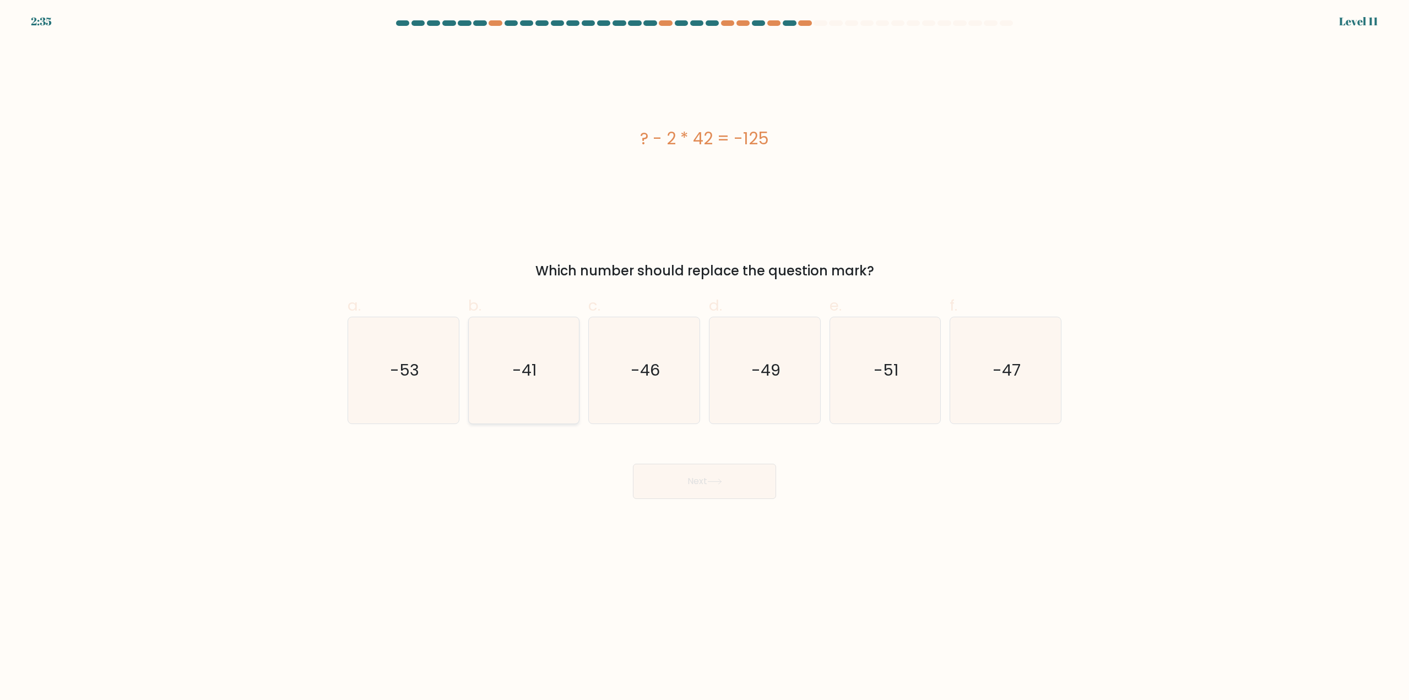
click at [497, 373] on icon "-41" at bounding box center [523, 370] width 106 height 106
click at [704, 357] on input "b. -41" at bounding box center [704, 353] width 1 height 7
radio input "true"
click at [671, 481] on button "Next" at bounding box center [704, 481] width 143 height 35
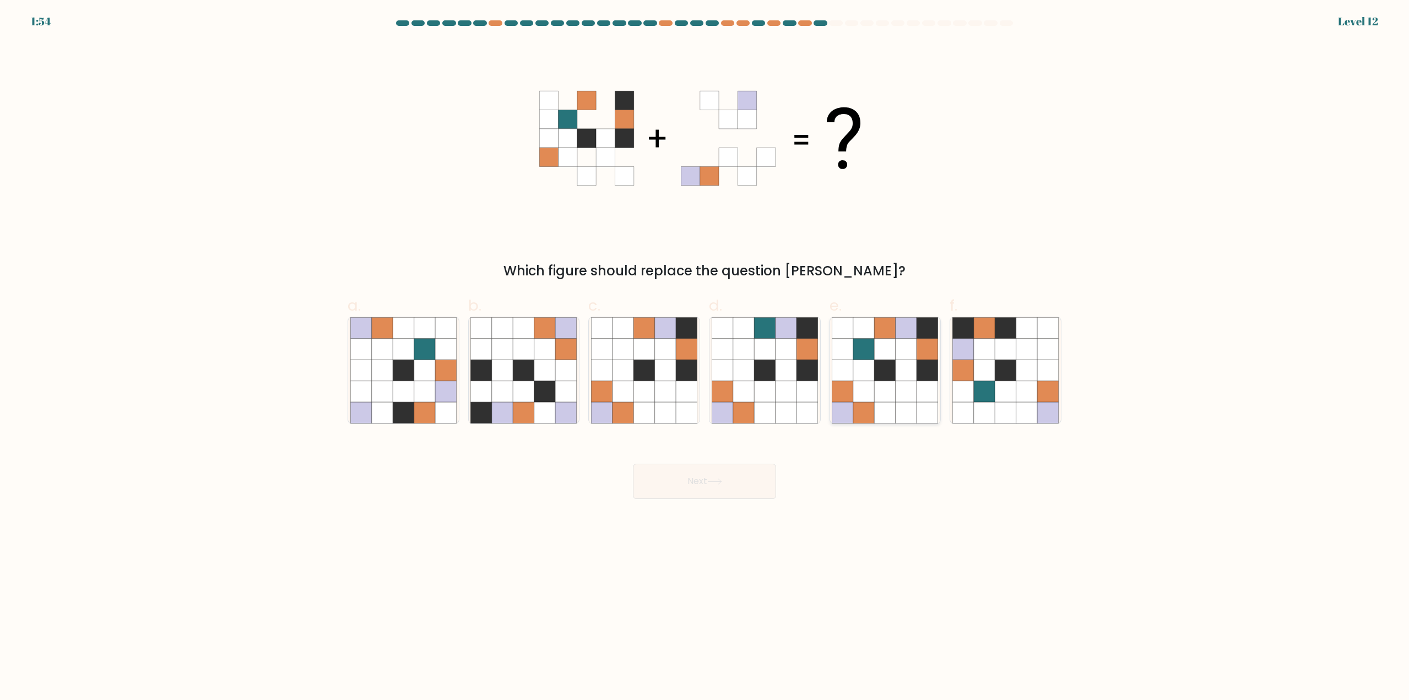
click at [921, 379] on icon at bounding box center [927, 370] width 21 height 21
click at [705, 357] on input "e." at bounding box center [704, 353] width 1 height 7
radio input "true"
click at [721, 481] on icon at bounding box center [714, 482] width 15 height 6
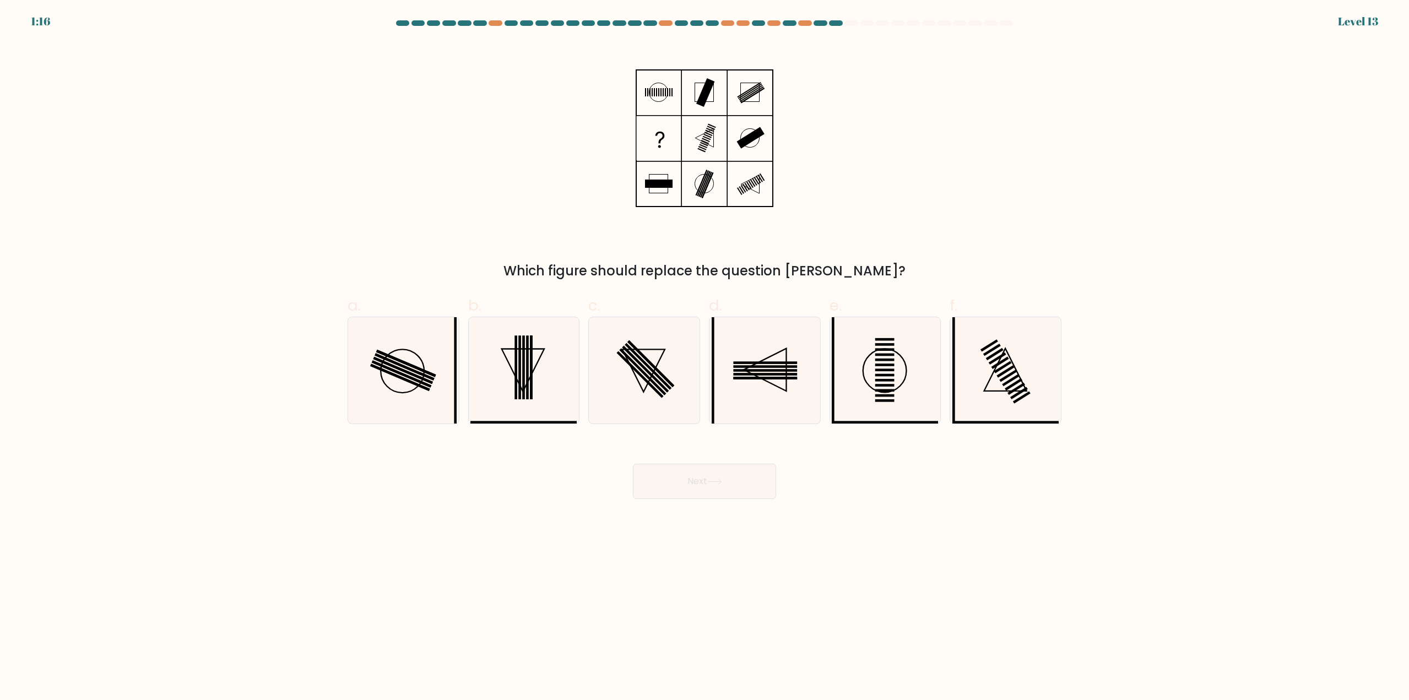
drag, startPoint x: 646, startPoint y: 388, endPoint x: 692, endPoint y: 451, distance: 78.0
click at [646, 387] on icon at bounding box center [643, 371] width 42 height 42
click at [704, 357] on input "c." at bounding box center [704, 353] width 1 height 7
radio input "true"
click at [711, 490] on button "Next" at bounding box center [704, 481] width 143 height 35
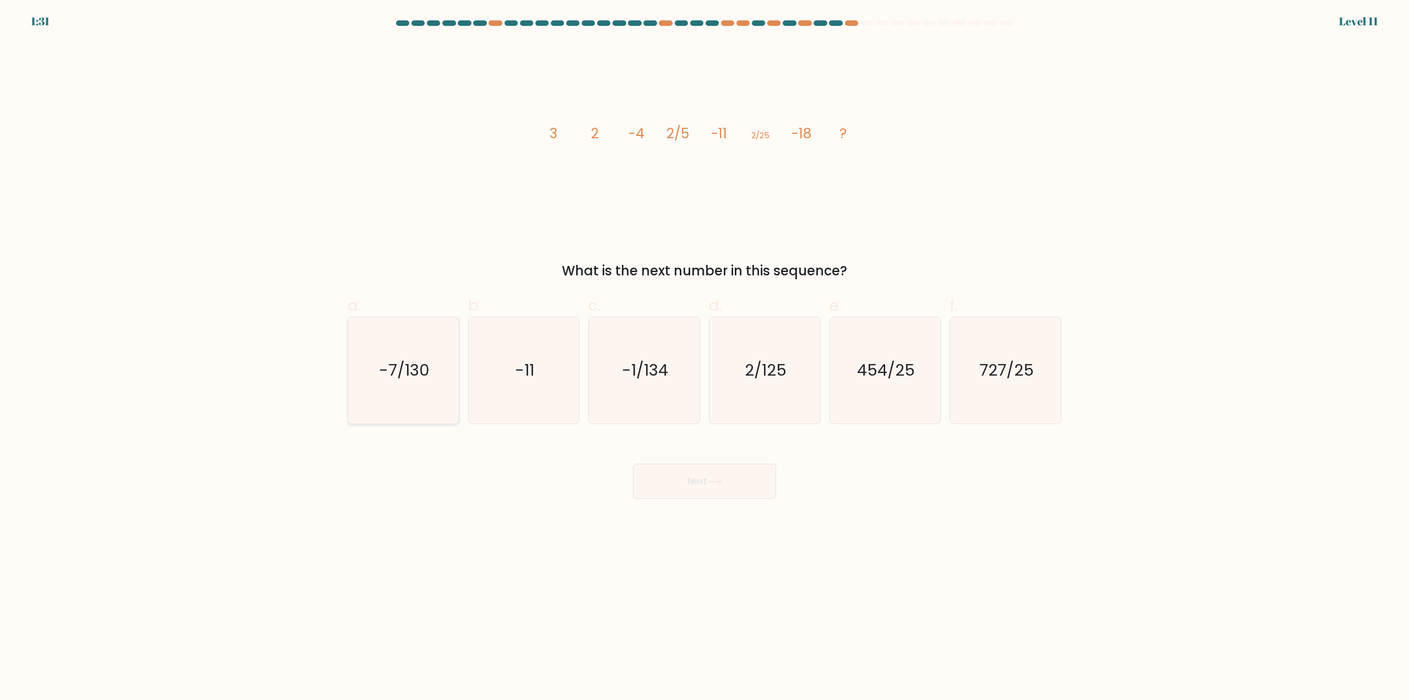
click at [439, 391] on icon "-7/130" at bounding box center [403, 370] width 106 height 106
click at [704, 357] on input "a. -7/130" at bounding box center [704, 353] width 1 height 7
radio input "true"
click at [725, 475] on button "Next" at bounding box center [704, 481] width 143 height 35
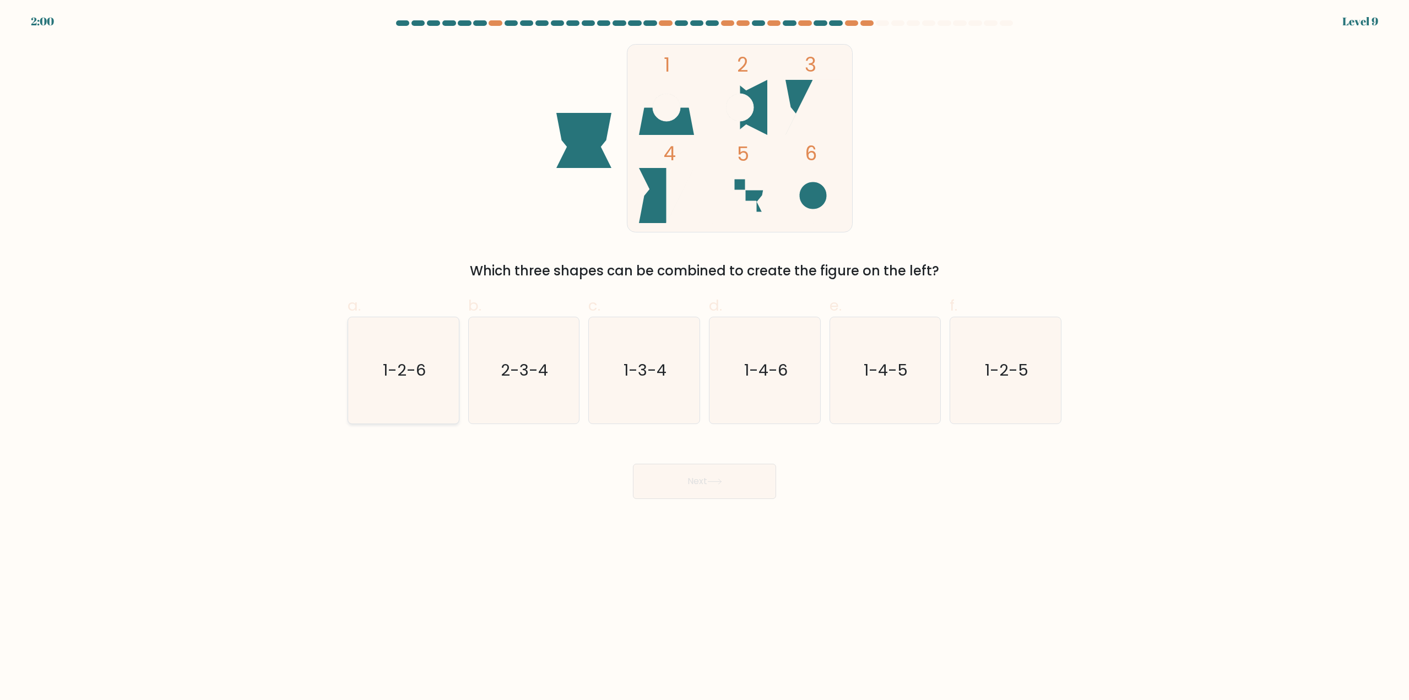
click at [427, 378] on icon "1-2-6" at bounding box center [403, 370] width 106 height 106
click at [704, 357] on input "a. 1-2-6" at bounding box center [704, 353] width 1 height 7
radio input "true"
click at [688, 475] on button "Next" at bounding box center [704, 481] width 143 height 35
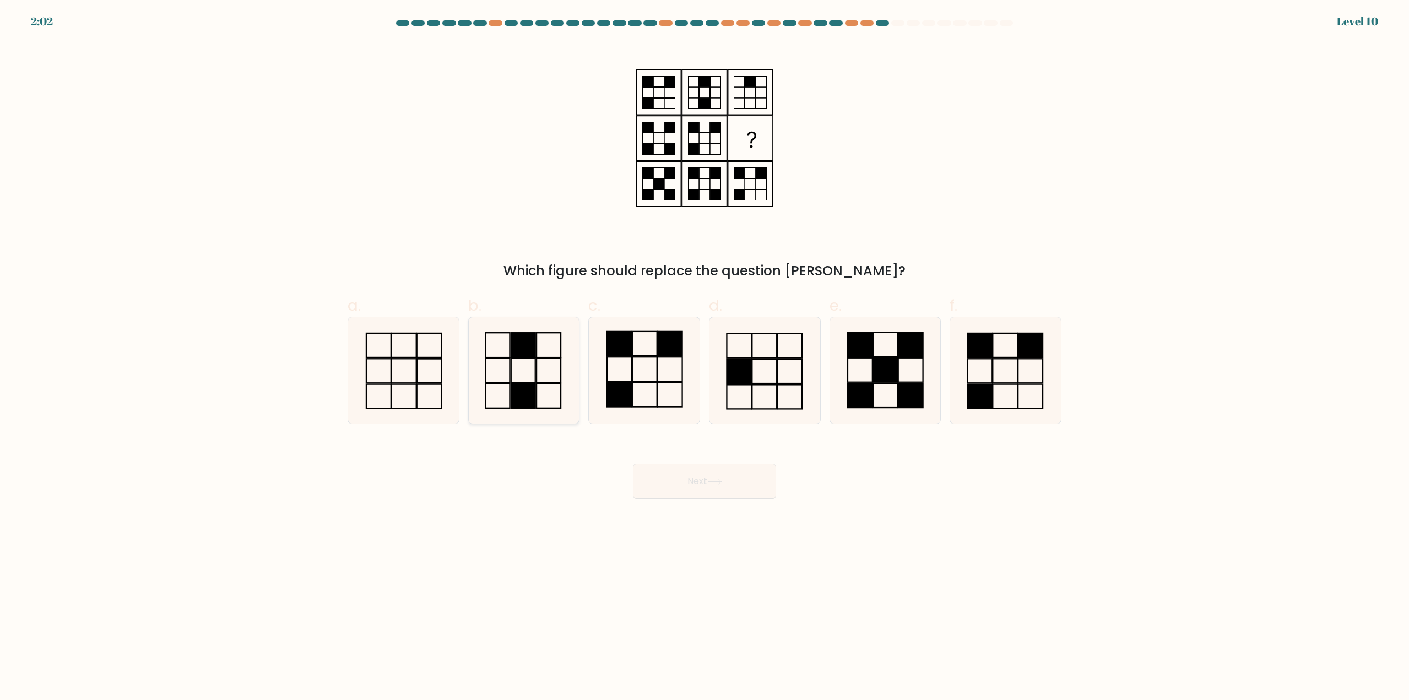
click at [491, 354] on icon at bounding box center [523, 370] width 106 height 106
click at [704, 354] on input "b." at bounding box center [704, 353] width 1 height 7
radio input "true"
click at [738, 484] on button "Next" at bounding box center [704, 481] width 143 height 35
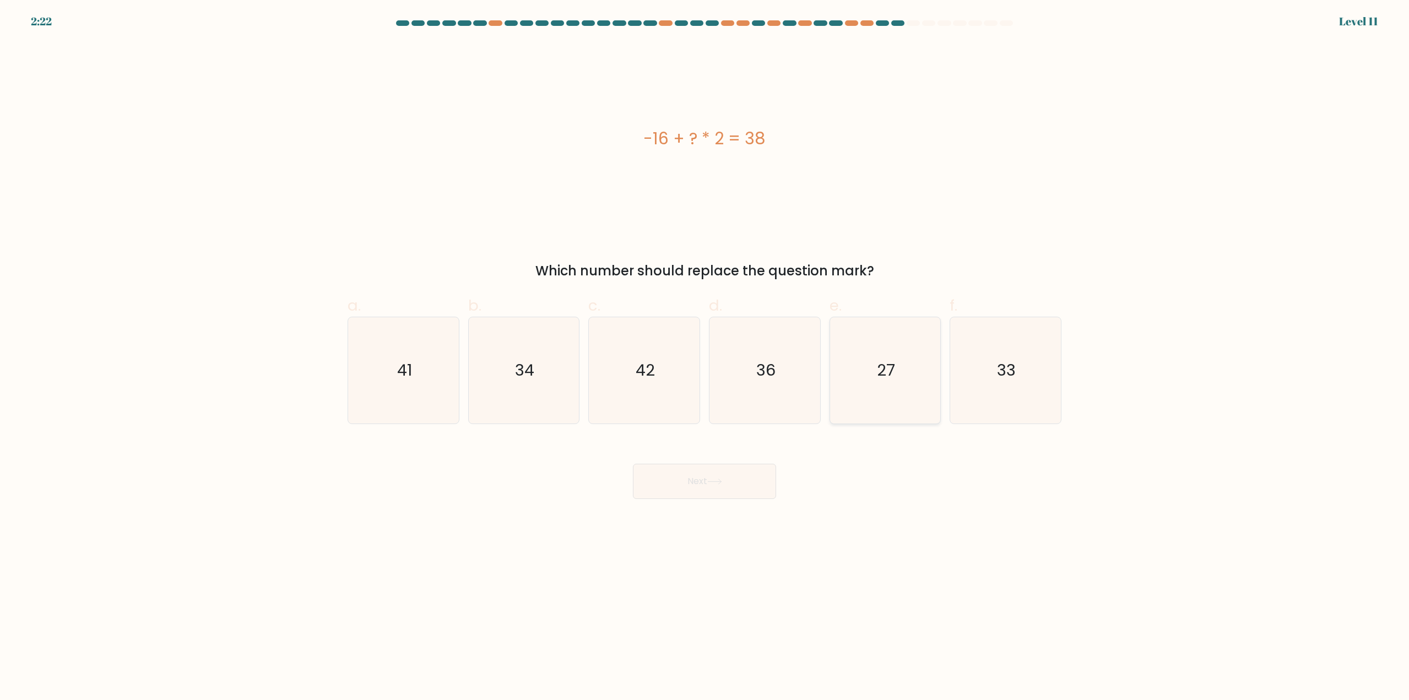
click at [883, 405] on icon "27" at bounding box center [885, 370] width 106 height 106
click at [705, 357] on input "e. 27" at bounding box center [704, 353] width 1 height 7
radio input "true"
click at [761, 478] on button "Next" at bounding box center [704, 481] width 143 height 35
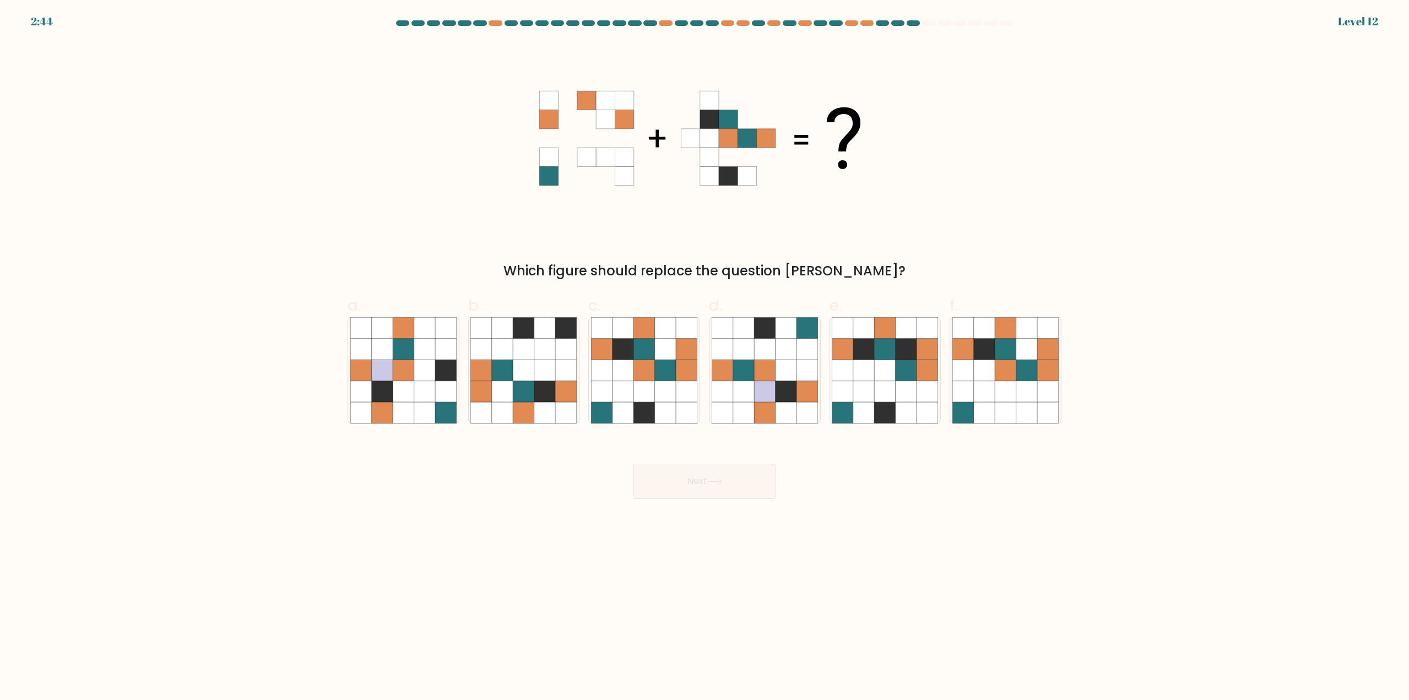
click at [633, 464] on button "Next" at bounding box center [704, 481] width 143 height 35
click at [1162, 199] on form at bounding box center [704, 259] width 1409 height 479
click at [651, 402] on icon at bounding box center [643, 391] width 21 height 21
click at [704, 357] on input "c." at bounding box center [704, 353] width 1 height 7
radio input "true"
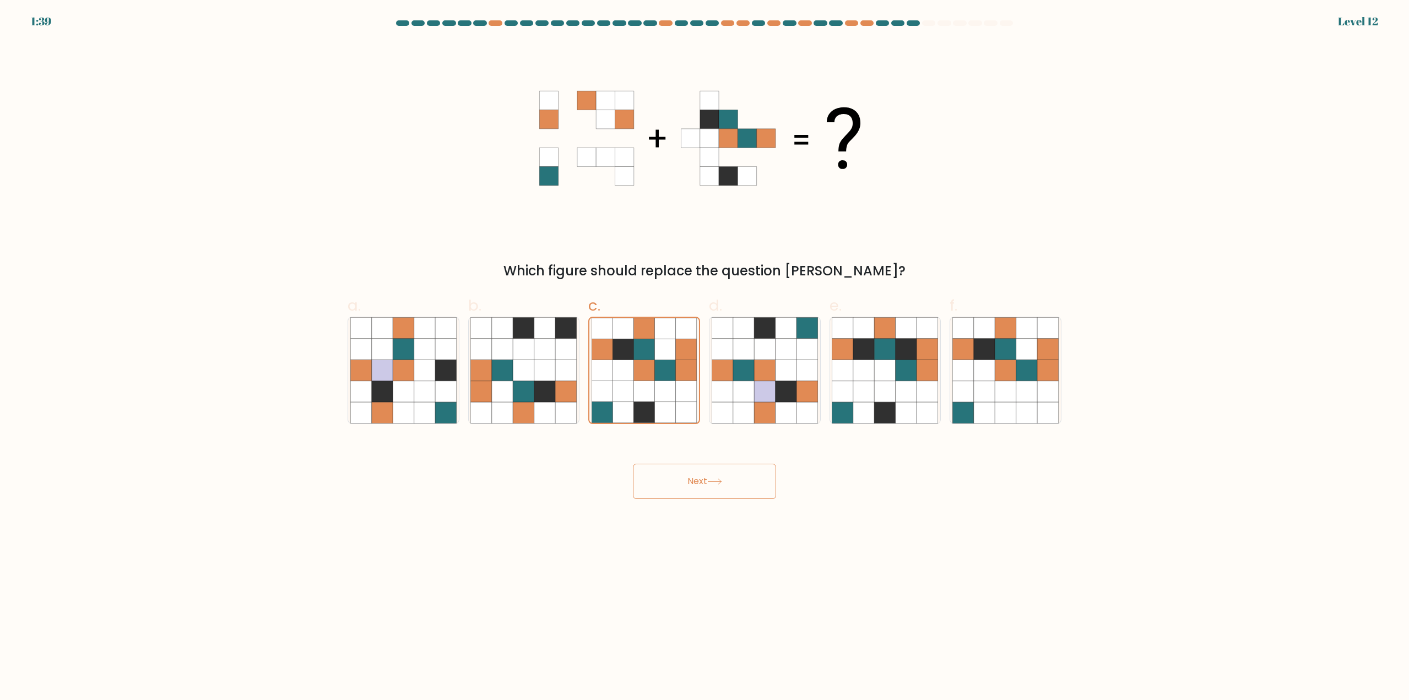
click at [702, 481] on button "Next" at bounding box center [704, 481] width 143 height 35
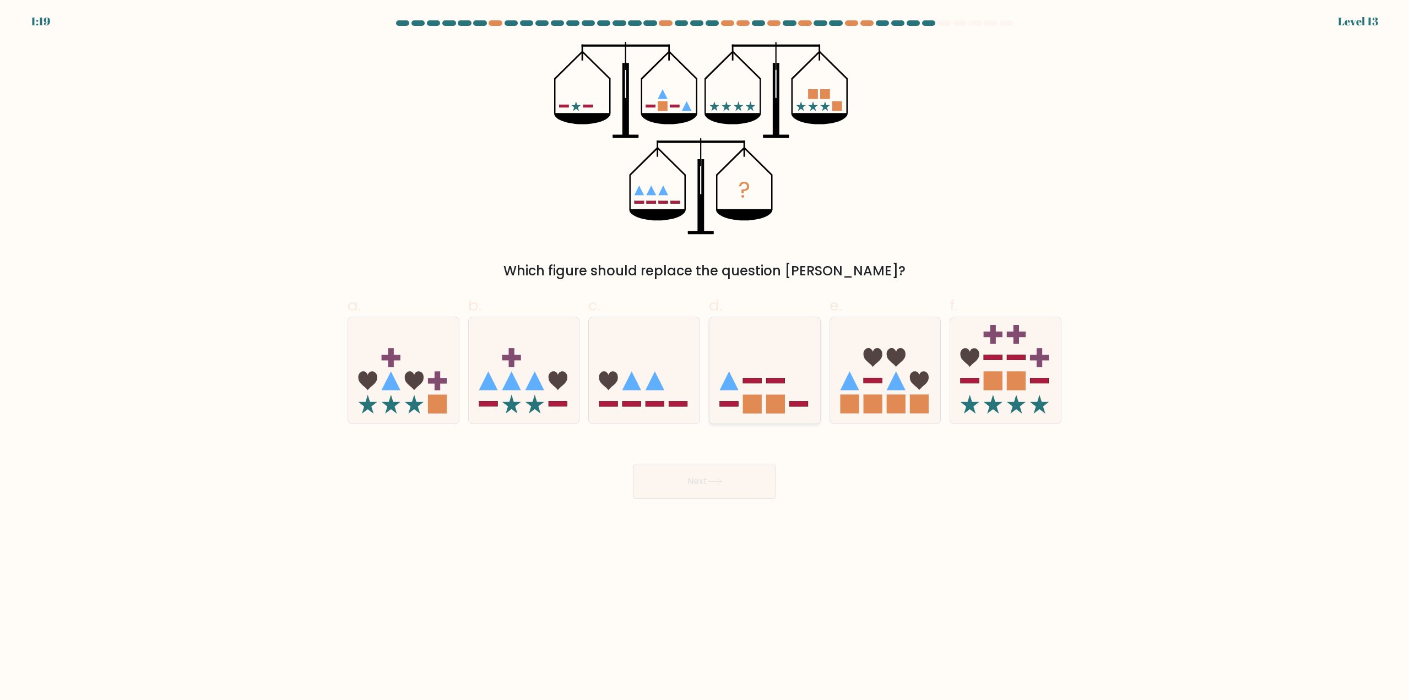
click at [782, 350] on icon at bounding box center [764, 370] width 111 height 91
click at [705, 350] on input "d." at bounding box center [704, 353] width 1 height 7
radio input "true"
click at [712, 485] on icon at bounding box center [714, 482] width 15 height 6
click at [719, 483] on icon at bounding box center [714, 482] width 15 height 6
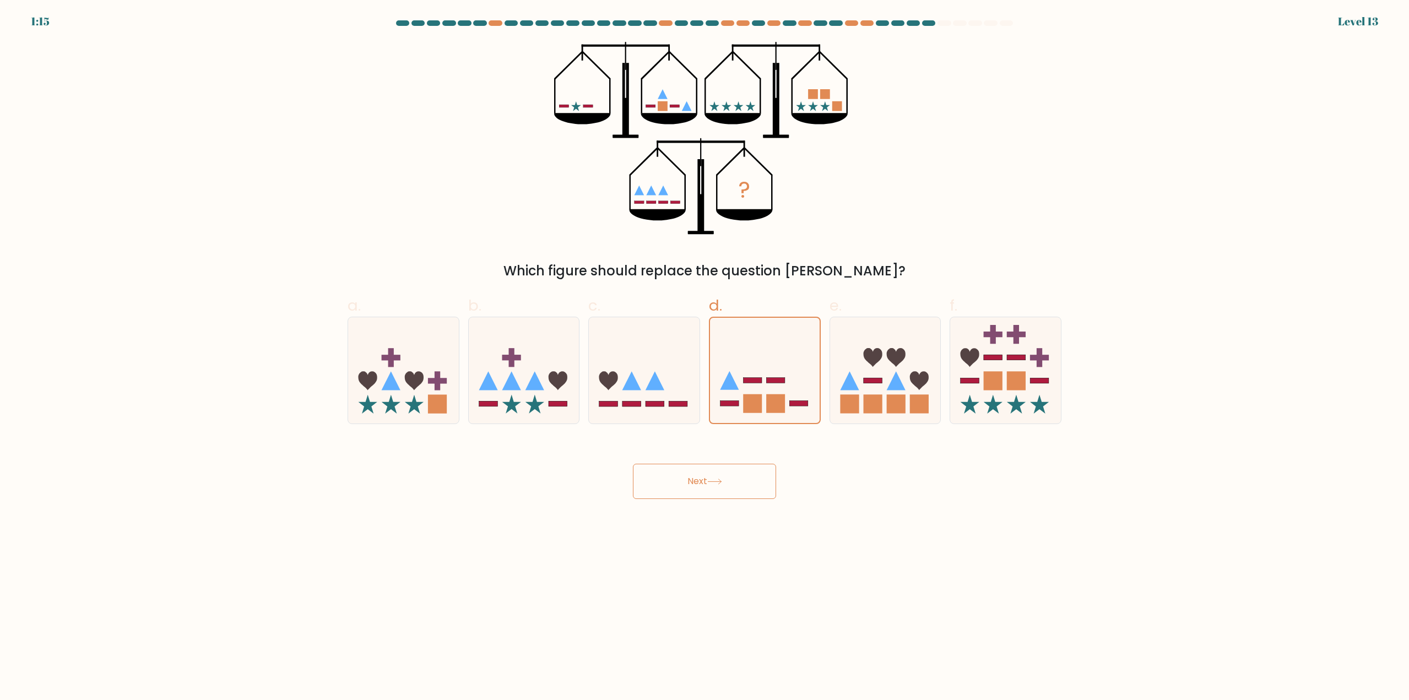
click at [719, 482] on icon at bounding box center [714, 482] width 15 height 6
click at [677, 364] on icon at bounding box center [644, 370] width 111 height 91
click at [704, 357] on input "c." at bounding box center [704, 353] width 1 height 7
radio input "true"
click at [762, 369] on icon at bounding box center [764, 370] width 111 height 91
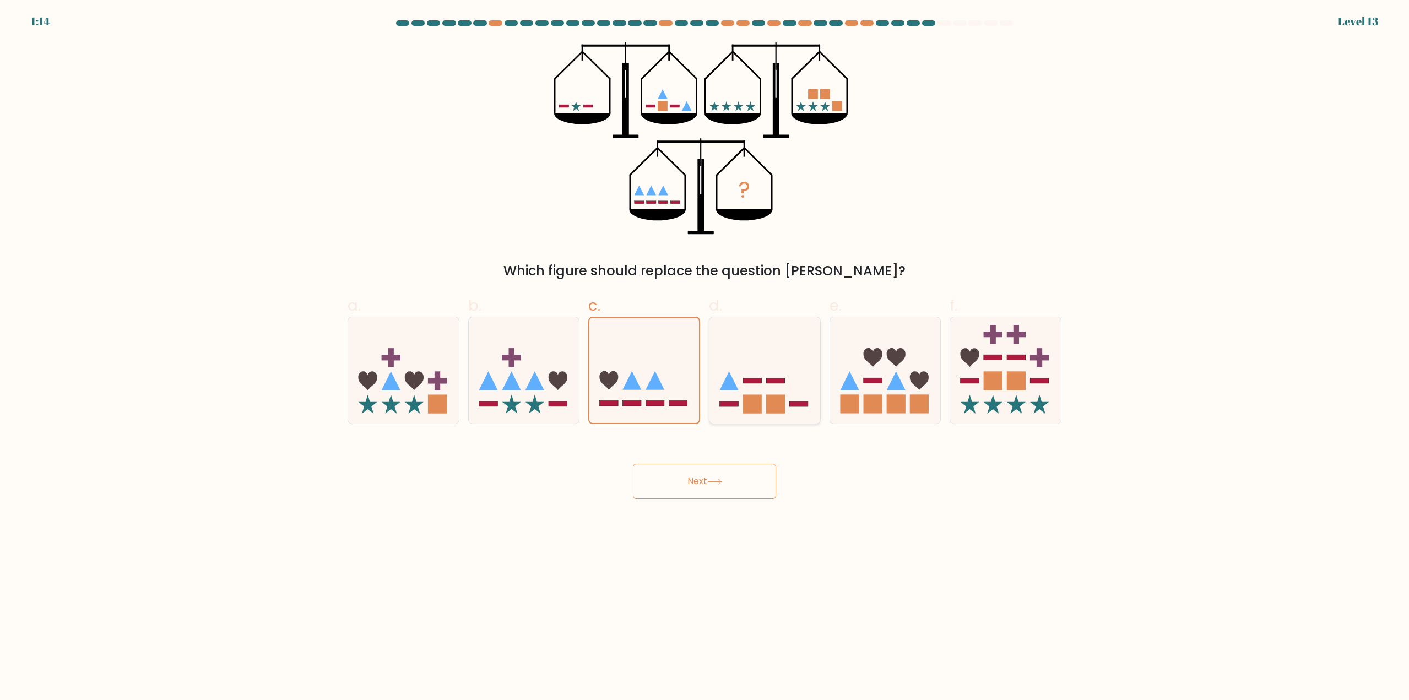
click at [705, 357] on input "d." at bounding box center [704, 353] width 1 height 7
radio input "true"
click at [762, 369] on icon at bounding box center [765, 370] width 110 height 91
click at [705, 357] on input "d." at bounding box center [704, 353] width 1 height 7
click at [762, 369] on icon at bounding box center [765, 370] width 110 height 91
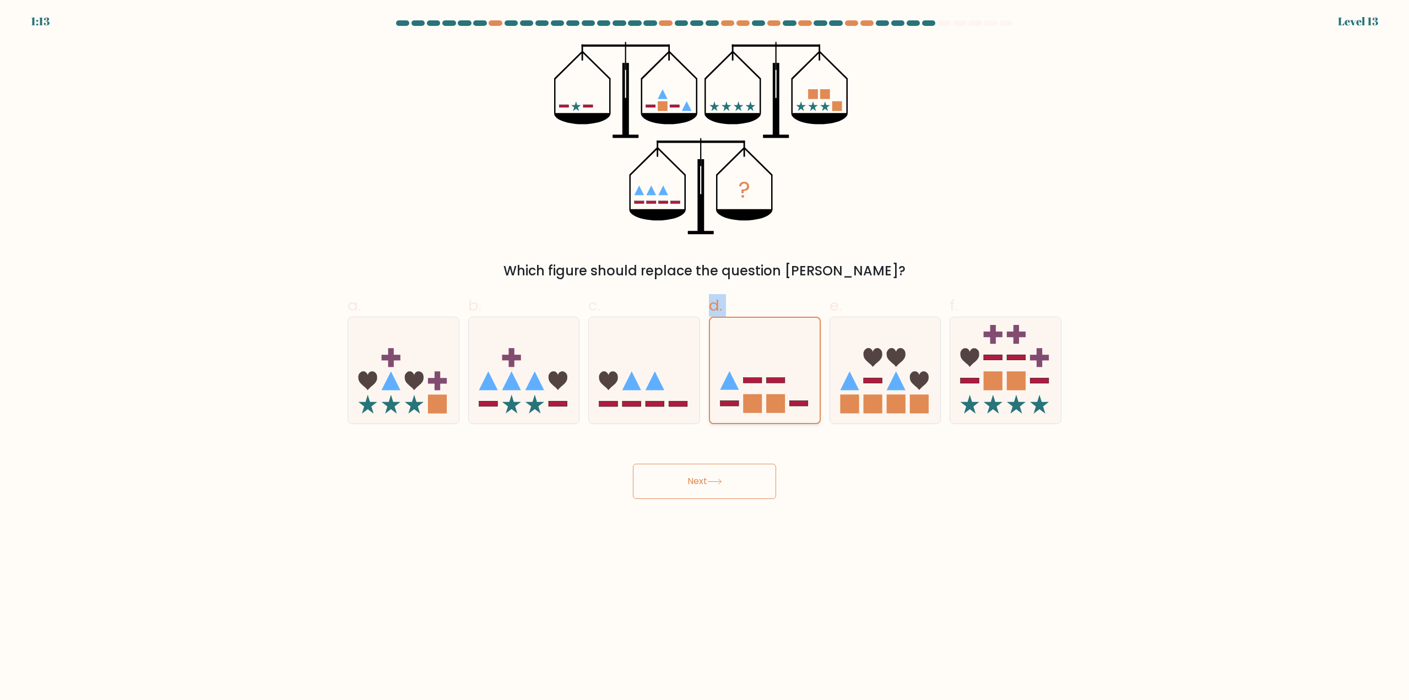
click at [705, 357] on input "d." at bounding box center [704, 353] width 1 height 7
click at [762, 369] on icon at bounding box center [765, 370] width 110 height 91
click at [705, 357] on input "d." at bounding box center [704, 353] width 1 height 7
click at [715, 471] on button "Next" at bounding box center [704, 481] width 143 height 35
click at [685, 485] on button "Next" at bounding box center [704, 481] width 143 height 35
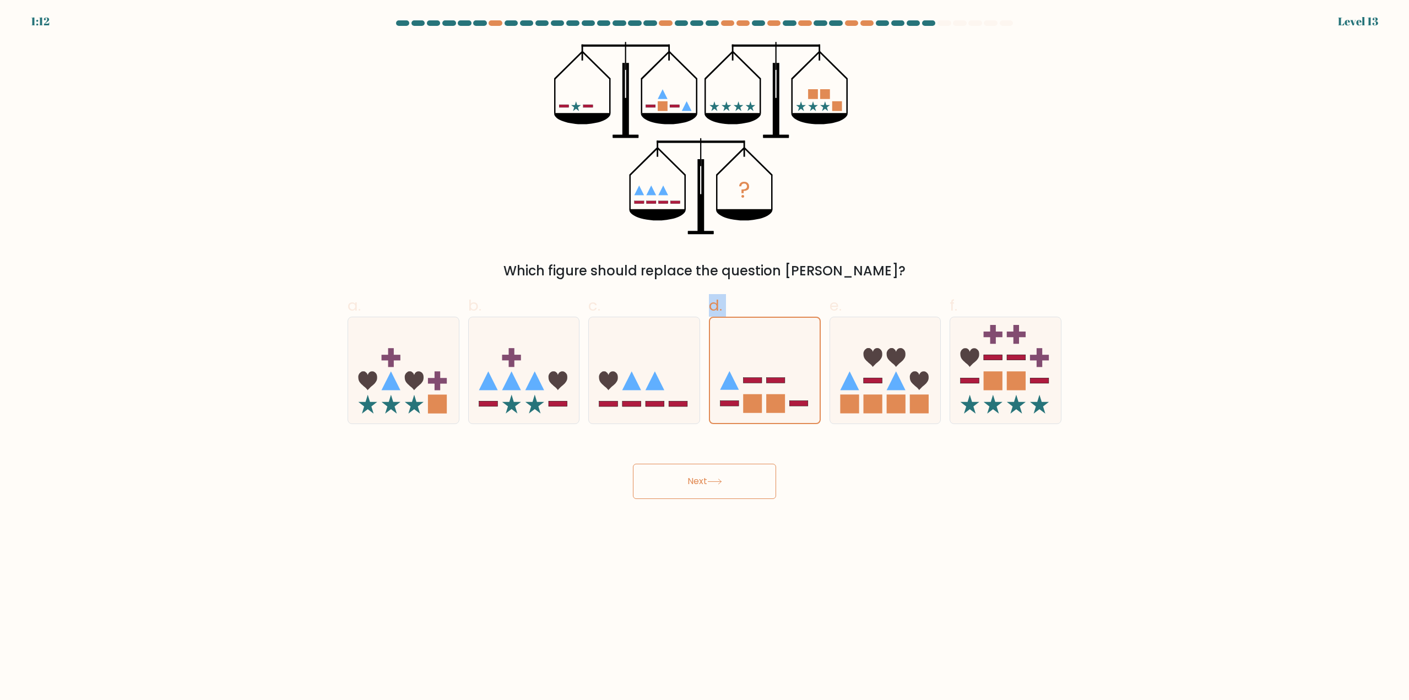
click at [684, 487] on button "Next" at bounding box center [704, 481] width 143 height 35
click at [676, 537] on body "1:12 Level 13" at bounding box center [704, 350] width 1409 height 700
click at [731, 473] on button "Next" at bounding box center [704, 481] width 143 height 35
click at [694, 485] on button "Next" at bounding box center [704, 481] width 143 height 35
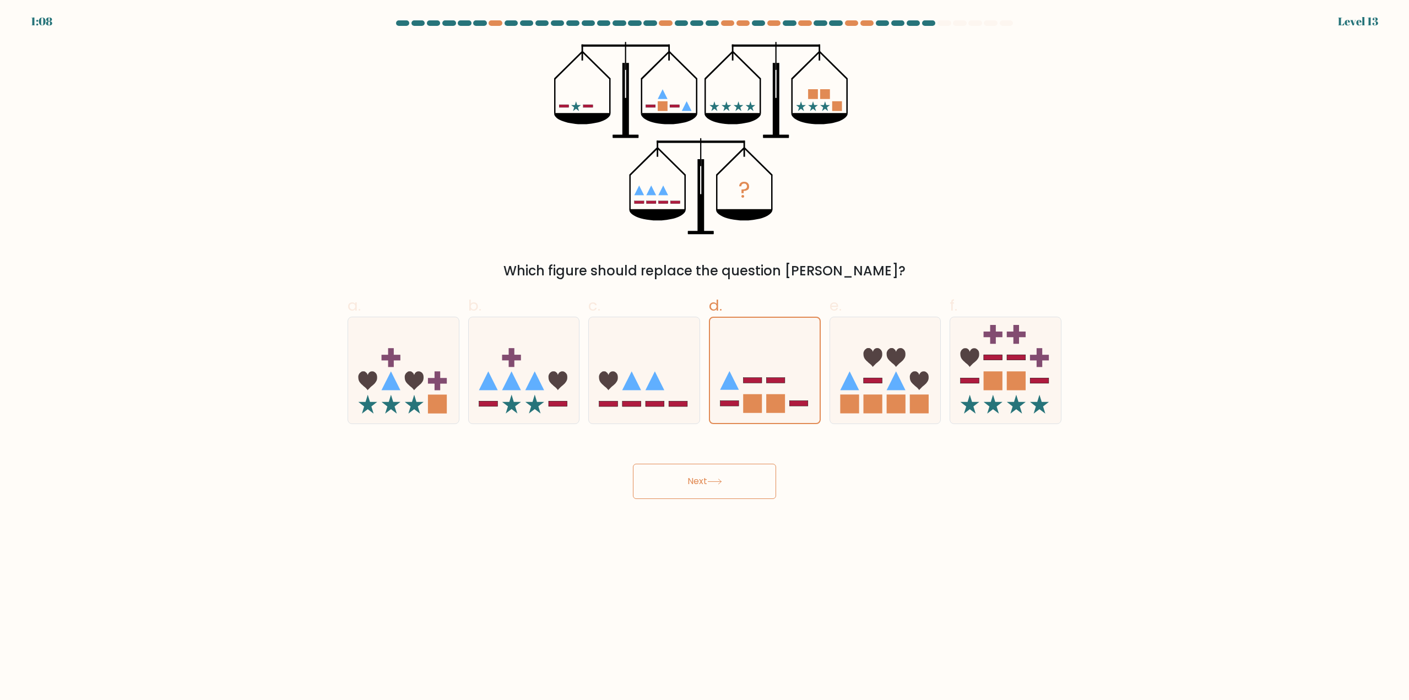
click at [694, 485] on button "Next" at bounding box center [704, 481] width 143 height 35
click at [688, 501] on body "1:03 Level 13" at bounding box center [704, 350] width 1409 height 700
click at [693, 495] on button "Next" at bounding box center [704, 481] width 143 height 35
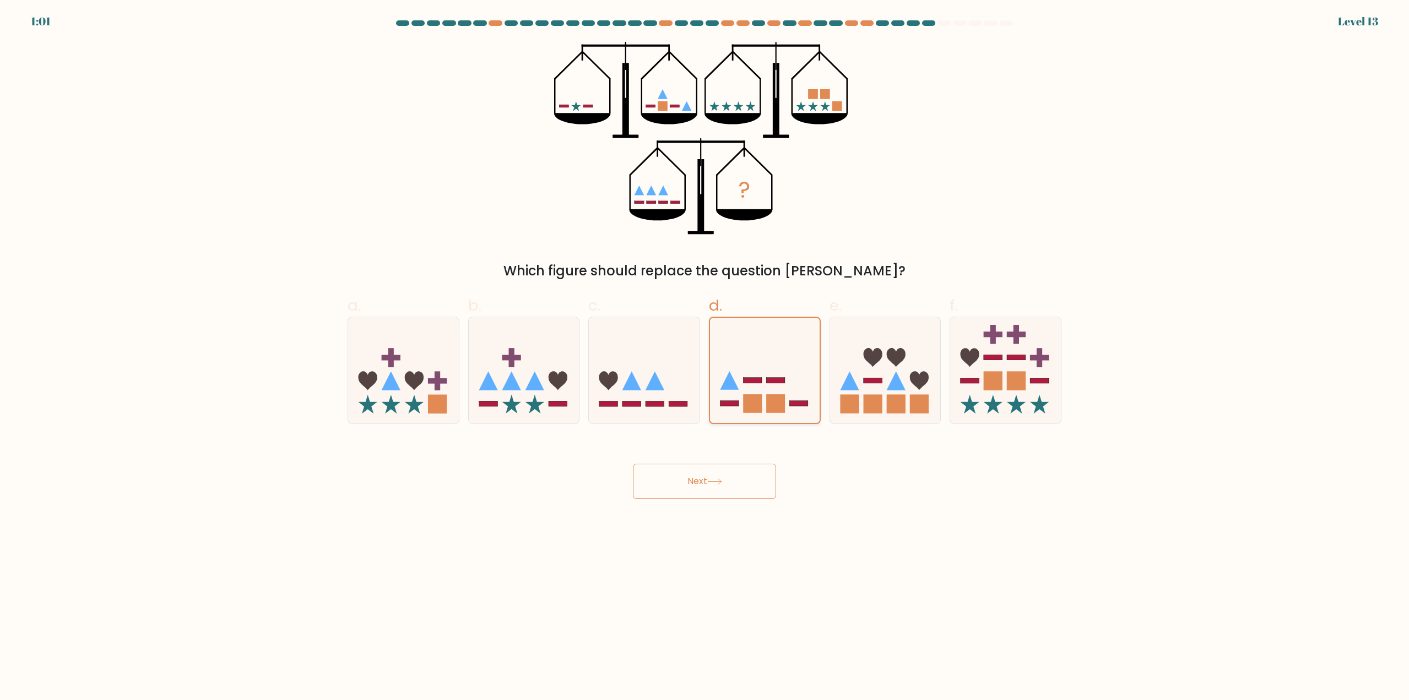
click at [796, 354] on icon at bounding box center [765, 370] width 110 height 91
click at [705, 354] on input "d." at bounding box center [704, 353] width 1 height 7
click at [796, 354] on icon at bounding box center [765, 370] width 110 height 91
click at [705, 354] on input "d." at bounding box center [704, 353] width 1 height 7
click at [796, 354] on icon at bounding box center [765, 370] width 110 height 91
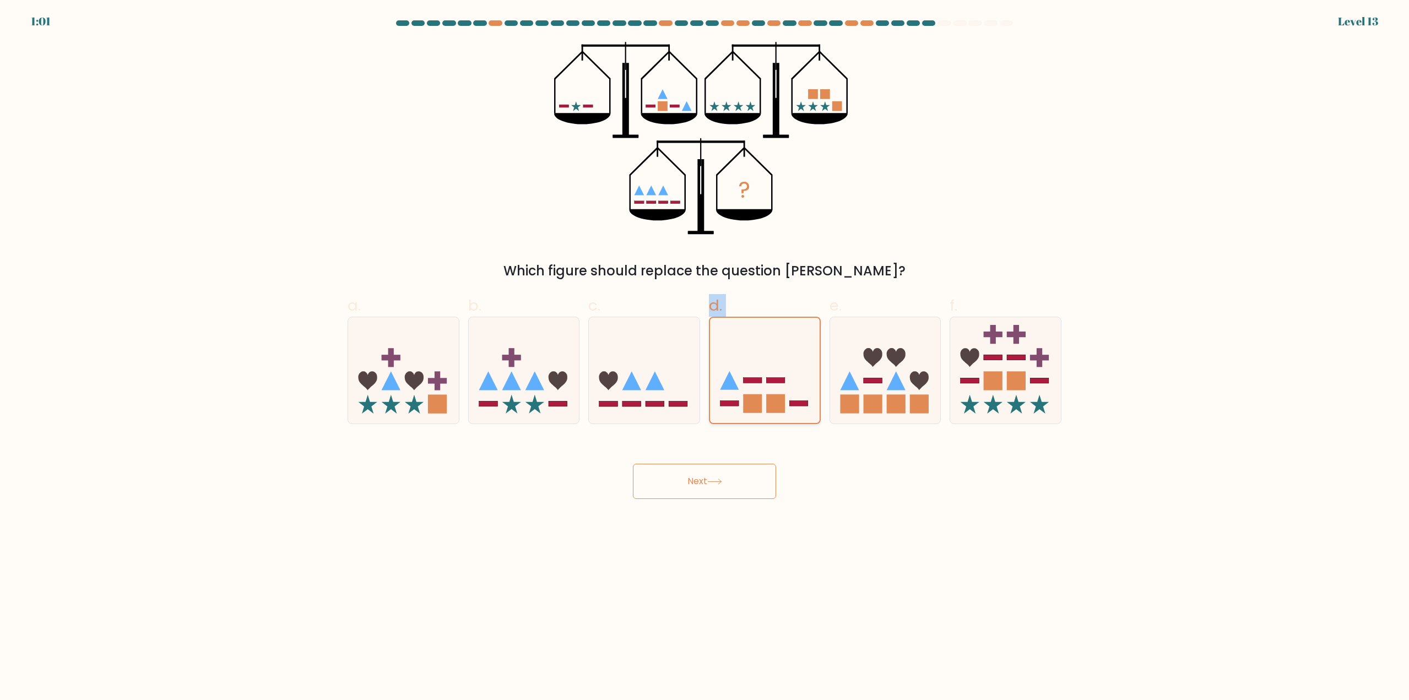
click at [705, 354] on input "d." at bounding box center [704, 353] width 1 height 7
click at [796, 354] on icon at bounding box center [765, 370] width 110 height 91
click at [705, 354] on input "d." at bounding box center [704, 353] width 1 height 7
click at [843, 481] on div "Next" at bounding box center [704, 468] width 727 height 62
click at [746, 383] on rect at bounding box center [752, 381] width 18 height 6
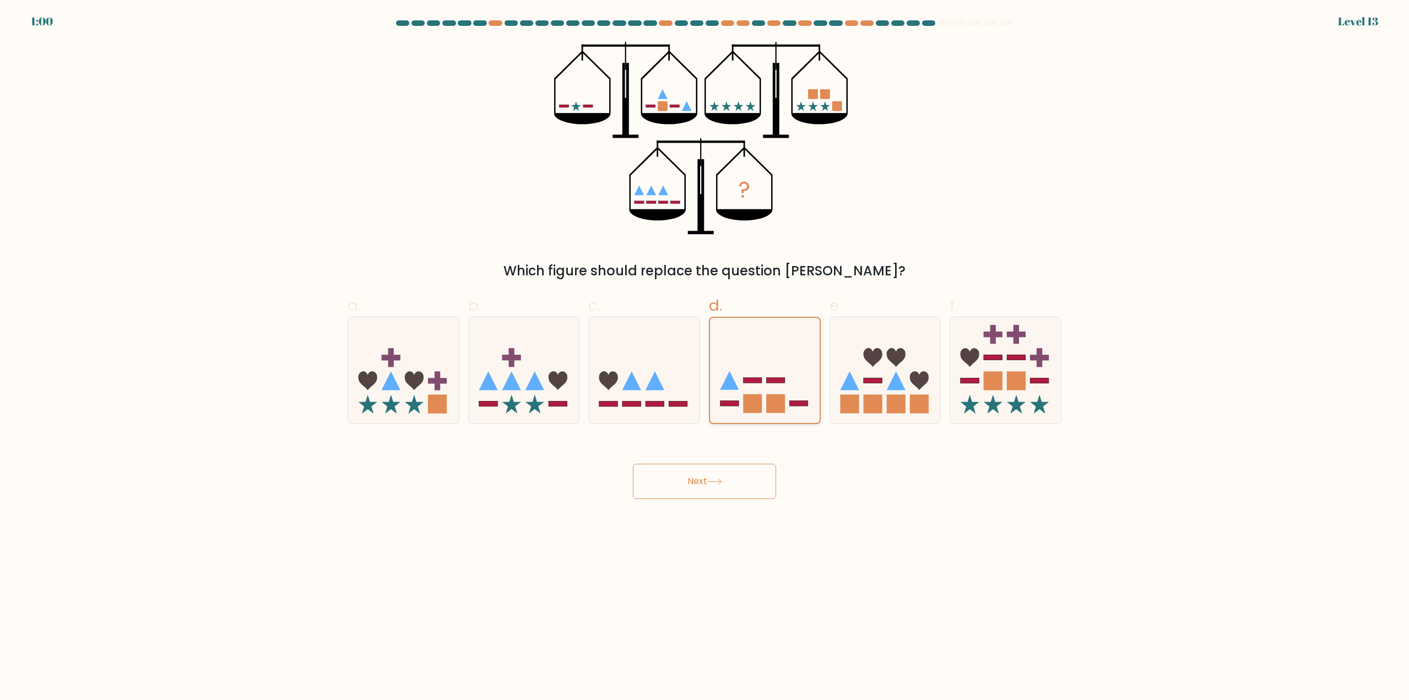
click at [705, 357] on input "d." at bounding box center [704, 353] width 1 height 7
click at [719, 489] on button "Next" at bounding box center [704, 481] width 143 height 35
click at [707, 484] on button "Next" at bounding box center [704, 481] width 143 height 35
click at [674, 378] on icon at bounding box center [644, 370] width 111 height 91
click at [704, 357] on input "c." at bounding box center [704, 353] width 1 height 7
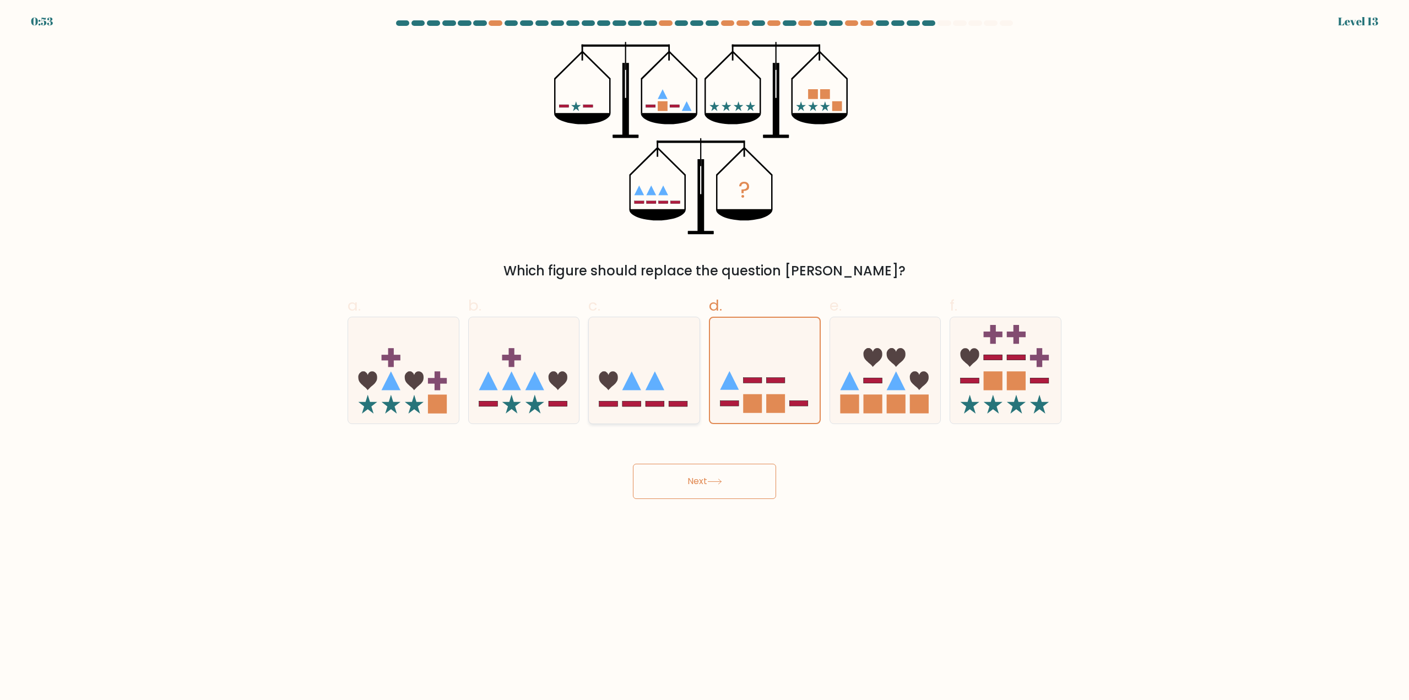
radio input "true"
click at [756, 376] on icon at bounding box center [764, 370] width 111 height 91
click at [705, 357] on input "d." at bounding box center [704, 353] width 1 height 7
radio input "true"
click at [772, 350] on icon at bounding box center [765, 370] width 110 height 91
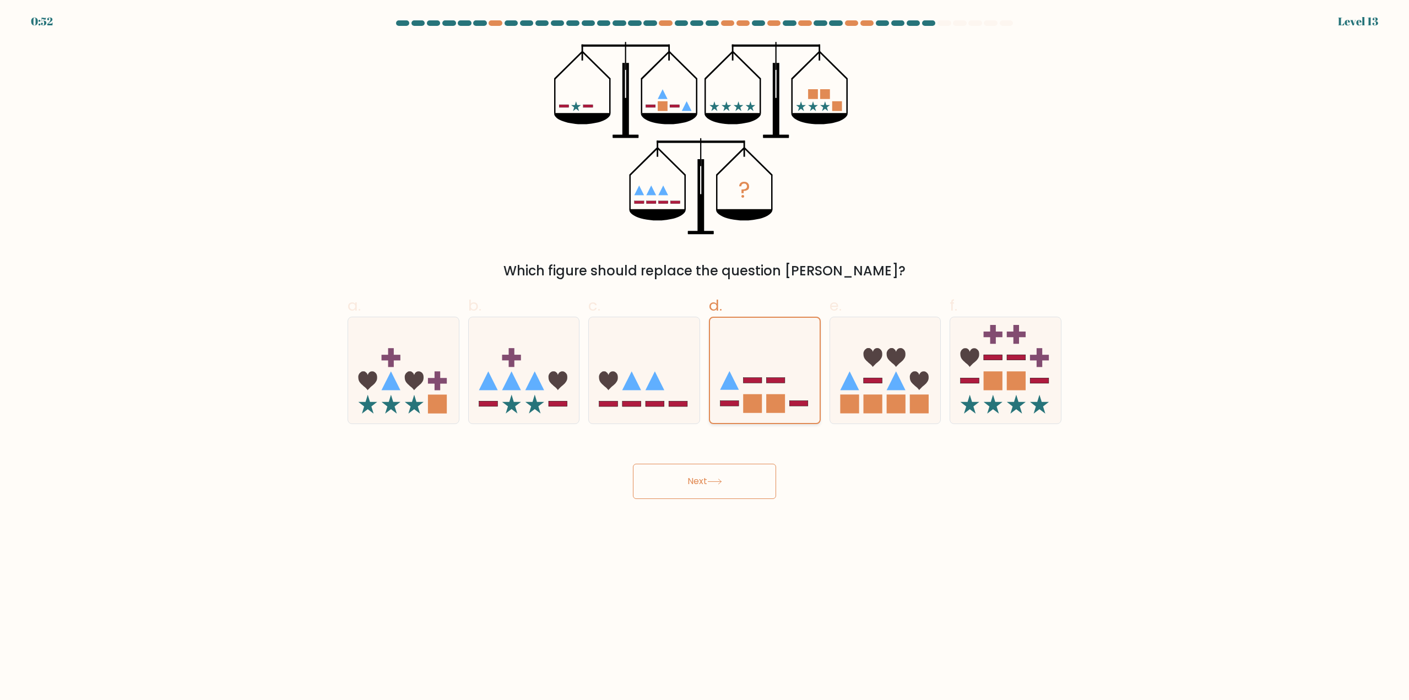
click at [705, 350] on input "d." at bounding box center [704, 353] width 1 height 7
click at [772, 350] on icon at bounding box center [765, 370] width 110 height 91
click at [705, 350] on input "d." at bounding box center [704, 353] width 1 height 7
click at [772, 350] on icon at bounding box center [765, 370] width 110 height 91
click at [705, 350] on input "d." at bounding box center [704, 353] width 1 height 7
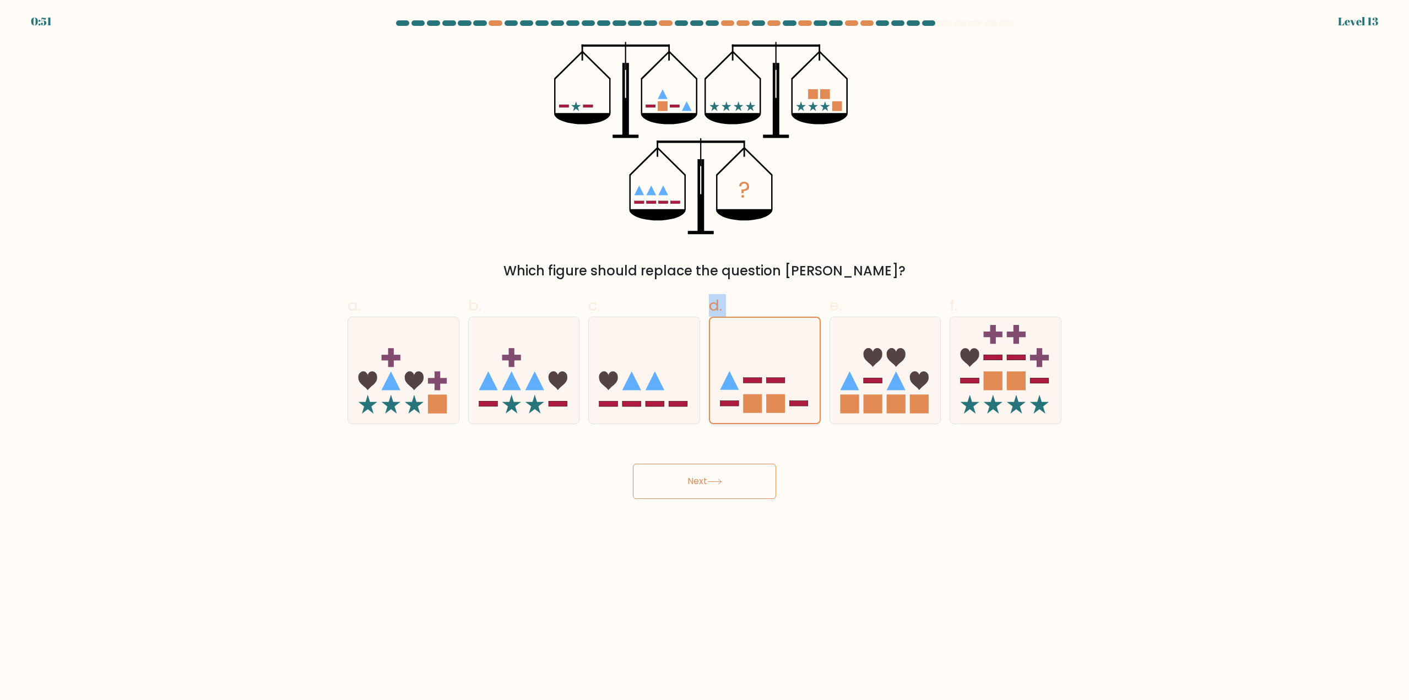
click at [772, 350] on icon at bounding box center [765, 370] width 110 height 91
click at [705, 350] on input "d." at bounding box center [704, 353] width 1 height 7
drag, startPoint x: 772, startPoint y: 350, endPoint x: 777, endPoint y: 379, distance: 29.7
click at [772, 350] on icon at bounding box center [765, 370] width 110 height 91
click at [705, 350] on input "d." at bounding box center [704, 353] width 1 height 7
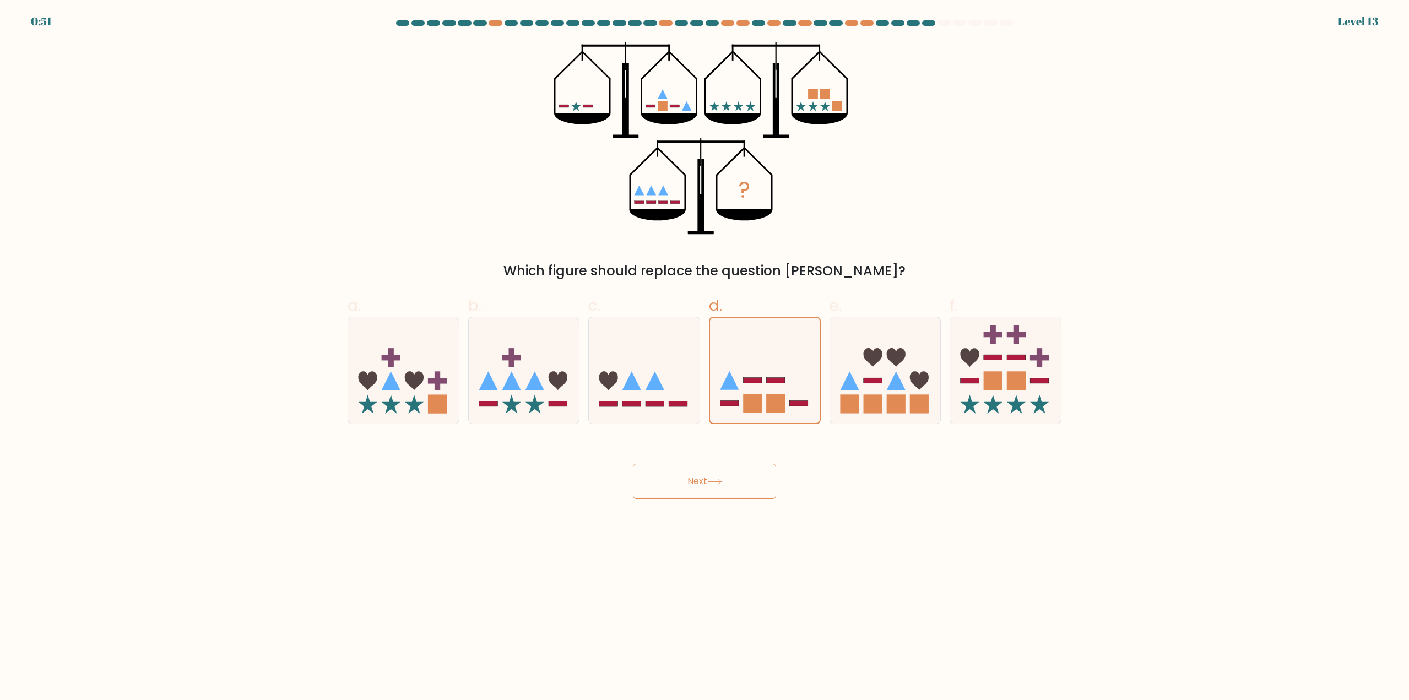
click at [827, 501] on body "0:51 Level 13" at bounding box center [704, 350] width 1409 height 700
click at [729, 479] on button "Next" at bounding box center [704, 481] width 143 height 35
click at [720, 493] on button "Next" at bounding box center [704, 481] width 143 height 35
click at [730, 480] on button "Next" at bounding box center [704, 481] width 143 height 35
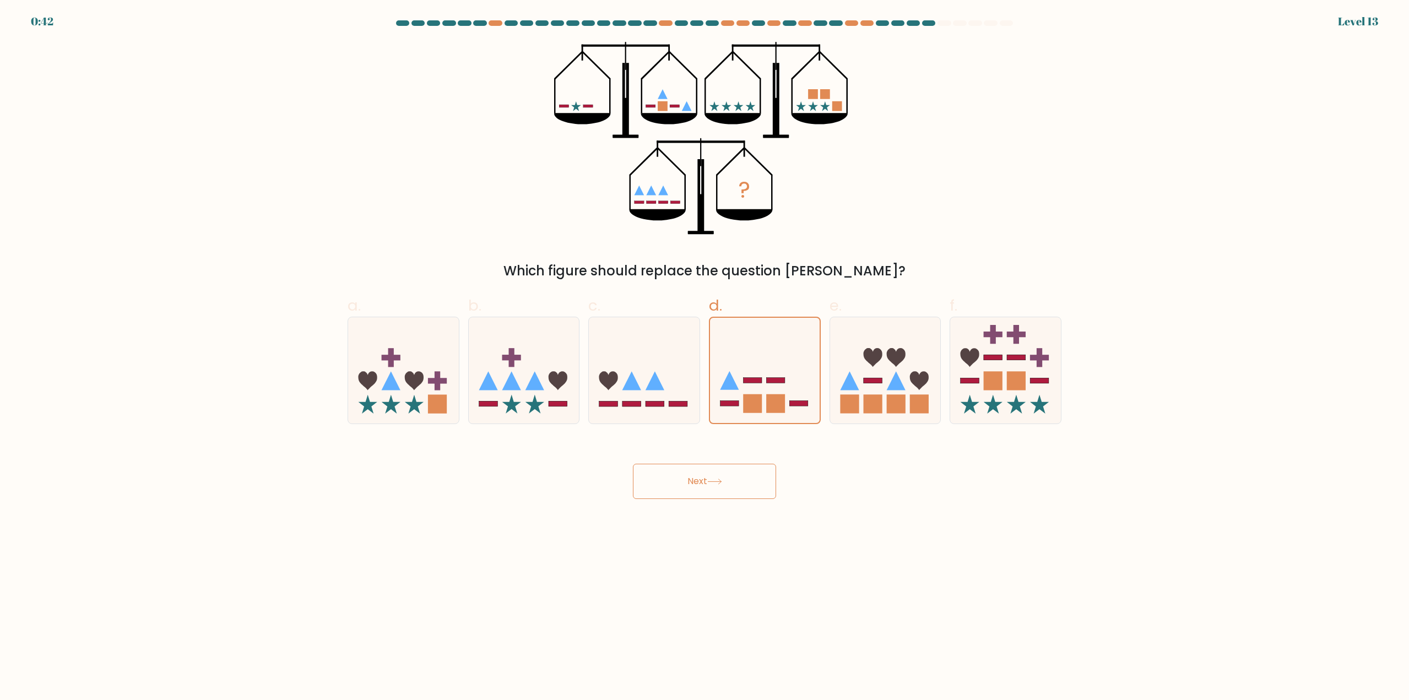
click at [730, 480] on button "Next" at bounding box center [704, 481] width 143 height 35
drag, startPoint x: 663, startPoint y: 508, endPoint x: 657, endPoint y: 511, distance: 6.4
click at [661, 509] on body "0:41 Level 13" at bounding box center [704, 350] width 1409 height 700
click at [713, 493] on button "Next" at bounding box center [704, 481] width 143 height 35
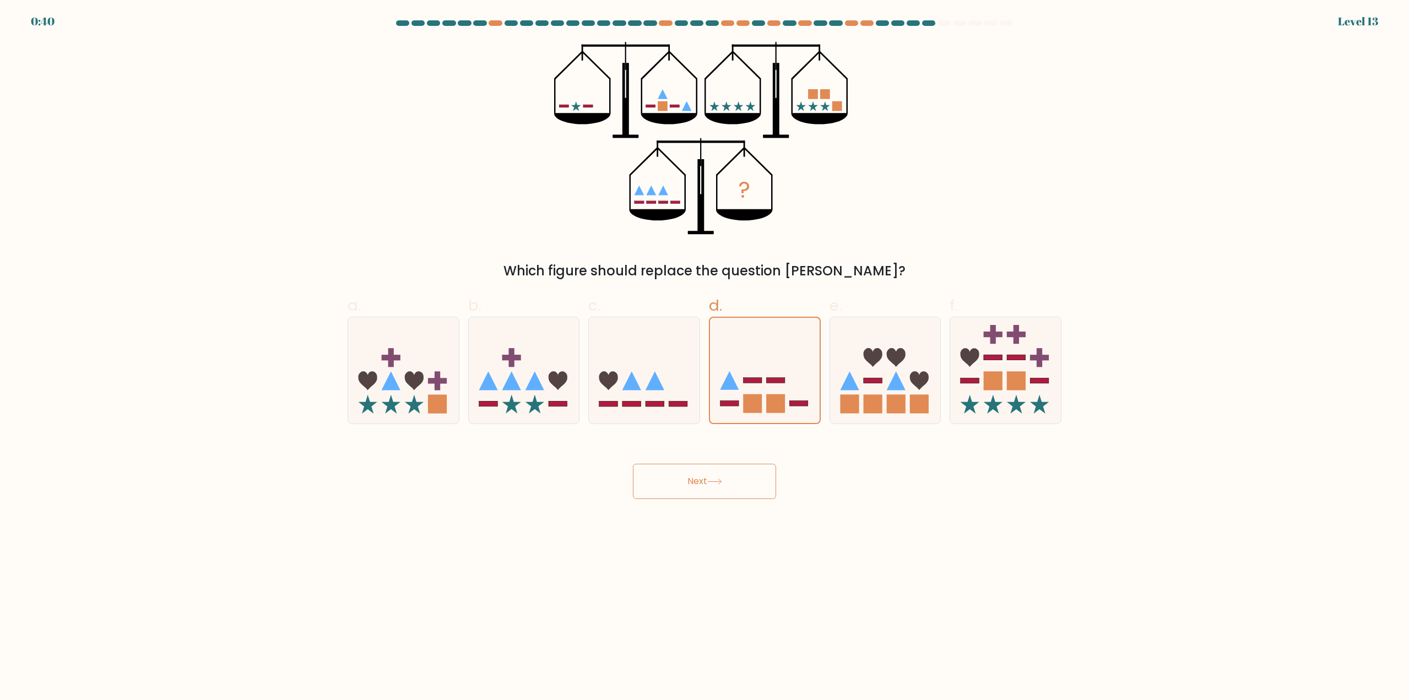
click at [713, 493] on button "Next" at bounding box center [704, 481] width 143 height 35
click at [757, 402] on rect at bounding box center [752, 403] width 19 height 19
click at [705, 357] on input "d." at bounding box center [704, 353] width 1 height 7
click at [691, 413] on icon at bounding box center [644, 370] width 111 height 91
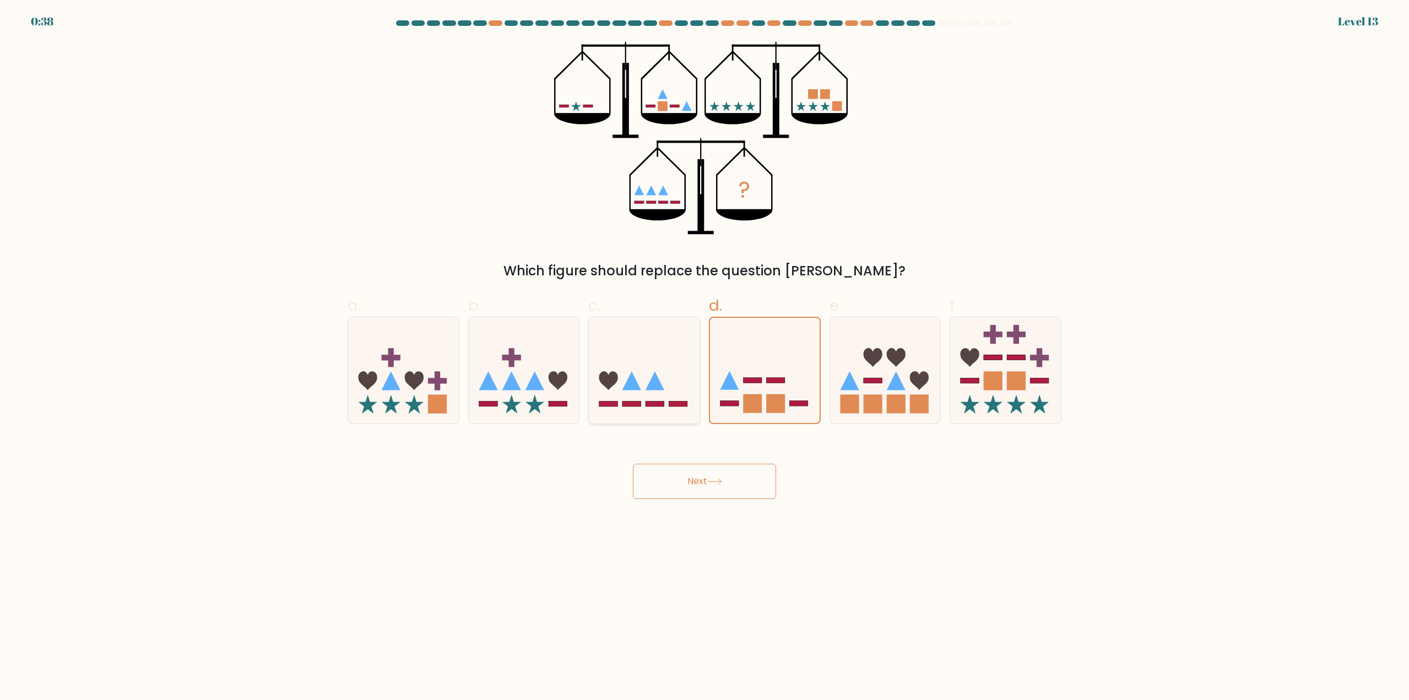
click at [704, 357] on input "c." at bounding box center [704, 353] width 1 height 7
radio input "true"
click at [752, 398] on rect at bounding box center [752, 403] width 19 height 19
click at [705, 357] on input "d." at bounding box center [704, 353] width 1 height 7
radio input "true"
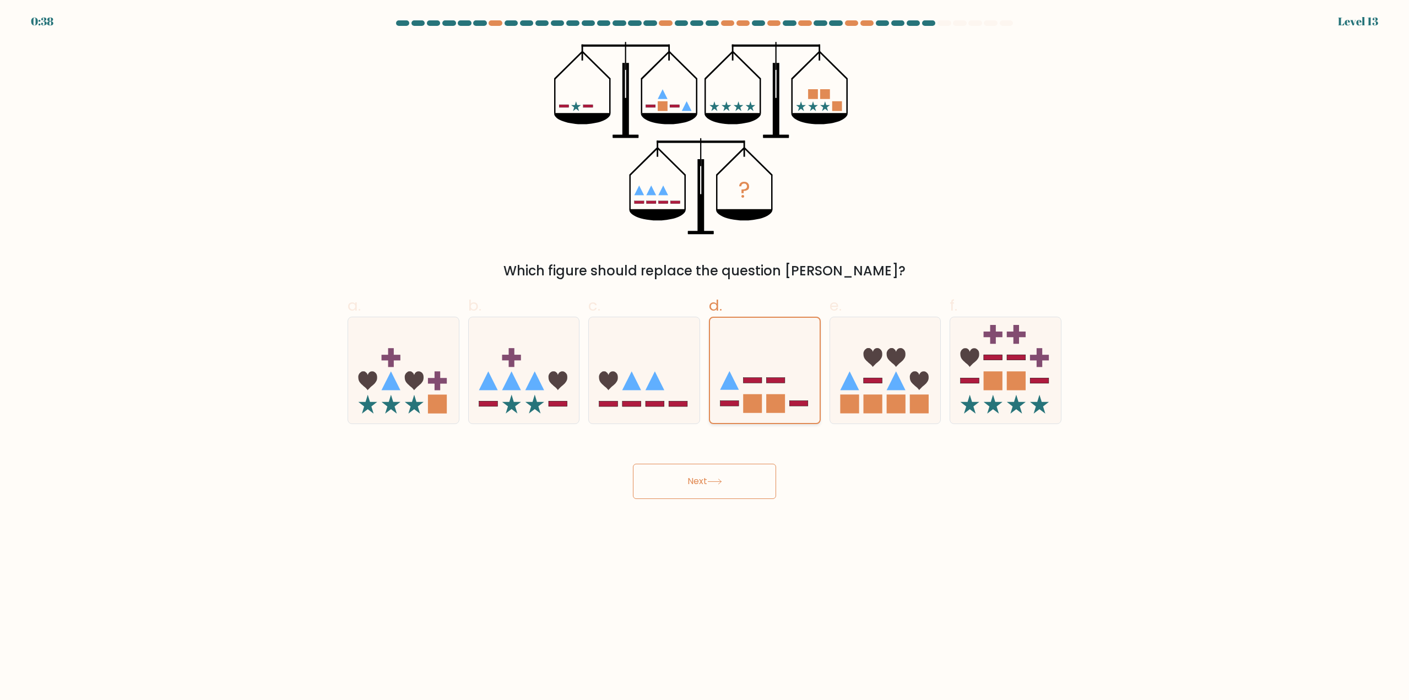
click at [752, 398] on rect at bounding box center [752, 403] width 19 height 19
click at [705, 357] on input "d." at bounding box center [704, 353] width 1 height 7
click at [752, 398] on rect at bounding box center [752, 403] width 19 height 19
click at [705, 357] on input "d." at bounding box center [704, 353] width 1 height 7
click at [752, 398] on rect at bounding box center [752, 403] width 19 height 19
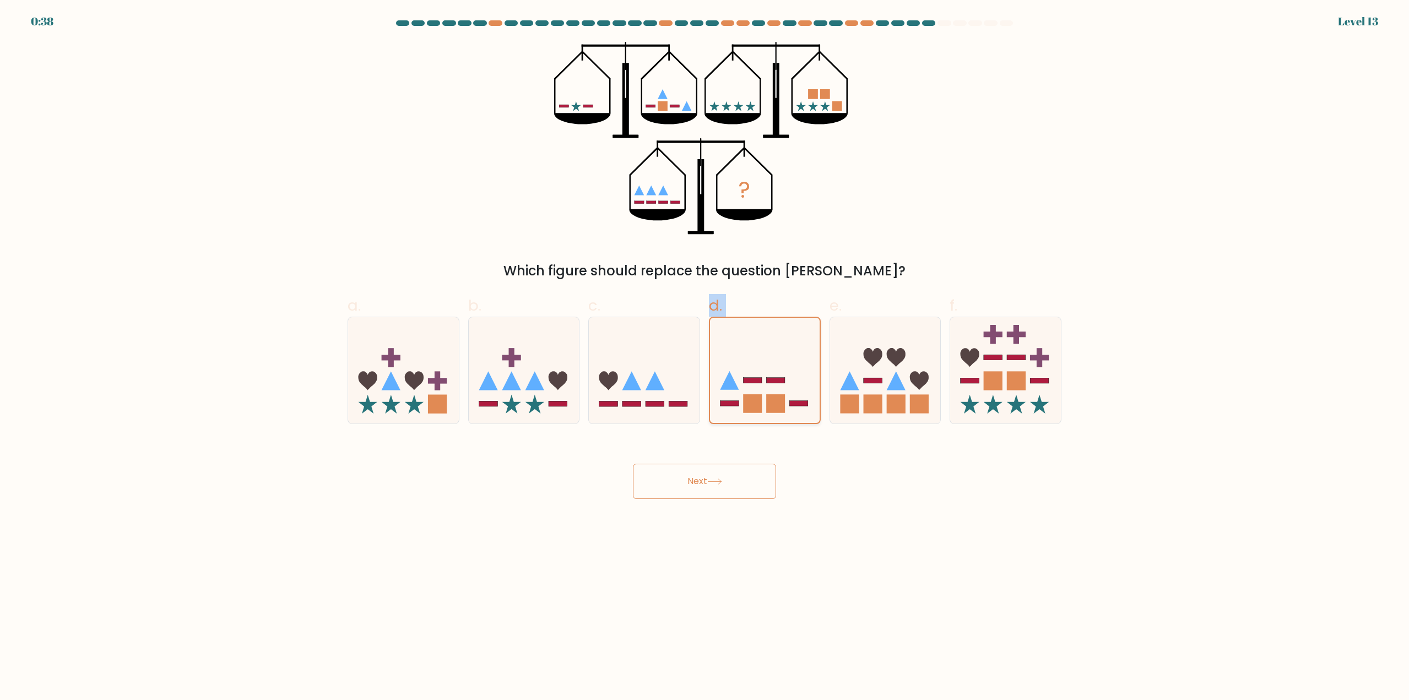
click at [705, 357] on input "d." at bounding box center [704, 353] width 1 height 7
click at [811, 534] on body "0:37 Level 13" at bounding box center [704, 350] width 1409 height 700
click at [699, 488] on button "Next" at bounding box center [704, 481] width 143 height 35
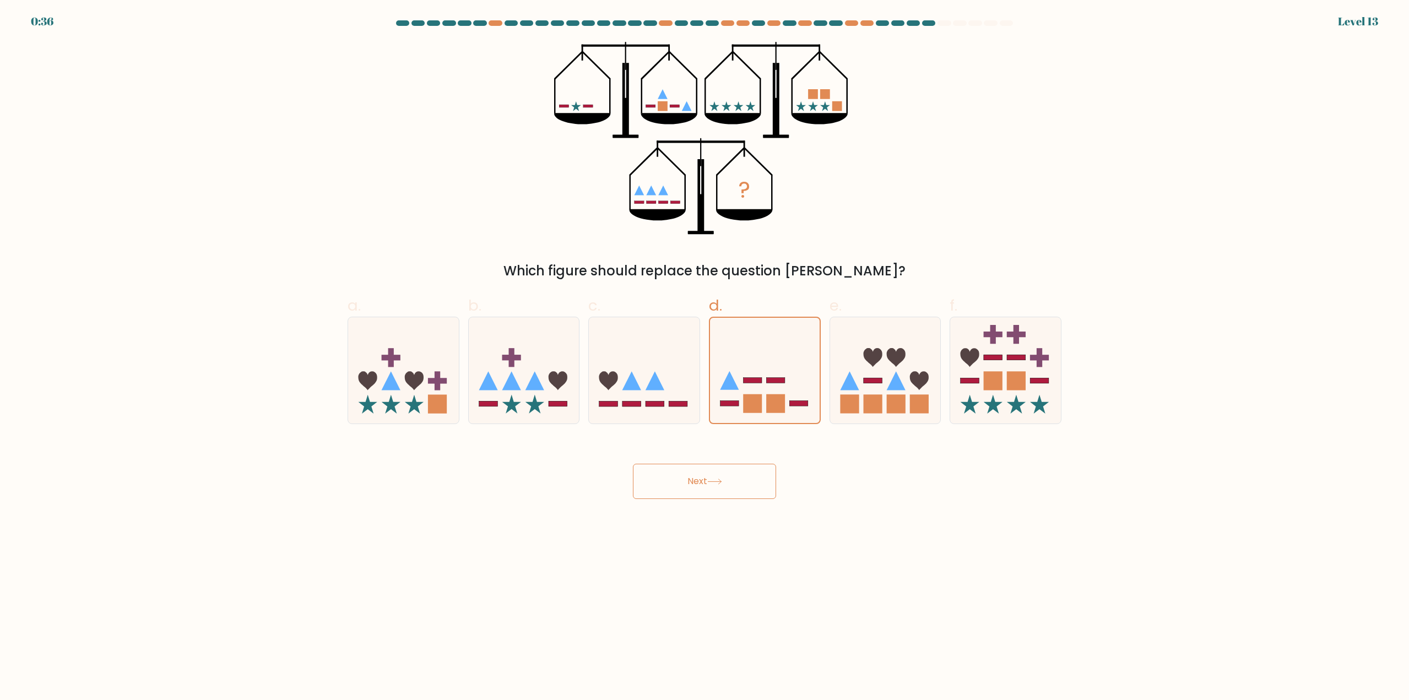
click at [699, 488] on button "Next" at bounding box center [704, 481] width 143 height 35
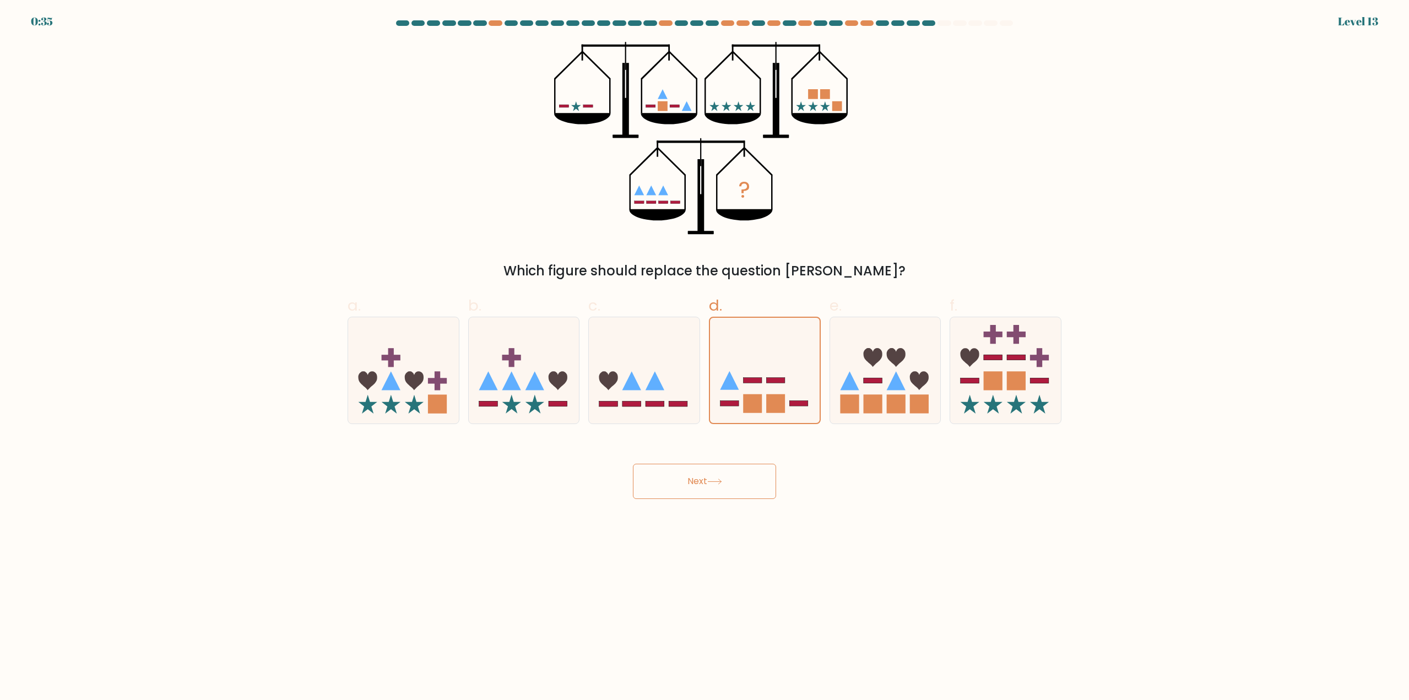
click at [699, 488] on button "Next" at bounding box center [704, 481] width 143 height 35
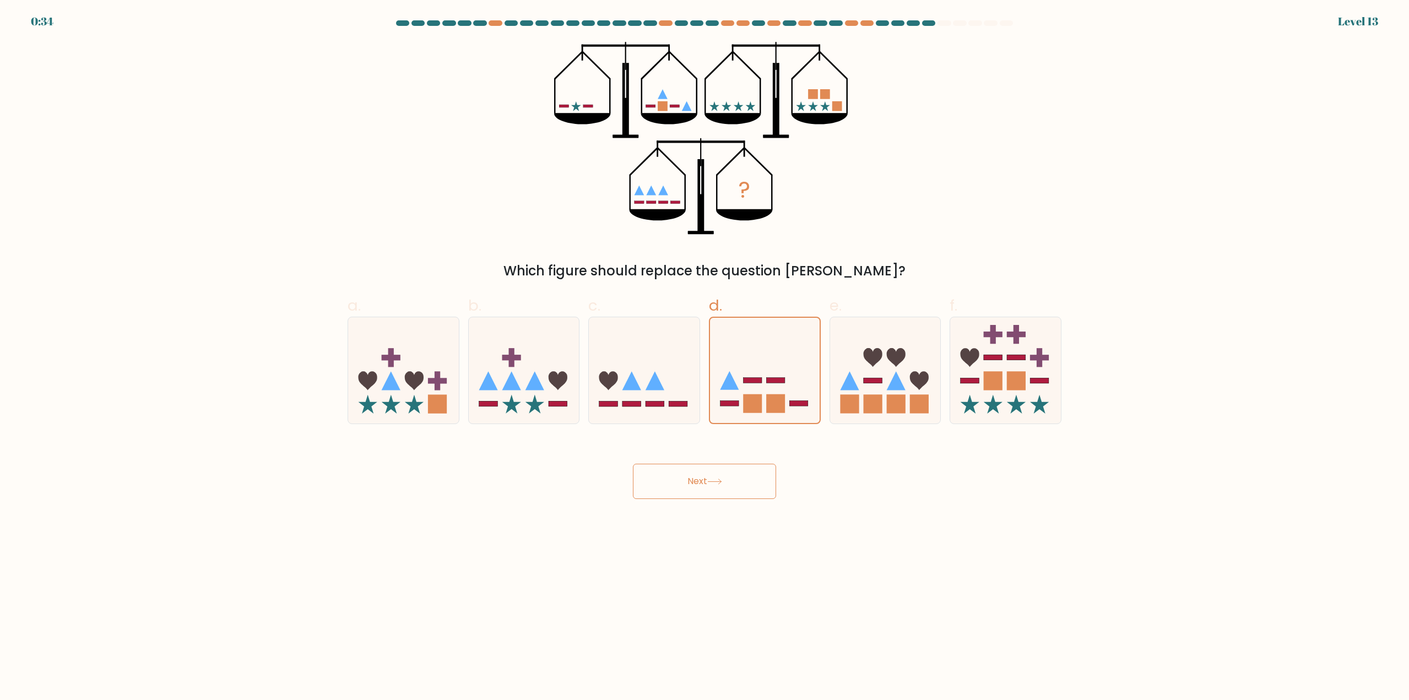
click at [699, 488] on button "Next" at bounding box center [704, 481] width 143 height 35
click at [777, 570] on body "0:34 Level 13" at bounding box center [704, 350] width 1409 height 700
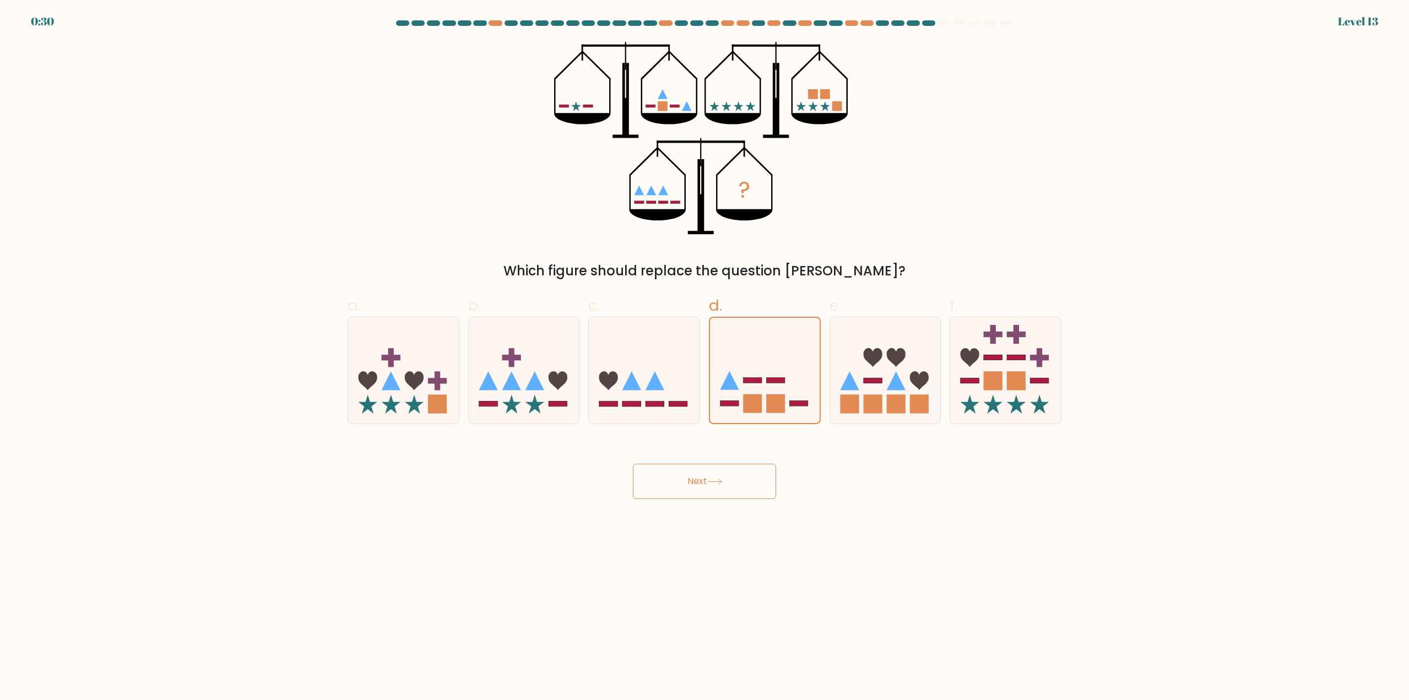
click at [704, 489] on button "Next" at bounding box center [704, 481] width 143 height 35
click at [717, 484] on icon at bounding box center [714, 482] width 15 height 6
click at [665, 395] on icon at bounding box center [644, 370] width 111 height 91
click at [704, 357] on input "c." at bounding box center [704, 353] width 1 height 7
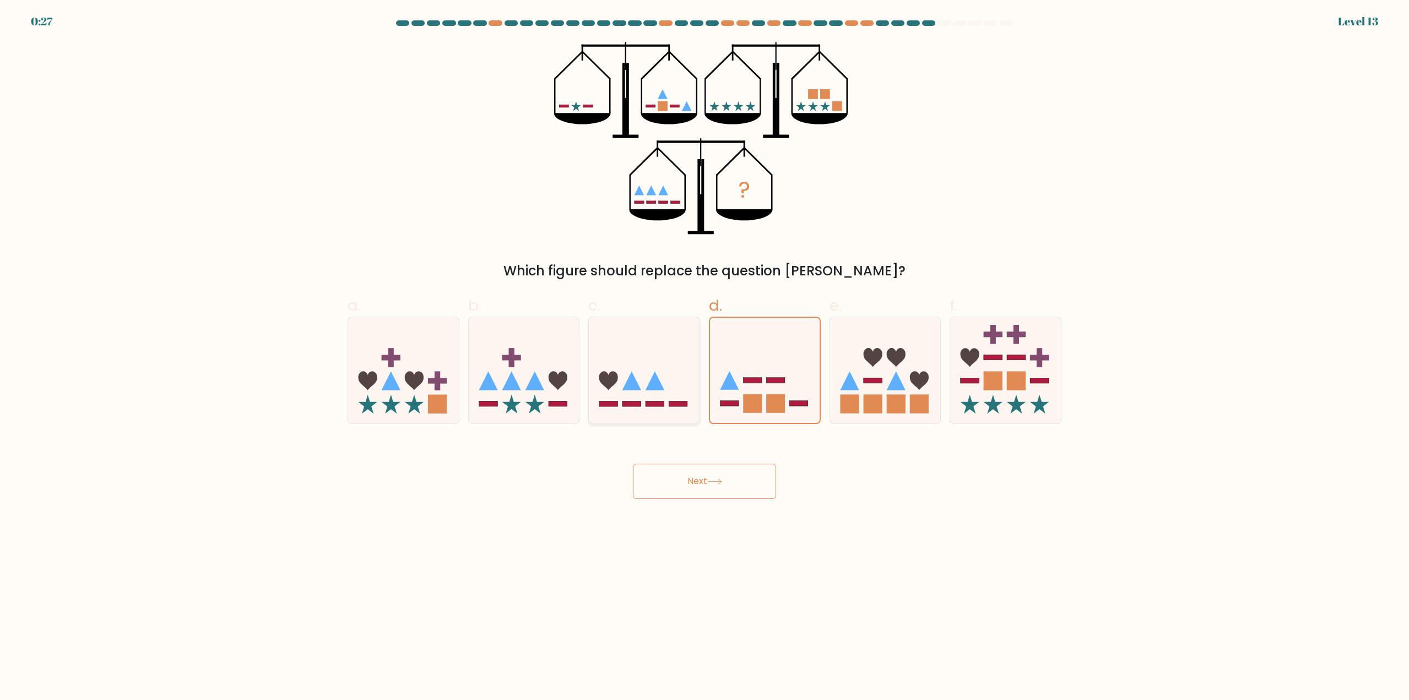
radio input "true"
click at [766, 391] on icon at bounding box center [764, 370] width 111 height 91
click at [705, 357] on input "d." at bounding box center [704, 353] width 1 height 7
radio input "true"
click at [766, 391] on icon at bounding box center [765, 370] width 110 height 91
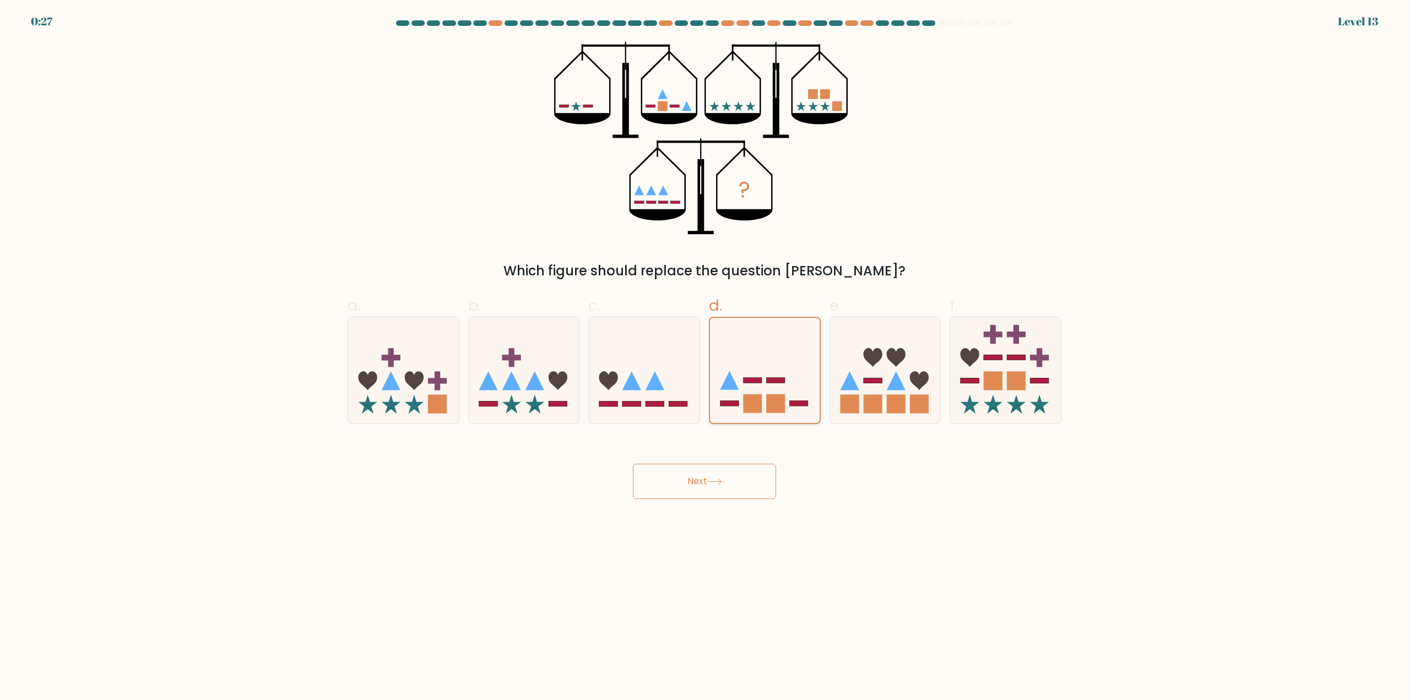
click at [705, 357] on input "d." at bounding box center [704, 353] width 1 height 7
click at [766, 391] on icon at bounding box center [765, 370] width 110 height 91
click at [705, 357] on input "d." at bounding box center [704, 353] width 1 height 7
click at [766, 391] on icon at bounding box center [765, 370] width 110 height 91
click at [705, 357] on input "d." at bounding box center [704, 353] width 1 height 7
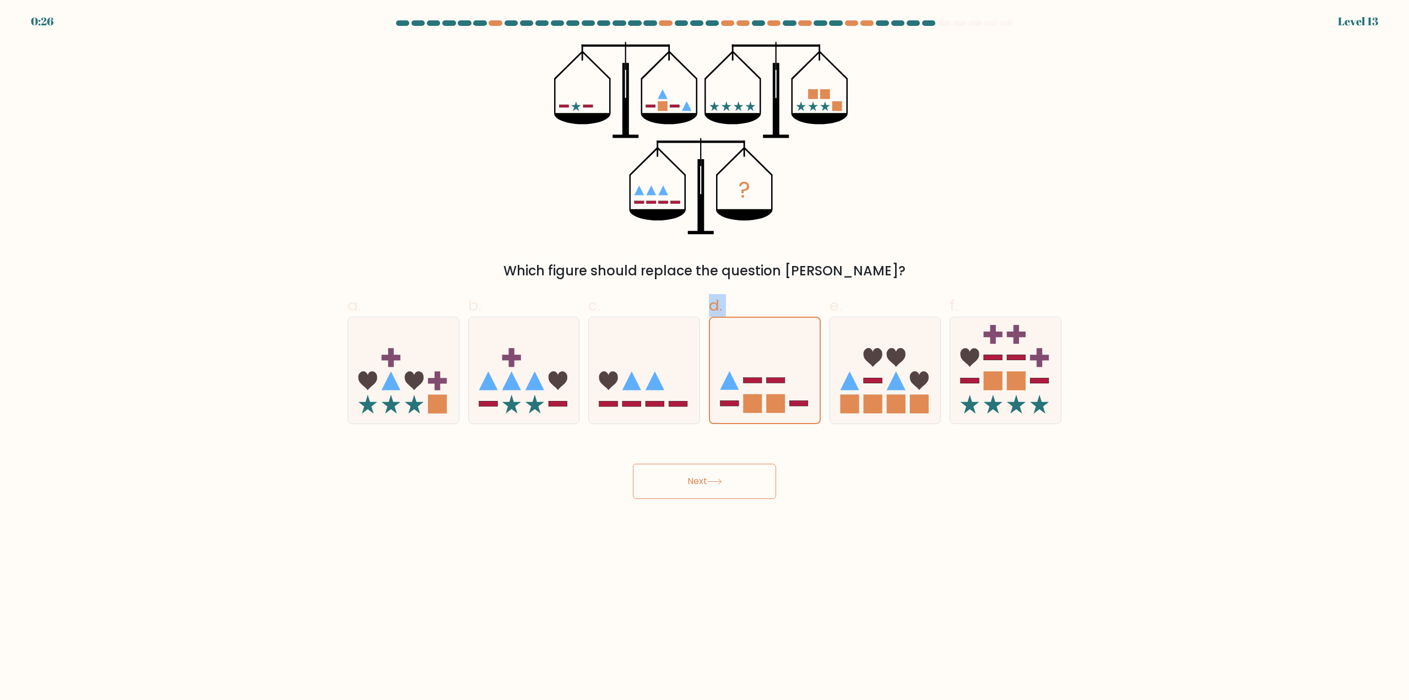
click at [731, 477] on button "Next" at bounding box center [704, 481] width 143 height 35
click at [842, 528] on body "0:25 Level 13" at bounding box center [704, 350] width 1409 height 700
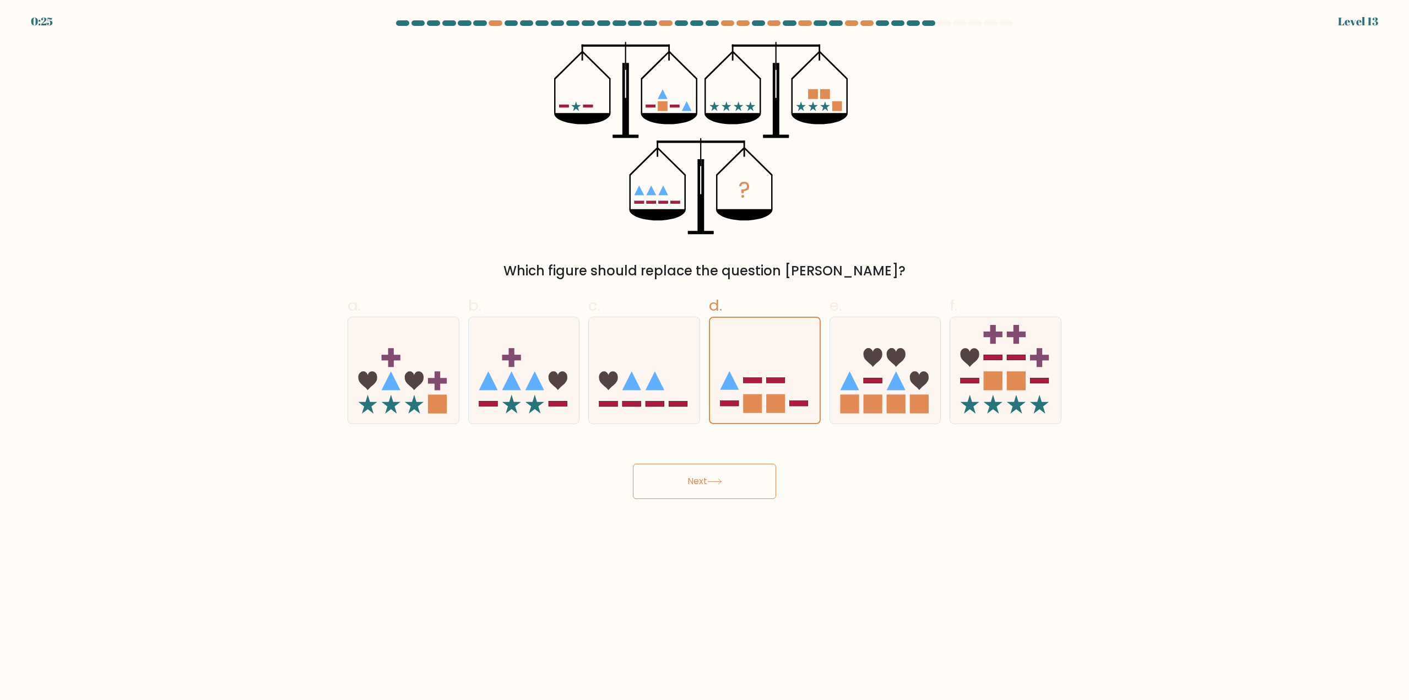
click at [720, 487] on button "Next" at bounding box center [704, 481] width 143 height 35
click at [663, 485] on button "Next" at bounding box center [704, 481] width 143 height 35
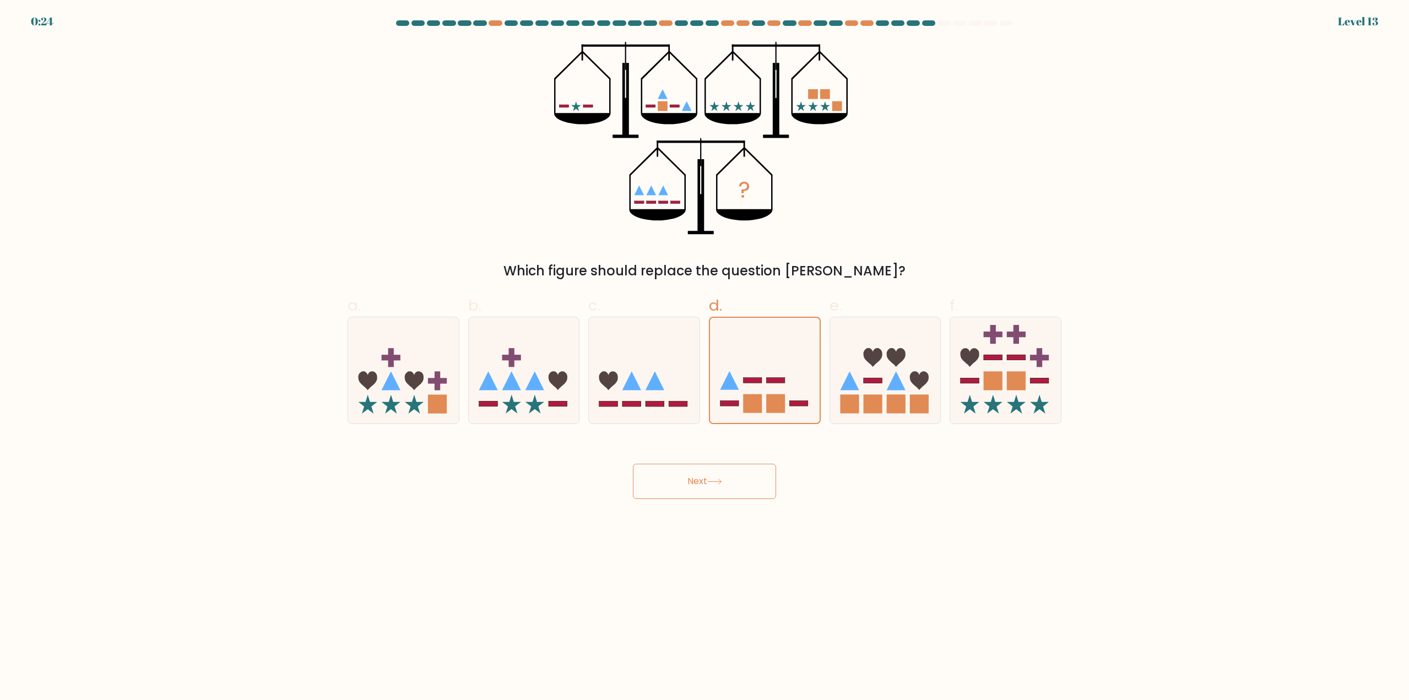
click at [663, 485] on button "Next" at bounding box center [704, 481] width 143 height 35
click at [420, 403] on icon at bounding box center [414, 404] width 19 height 19
click at [704, 357] on input "a." at bounding box center [704, 353] width 1 height 7
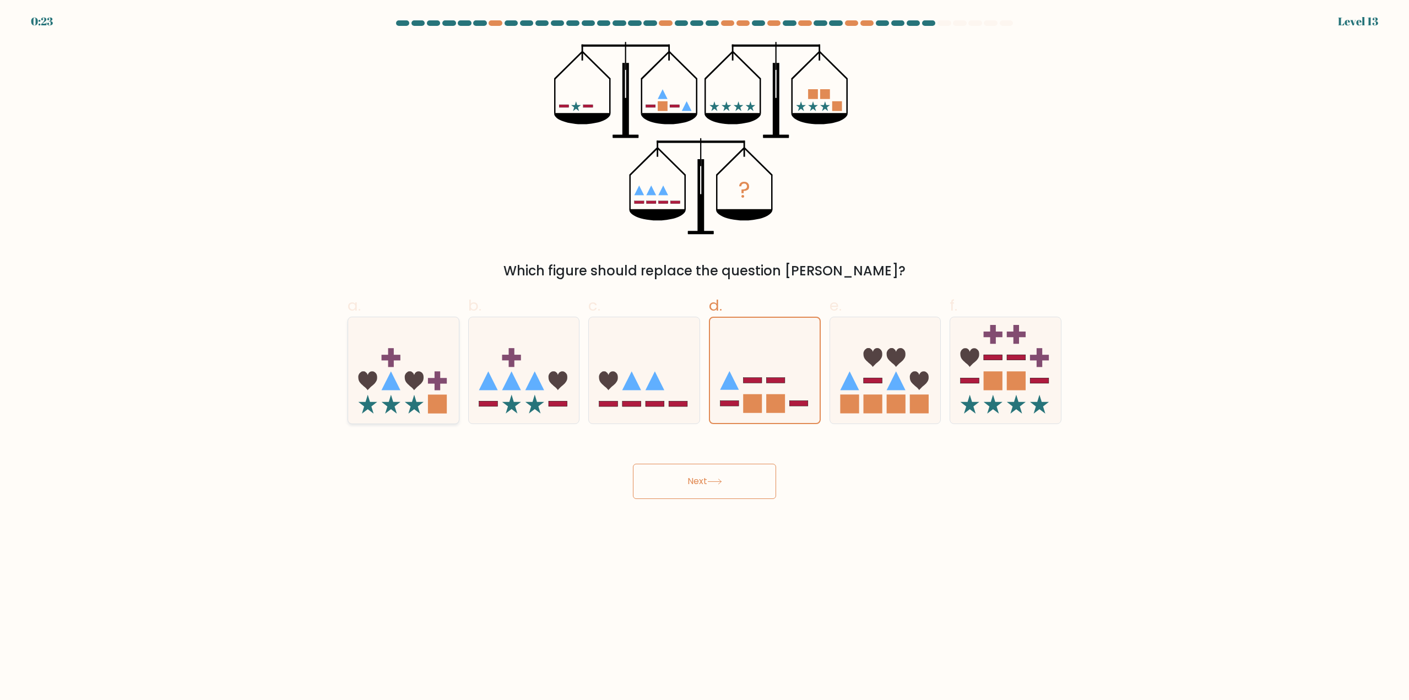
radio input "true"
click at [420, 402] on icon at bounding box center [414, 403] width 19 height 19
click at [704, 357] on input "a." at bounding box center [704, 353] width 1 height 7
click at [420, 402] on icon at bounding box center [414, 403] width 19 height 19
click at [704, 357] on input "a." at bounding box center [704, 353] width 1 height 7
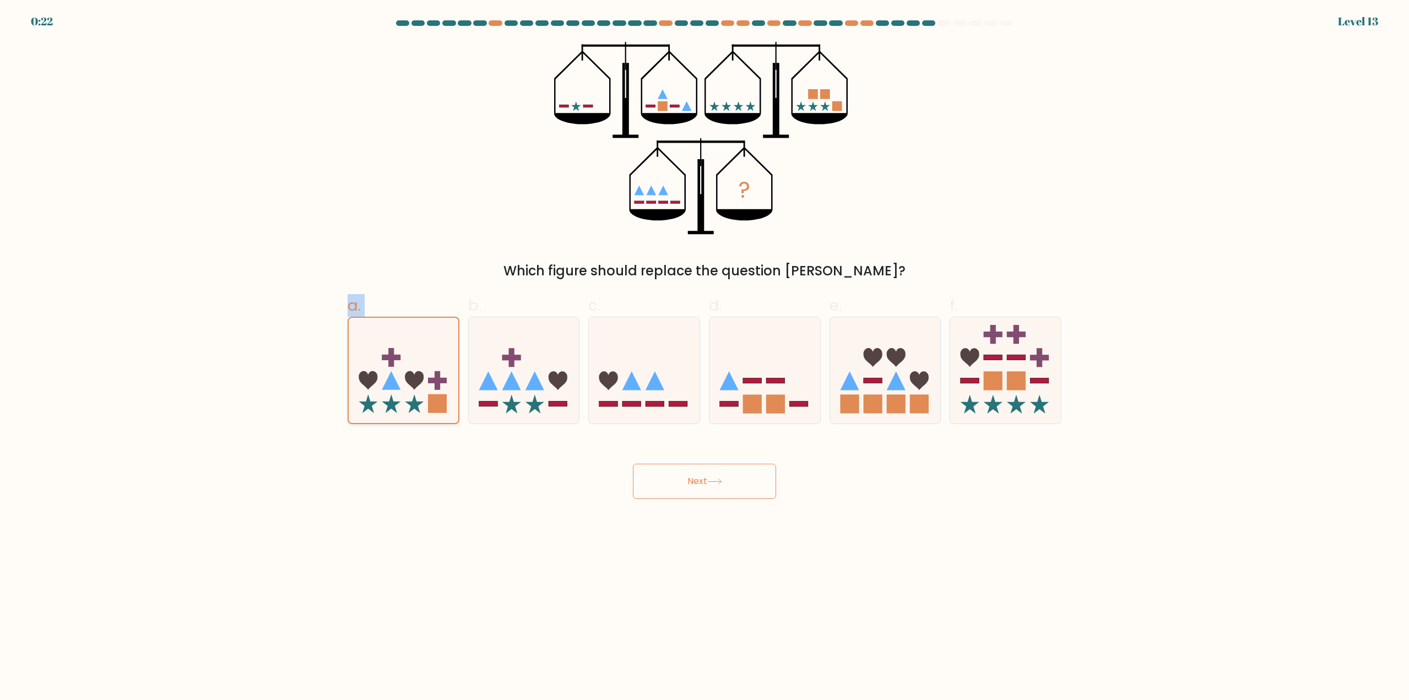
click at [420, 402] on icon at bounding box center [414, 403] width 19 height 19
click at [704, 357] on input "a." at bounding box center [704, 353] width 1 height 7
click at [677, 488] on button "Next" at bounding box center [704, 481] width 143 height 35
click at [776, 364] on icon at bounding box center [764, 370] width 111 height 91
click at [705, 357] on input "d." at bounding box center [704, 353] width 1 height 7
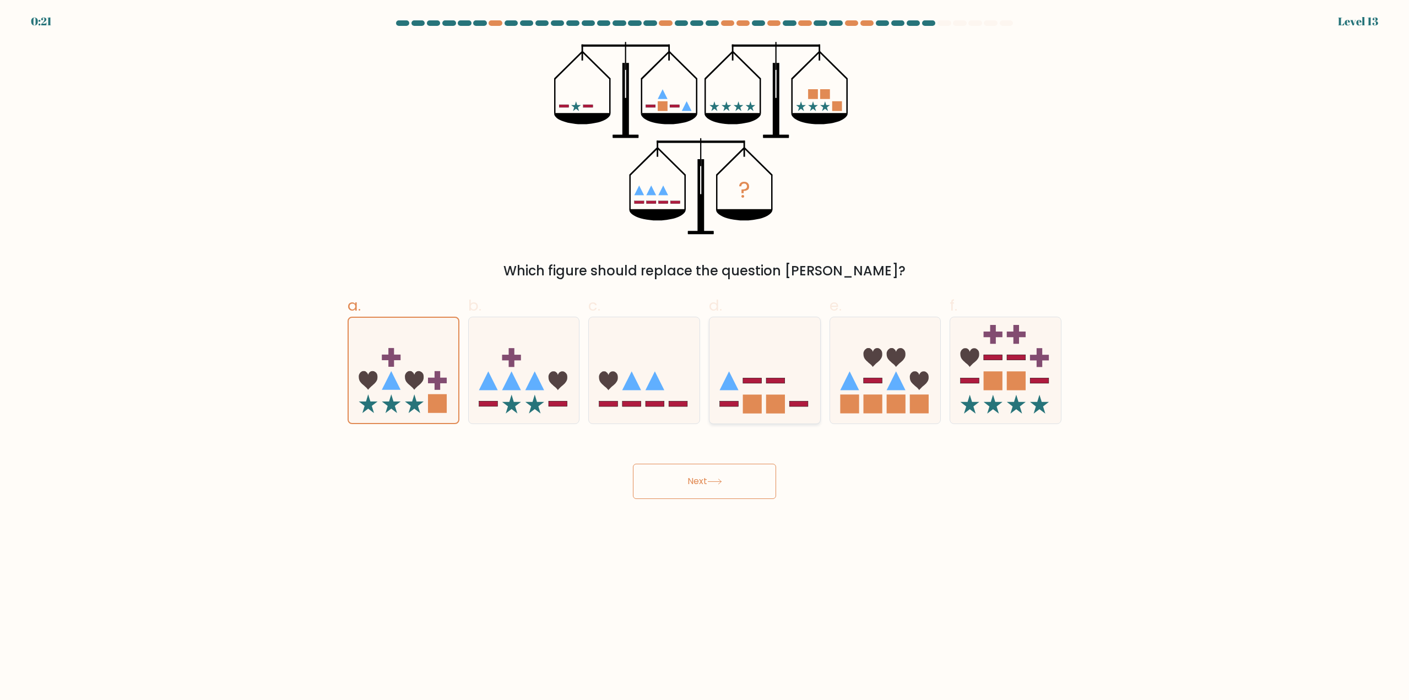
radio input "true"
click at [728, 473] on button "Next" at bounding box center [704, 481] width 143 height 35
drag, startPoint x: 728, startPoint y: 473, endPoint x: 724, endPoint y: 485, distance: 12.6
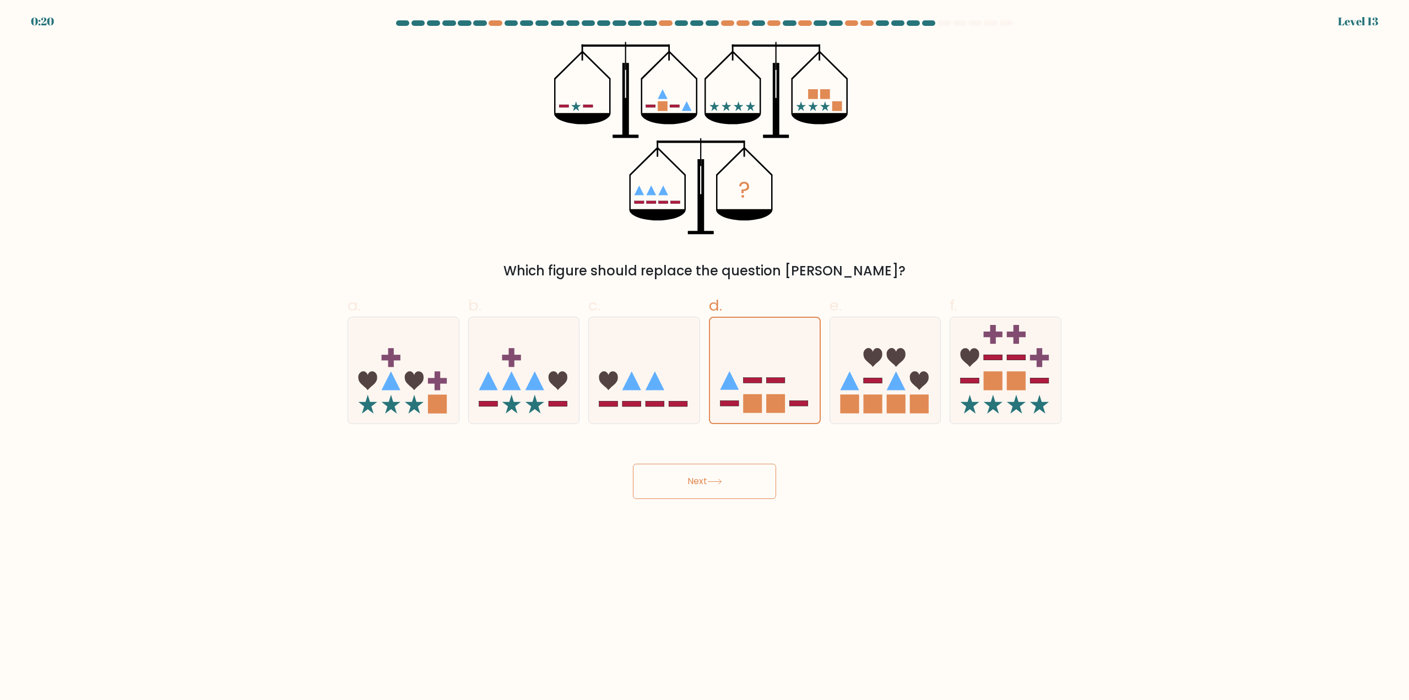
click at [726, 478] on button "Next" at bounding box center [704, 481] width 143 height 35
click at [724, 485] on button "Next" at bounding box center [704, 481] width 143 height 35
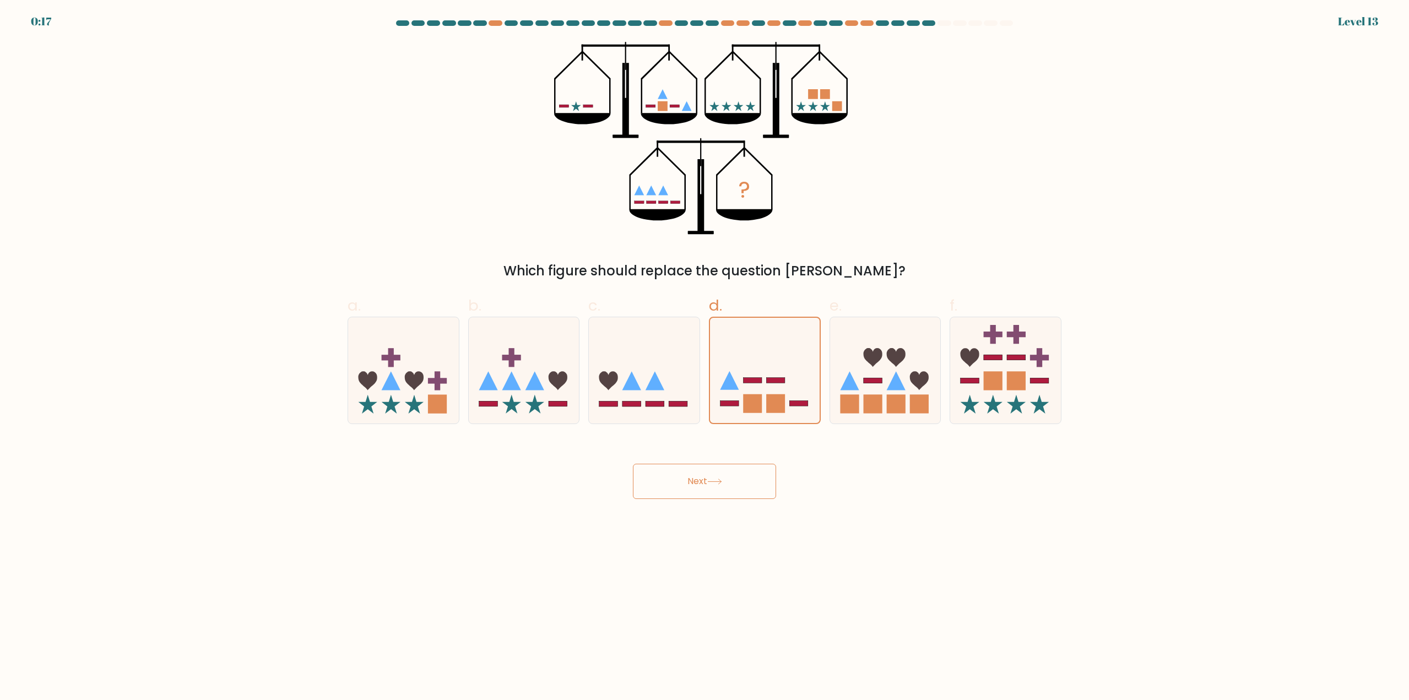
click at [696, 478] on button "Next" at bounding box center [704, 481] width 143 height 35
drag, startPoint x: 835, startPoint y: 581, endPoint x: 834, endPoint y: 573, distance: 7.8
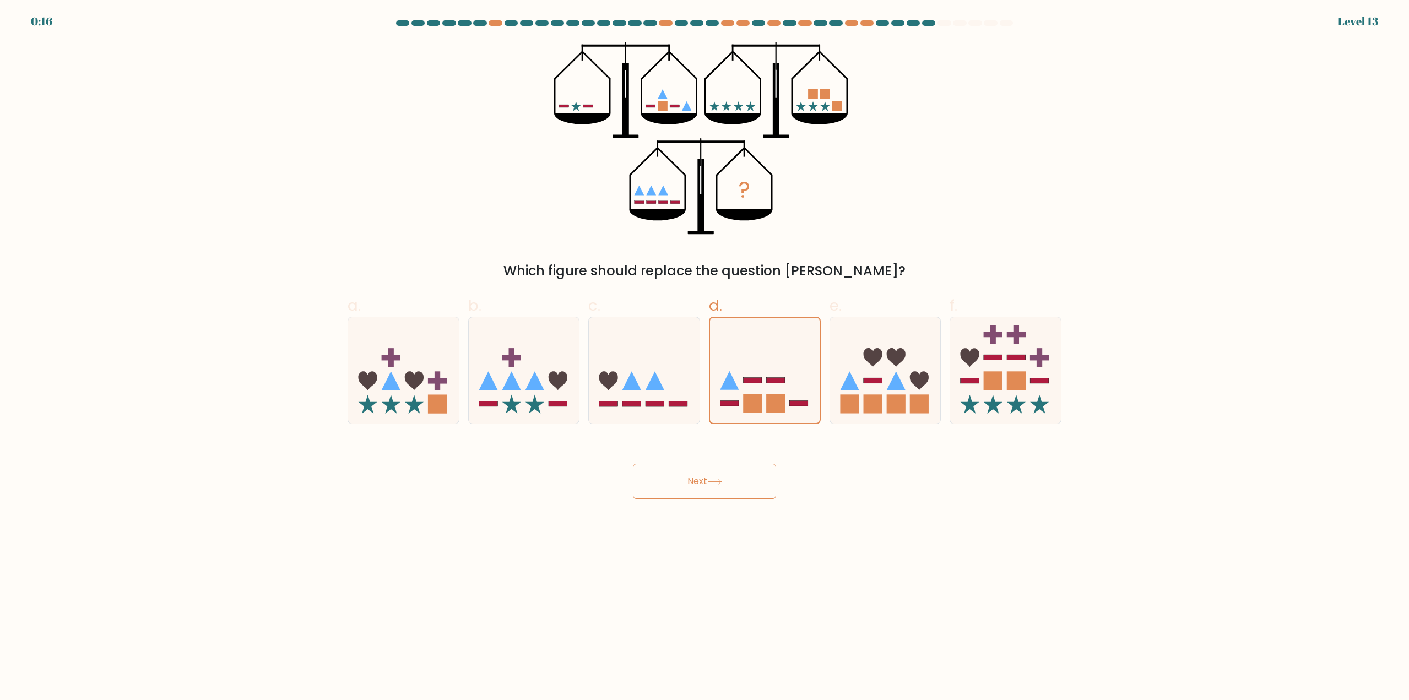
click at [835, 581] on body "0:16 Level 13" at bounding box center [704, 350] width 1409 height 700
click at [729, 507] on body "0:15 Level 13" at bounding box center [704, 350] width 1409 height 700
click at [730, 490] on button "Next" at bounding box center [704, 481] width 143 height 35
click at [722, 484] on icon at bounding box center [714, 482] width 15 height 6
click at [711, 478] on button "Next" at bounding box center [704, 481] width 143 height 35
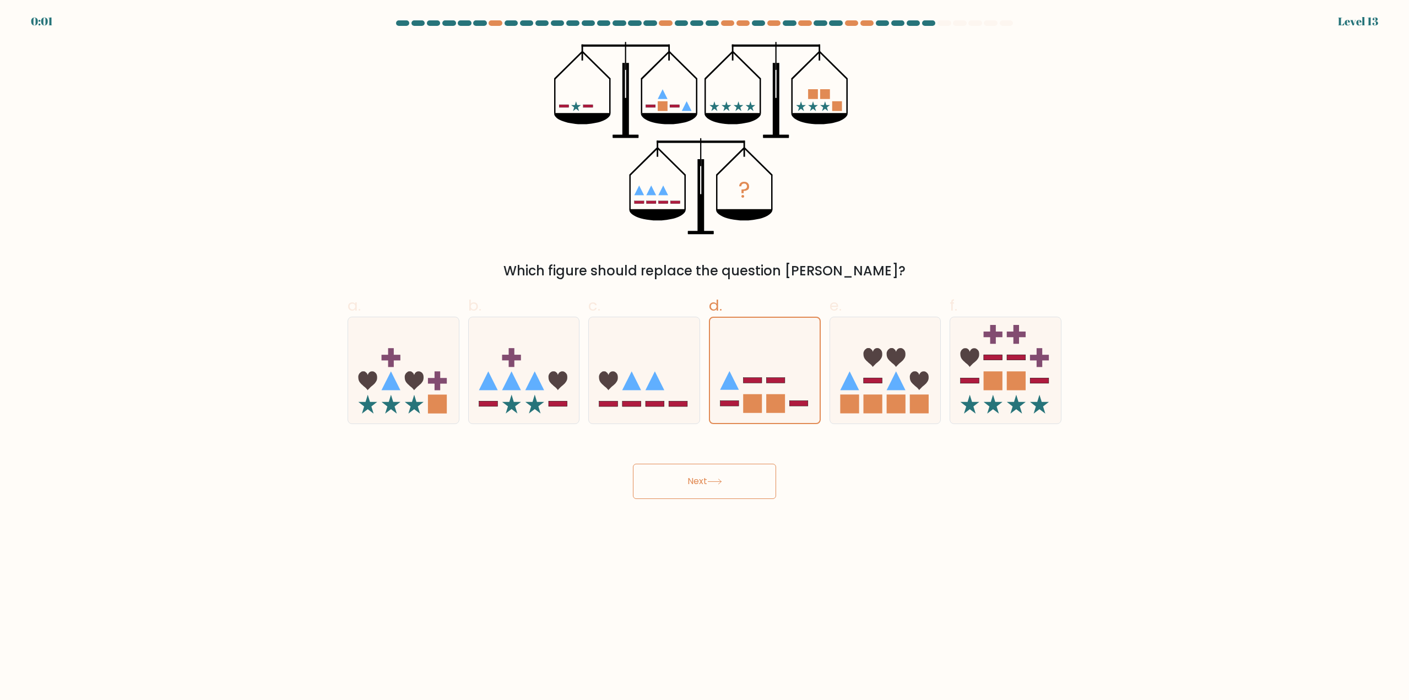
click at [707, 479] on button "Next" at bounding box center [704, 481] width 143 height 35
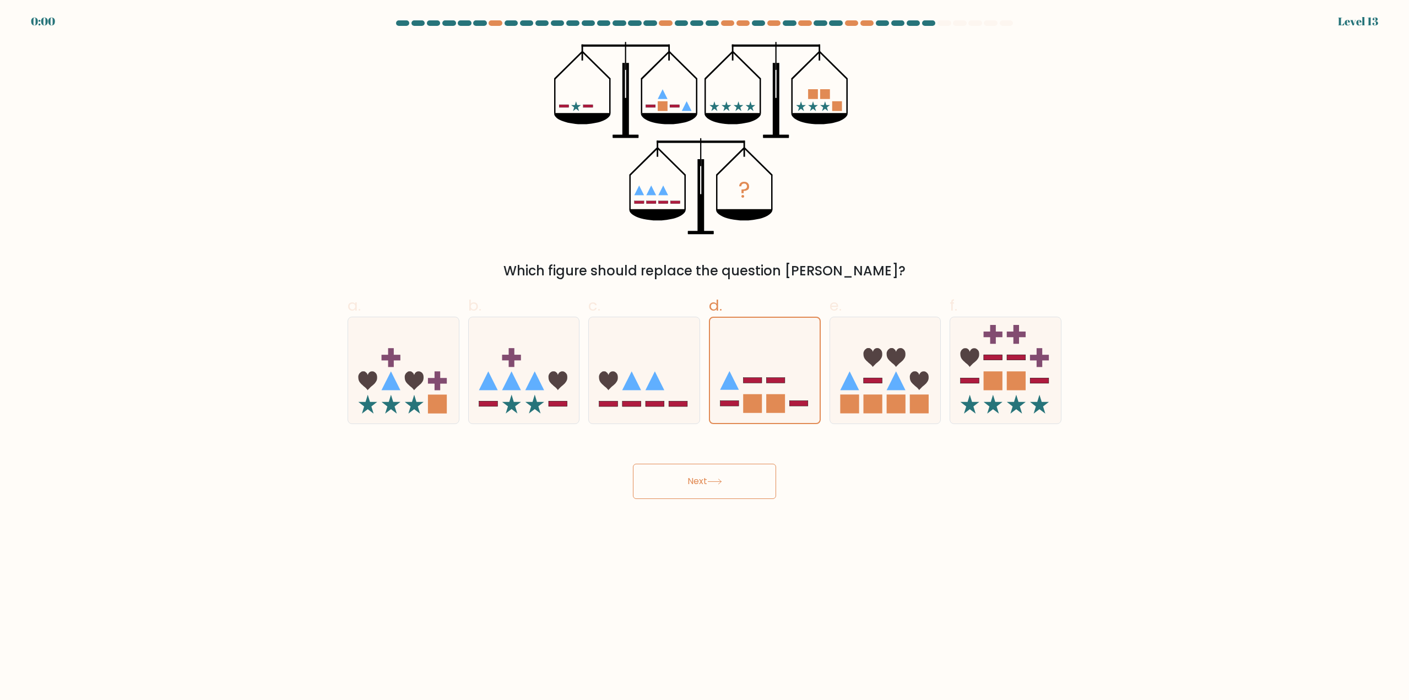
click at [707, 479] on button "Next" at bounding box center [704, 481] width 143 height 35
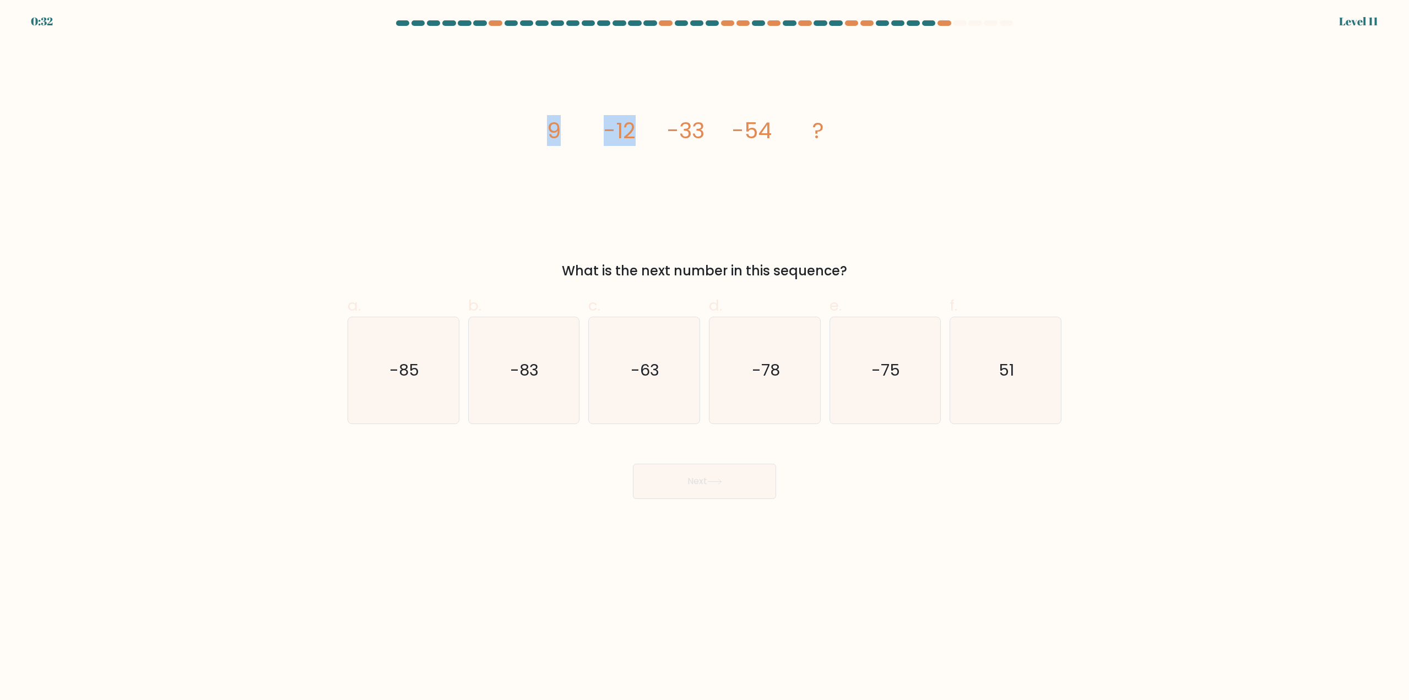
drag, startPoint x: 587, startPoint y: 151, endPoint x: 630, endPoint y: 150, distance: 43.0
click at [630, 150] on icon "image/svg+xml 9 -12 -33 -54 ?" at bounding box center [704, 138] width 330 height 193
click at [658, 186] on icon "image/svg+xml 9 -12 -33 -54 ?" at bounding box center [704, 138] width 330 height 193
drag, startPoint x: 914, startPoint y: 399, endPoint x: 809, endPoint y: 443, distance: 114.6
click at [912, 399] on icon "-75" at bounding box center [885, 370] width 106 height 106
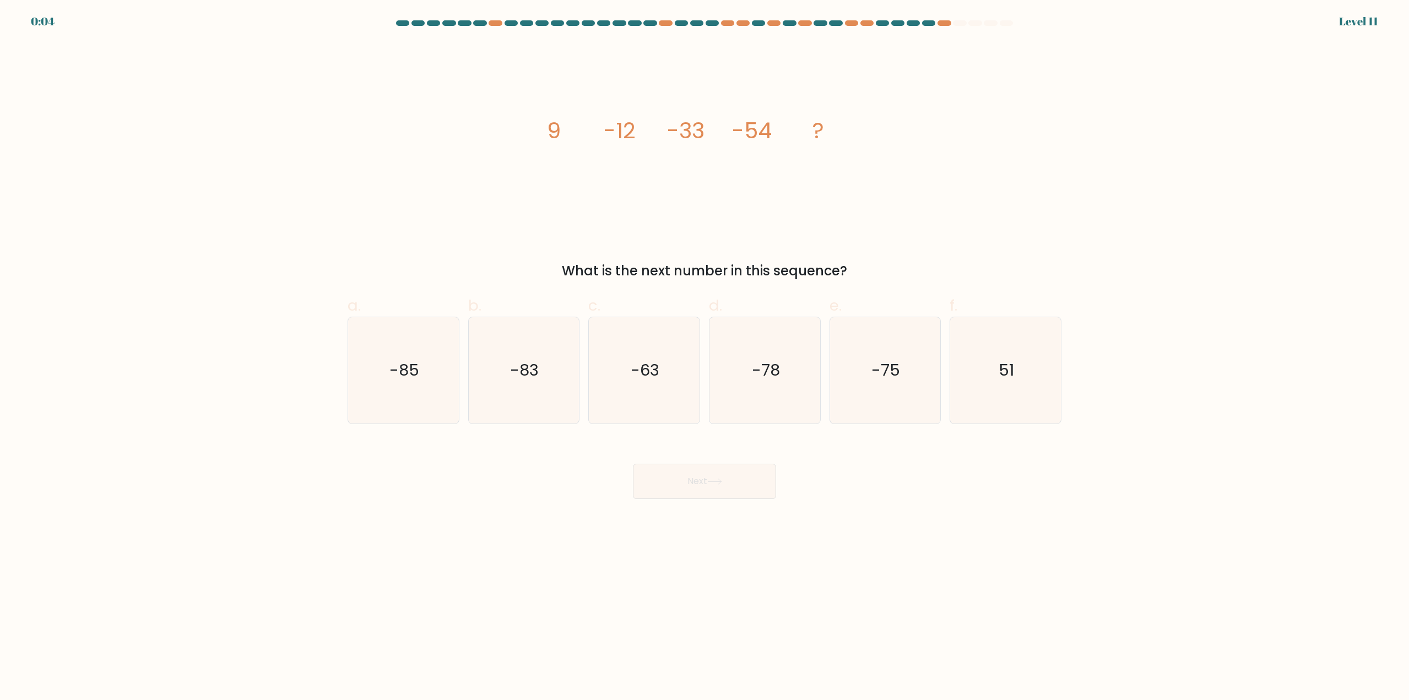
click at [705, 357] on input "e. -75" at bounding box center [704, 353] width 1 height 7
radio input "true"
click at [701, 489] on button "Next" at bounding box center [704, 481] width 143 height 35
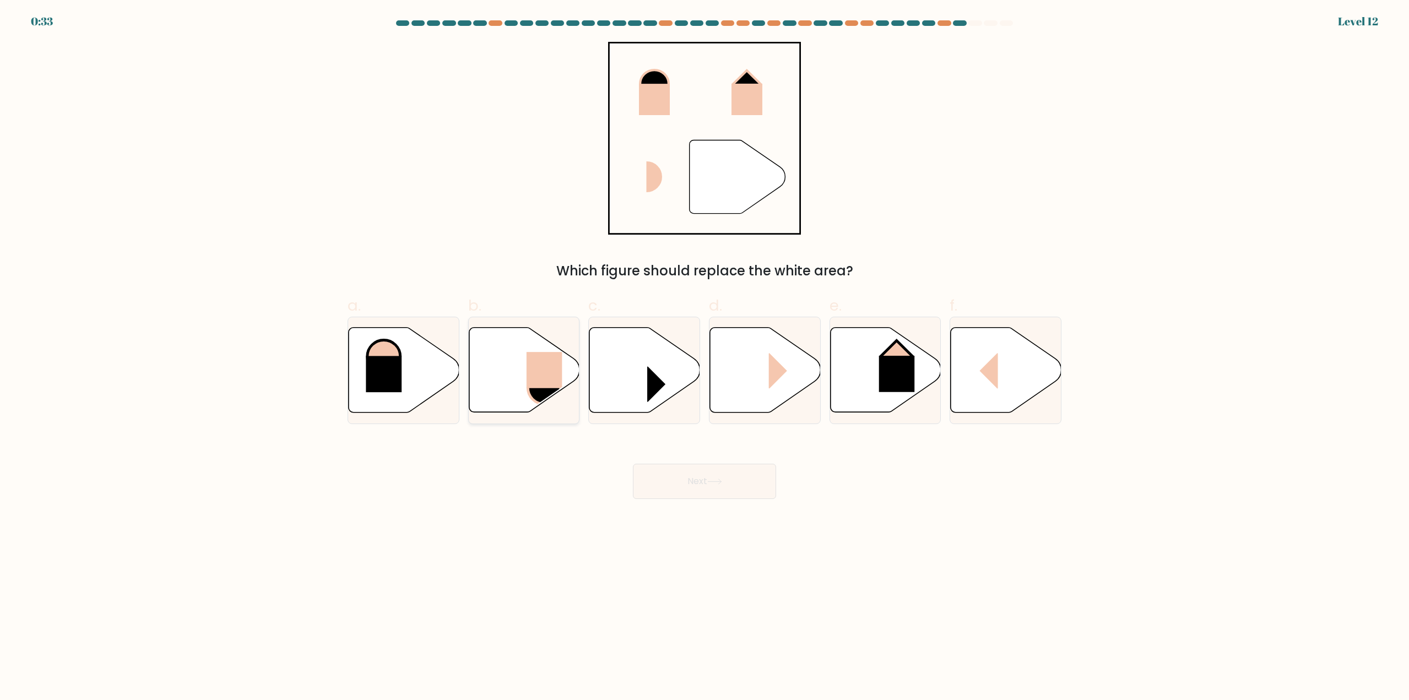
click at [525, 361] on icon at bounding box center [524, 370] width 111 height 85
click at [704, 357] on input "b." at bounding box center [704, 353] width 1 height 7
radio input "true"
click at [890, 239] on div "" Which figure should replace the white area?" at bounding box center [704, 161] width 727 height 239
click at [762, 376] on icon at bounding box center [765, 370] width 111 height 85
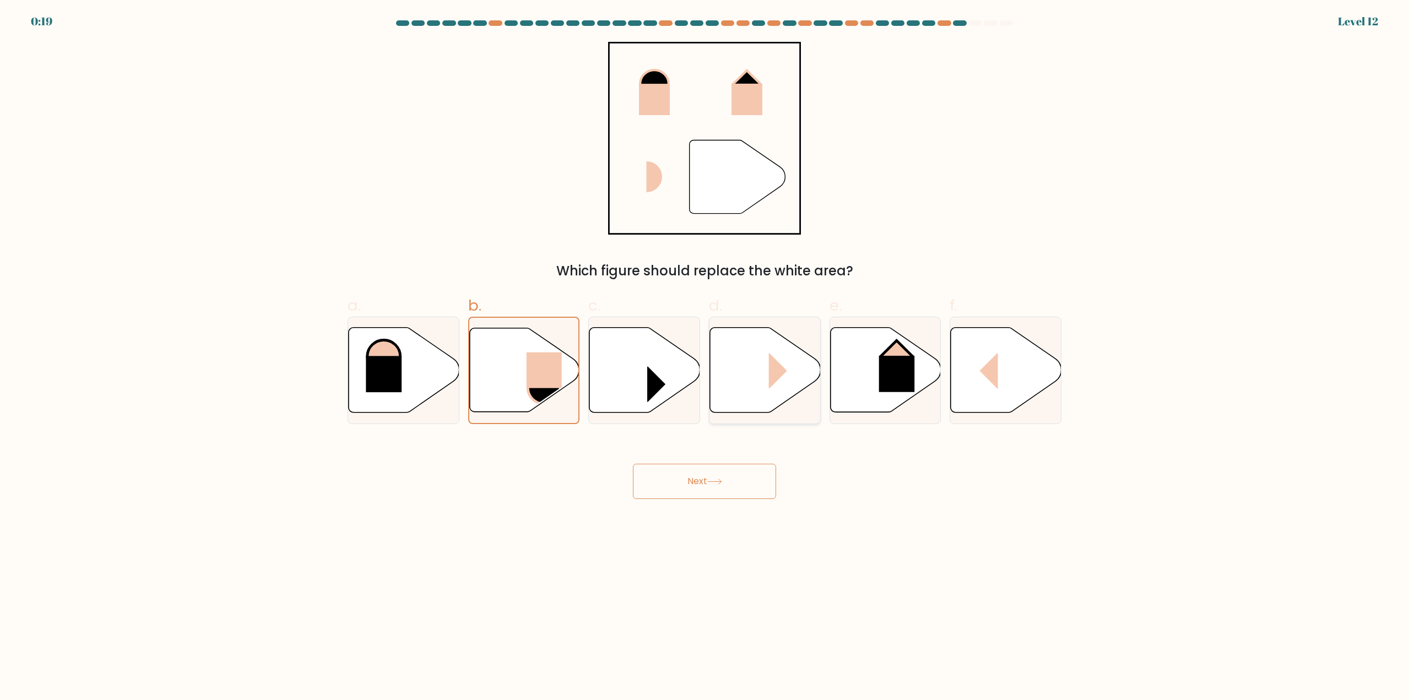
click at [705, 357] on input "d." at bounding box center [704, 353] width 1 height 7
radio input "true"
click at [735, 482] on button "Next" at bounding box center [704, 481] width 143 height 35
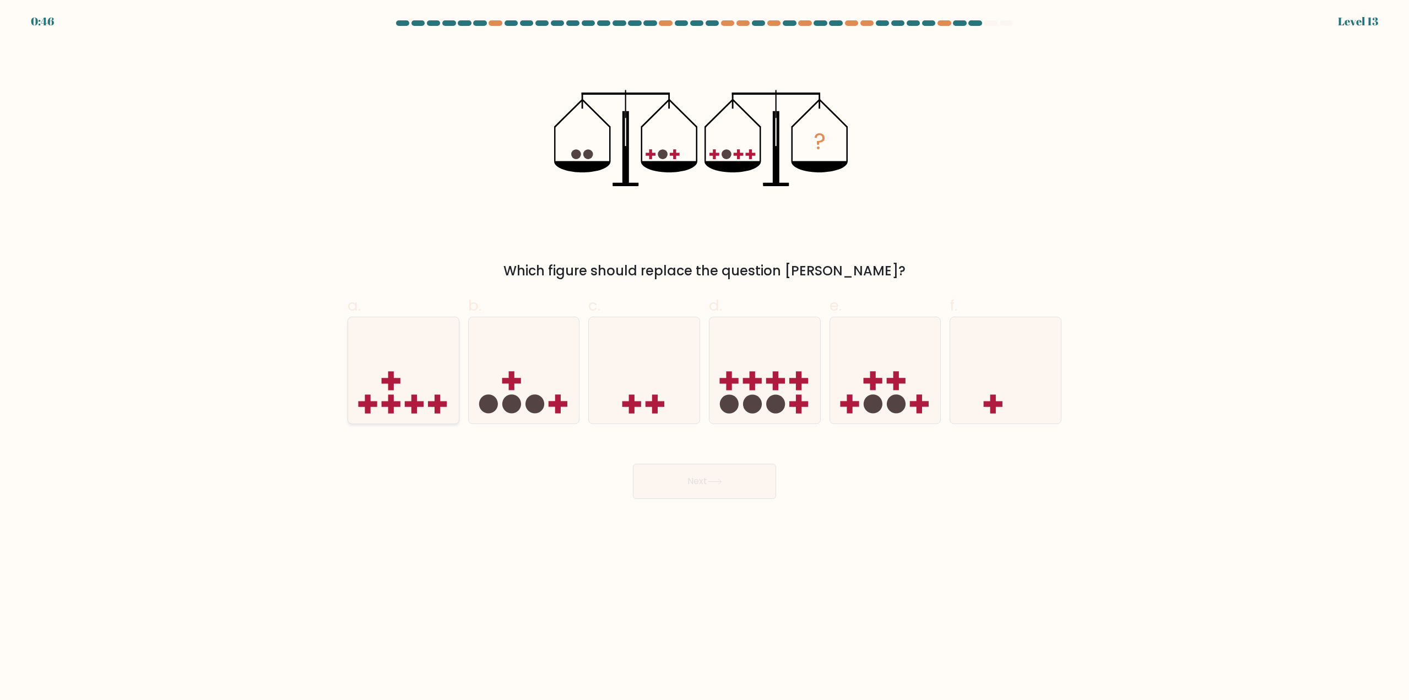
click at [416, 373] on icon at bounding box center [403, 370] width 111 height 91
click at [704, 357] on input "a." at bounding box center [704, 353] width 1 height 7
radio input "true"
click at [703, 487] on button "Next" at bounding box center [704, 481] width 143 height 35
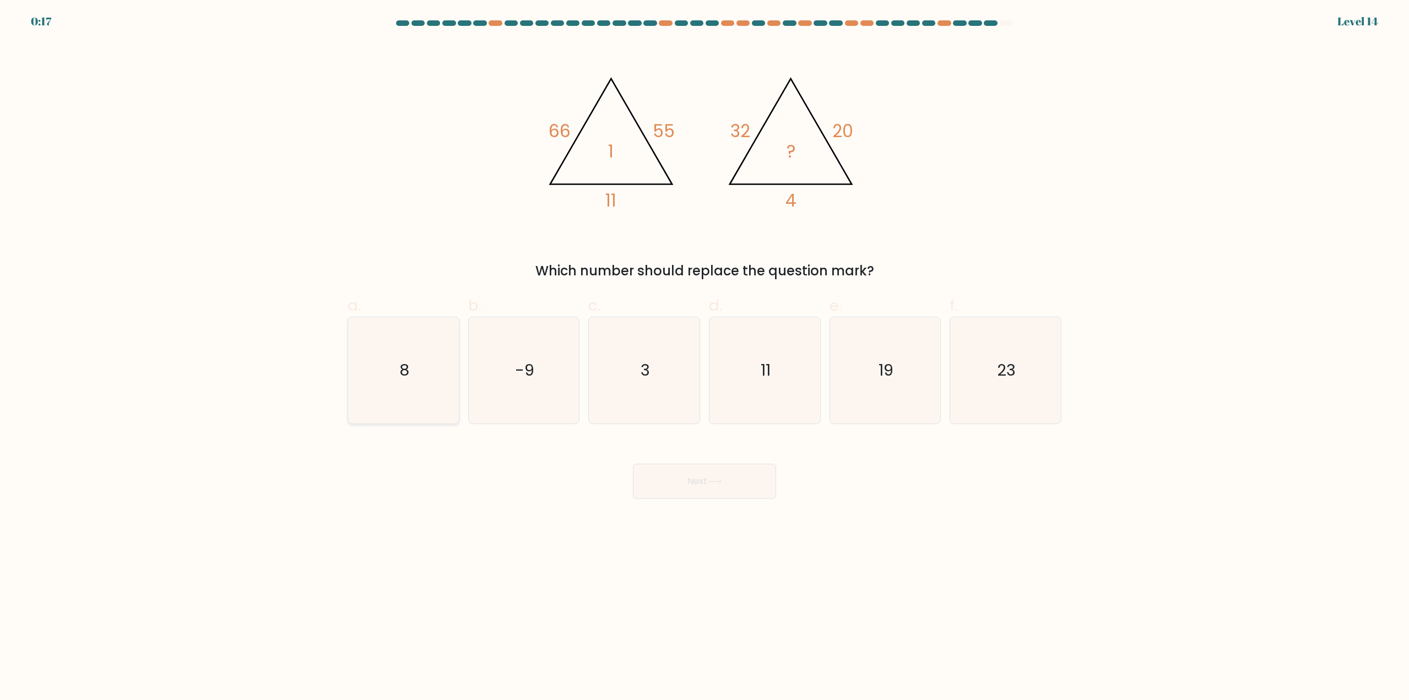
click at [386, 370] on icon "8" at bounding box center [403, 370] width 106 height 106
click at [704, 357] on input "a. 8" at bounding box center [704, 353] width 1 height 7
radio input "true"
click at [682, 489] on button "Next" at bounding box center [704, 481] width 143 height 35
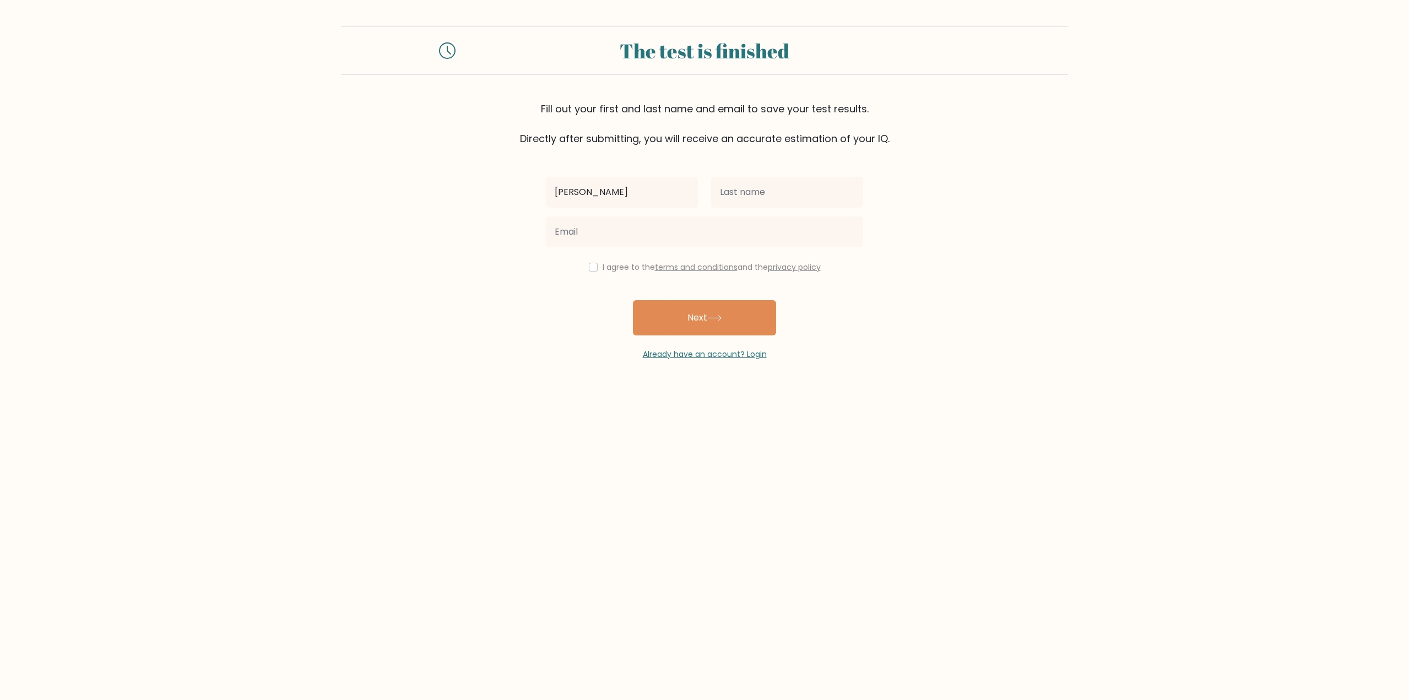
type input "[PERSON_NAME]"
type input "Yavaş"
type input "[EMAIL_ADDRESS][DOMAIN_NAME]"
click at [603, 263] on label "I agree to the terms and conditions and the privacy policy" at bounding box center [712, 267] width 218 height 11
click at [590, 264] on input "checkbox" at bounding box center [593, 267] width 9 height 9
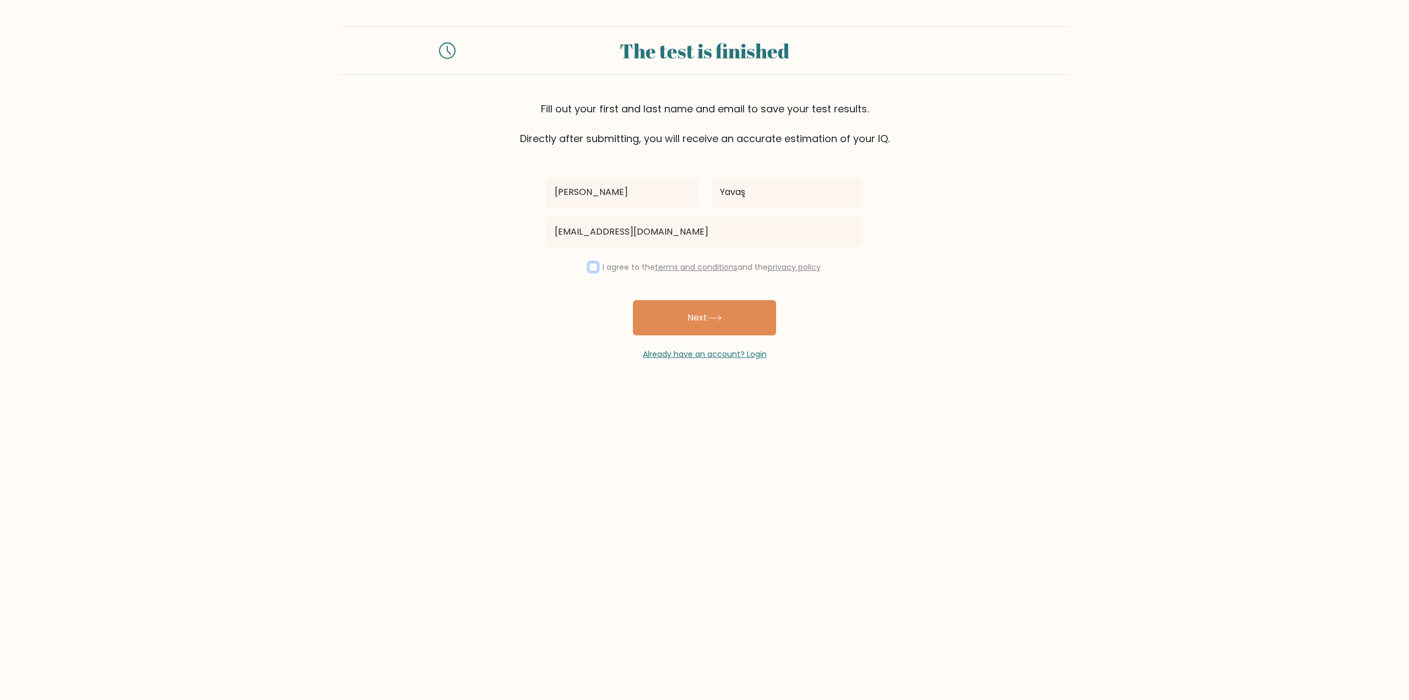
checkbox input "true"
click at [674, 308] on button "Next" at bounding box center [704, 317] width 143 height 35
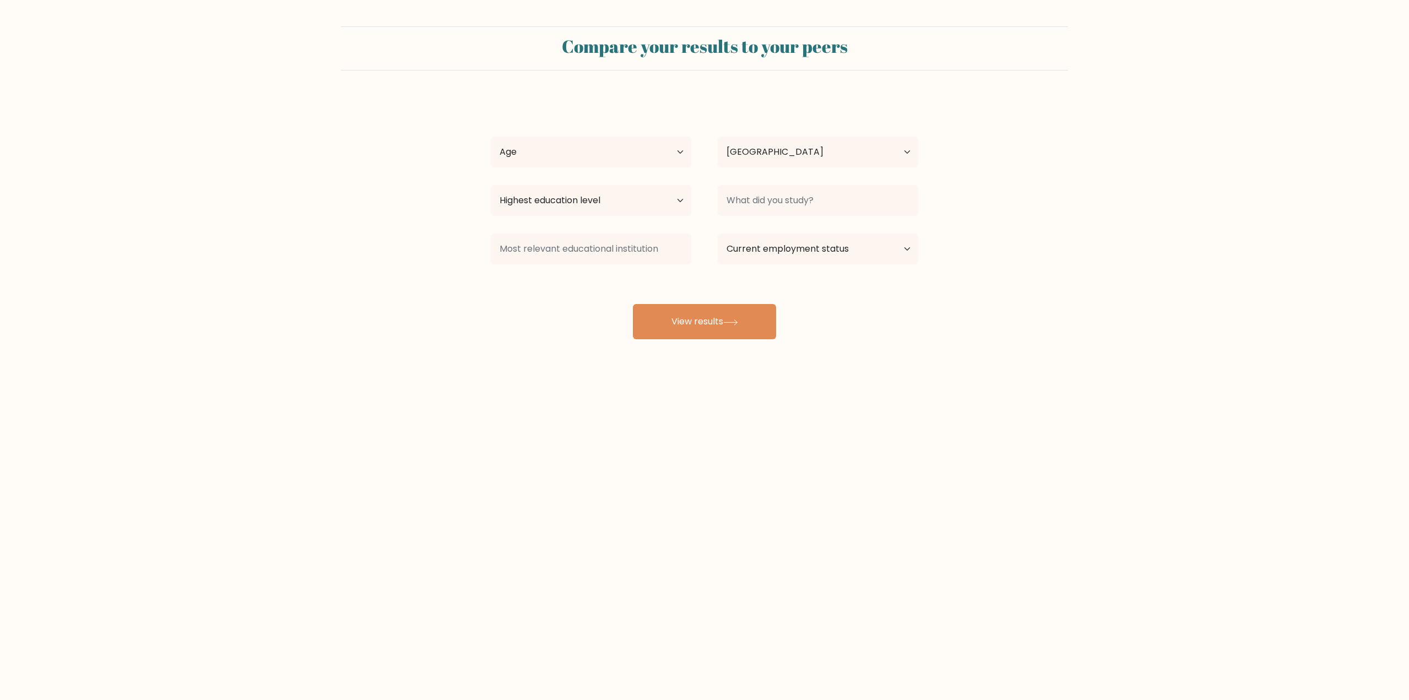
select select "TR"
click at [598, 141] on select "Age Under [DEMOGRAPHIC_DATA] [DEMOGRAPHIC_DATA] [DEMOGRAPHIC_DATA] [DEMOGRAPHIC…" at bounding box center [591, 152] width 200 height 31
select select "25_34"
click at [491, 137] on select "Age Under [DEMOGRAPHIC_DATA] [DEMOGRAPHIC_DATA] [DEMOGRAPHIC_DATA] [DEMOGRAPHIC…" at bounding box center [591, 152] width 200 height 31
click at [772, 158] on select "Country [GEOGRAPHIC_DATA] [GEOGRAPHIC_DATA] [GEOGRAPHIC_DATA] [US_STATE] [GEOGR…" at bounding box center [818, 152] width 200 height 31
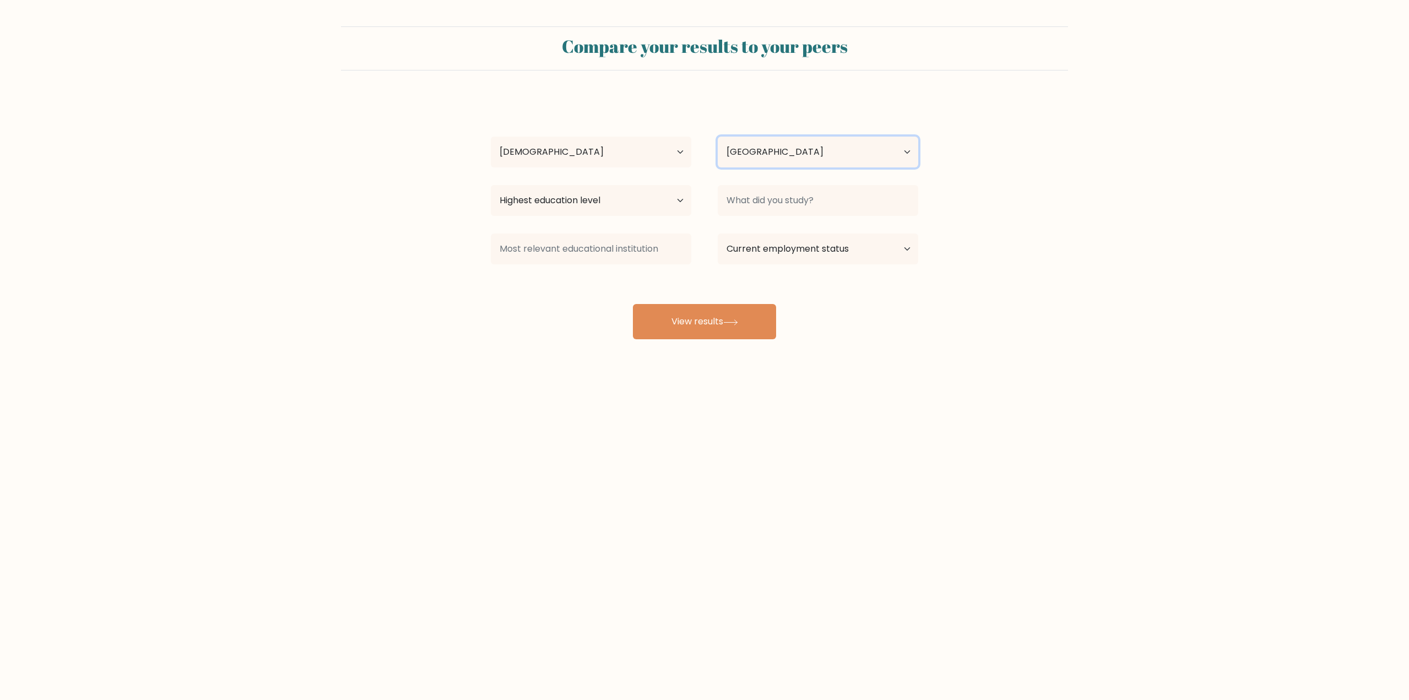
click at [773, 153] on select "Country [GEOGRAPHIC_DATA] [GEOGRAPHIC_DATA] [GEOGRAPHIC_DATA] [US_STATE] [GEOGR…" at bounding box center [818, 152] width 200 height 31
click at [616, 195] on select "Highest education level No schooling Primary Lower Secondary Upper Secondary Oc…" at bounding box center [591, 200] width 200 height 31
click at [536, 195] on select "Highest education level No schooling Primary Lower Secondary Upper Secondary Oc…" at bounding box center [591, 200] width 200 height 31
click at [518, 192] on select "Highest education level No schooling Primary Lower Secondary Upper Secondary Oc…" at bounding box center [591, 200] width 200 height 31
select select "occupation_specific"
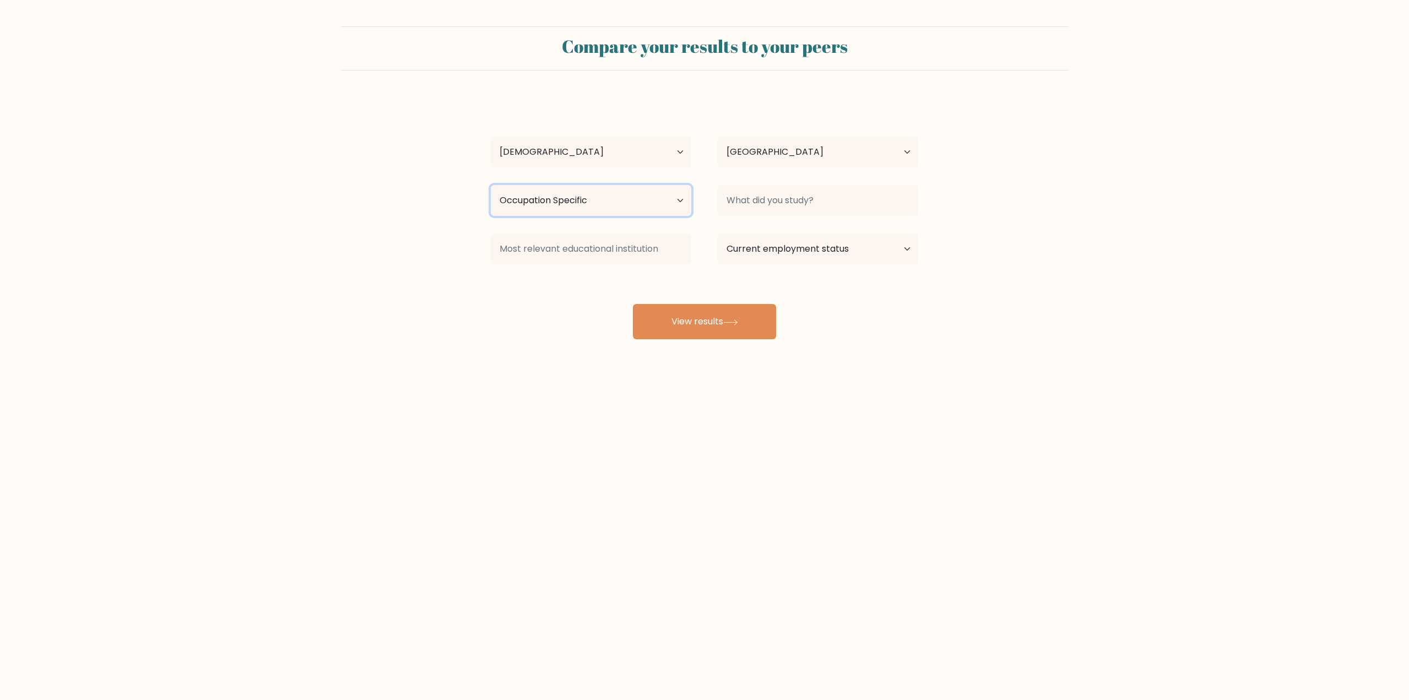
click at [491, 185] on select "Highest education level No schooling Primary Lower Secondary Upper Secondary Oc…" at bounding box center [591, 200] width 200 height 31
click at [840, 207] on input at bounding box center [818, 200] width 200 height 31
click at [833, 207] on input at bounding box center [818, 200] width 200 height 31
click at [624, 251] on input at bounding box center [591, 249] width 200 height 31
click at [762, 254] on select "Current employment status Employed Student Retired Other / prefer not to answer" at bounding box center [818, 249] width 200 height 31
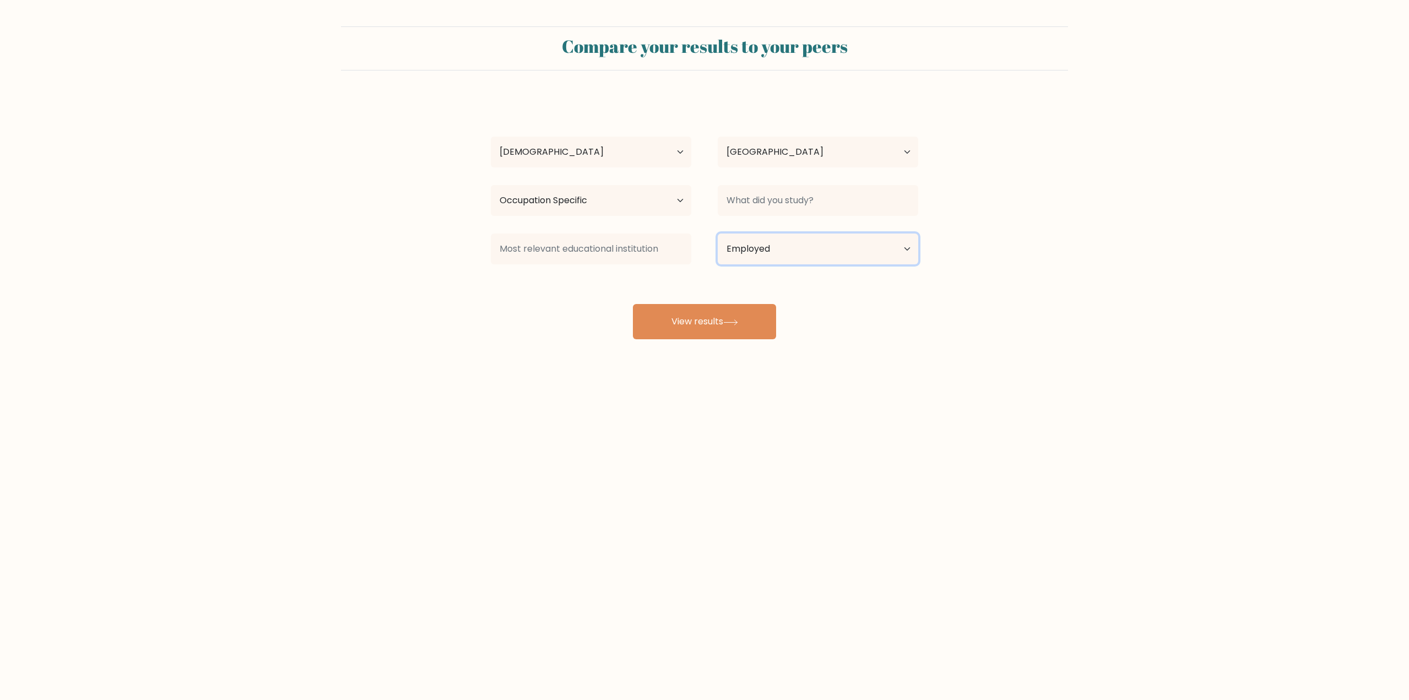
click at [718, 234] on select "Current employment status Employed Student Retired Other / prefer not to answer" at bounding box center [818, 249] width 200 height 31
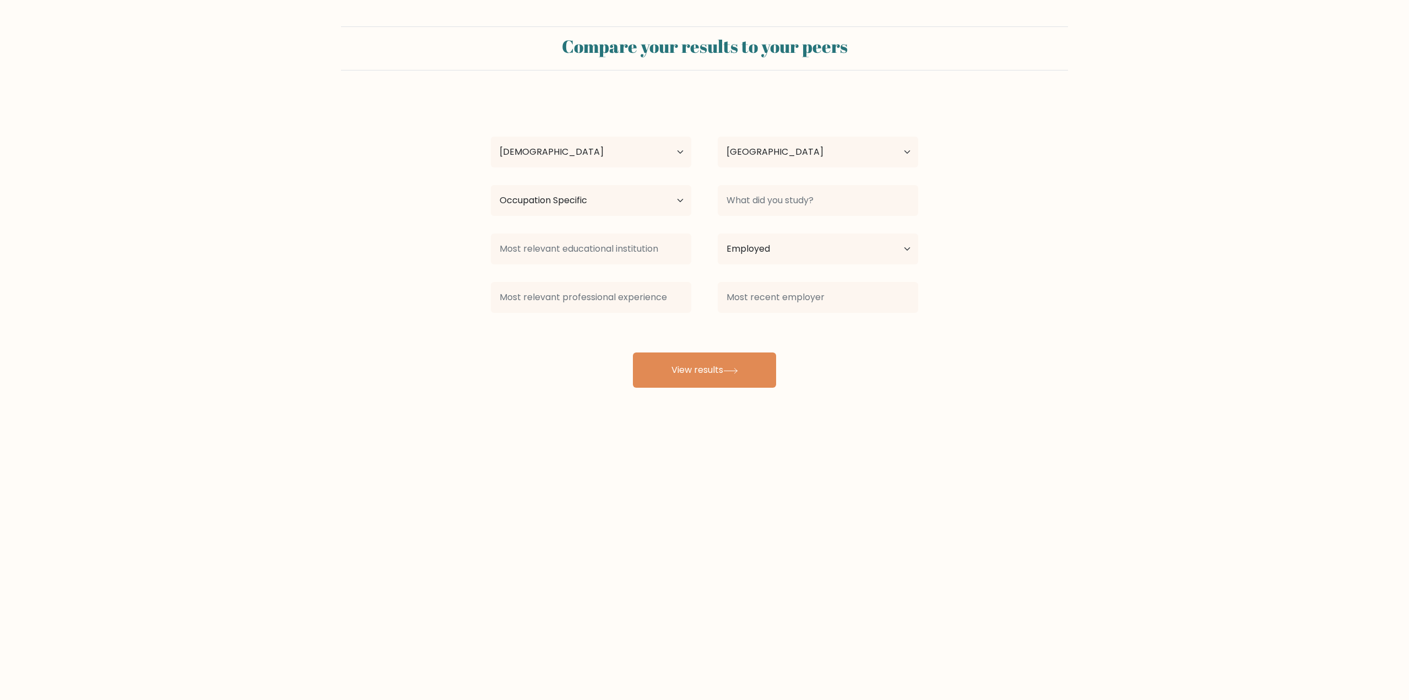
click at [959, 328] on form "Compare your results to your peers Mehmet Can Yavaş Age Under 18 years old 18-2…" at bounding box center [704, 206] width 1409 height 361
click at [832, 261] on select "Current employment status Employed Student Retired Other / prefer not to answer" at bounding box center [818, 249] width 200 height 31
select select "student"
click at [718, 234] on select "Current employment status Employed Student Retired Other / prefer not to answer" at bounding box center [818, 249] width 200 height 31
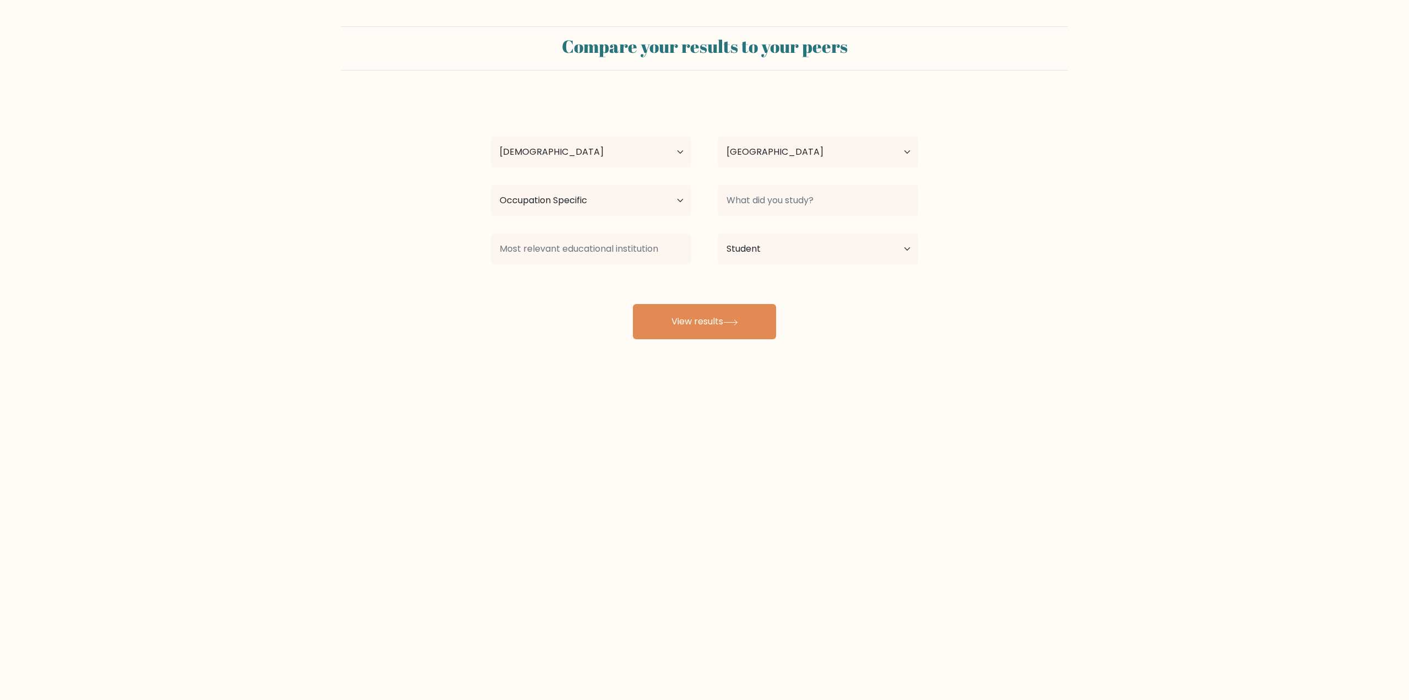
click at [902, 368] on div "Compare your results to your peers Mehmet Can Yavaş Age Under 18 years old 18-2…" at bounding box center [704, 208] width 1409 height 417
click at [797, 208] on input at bounding box center [818, 200] width 200 height 31
click at [810, 197] on input at bounding box center [818, 200] width 200 height 31
paste input "political science and public administration"
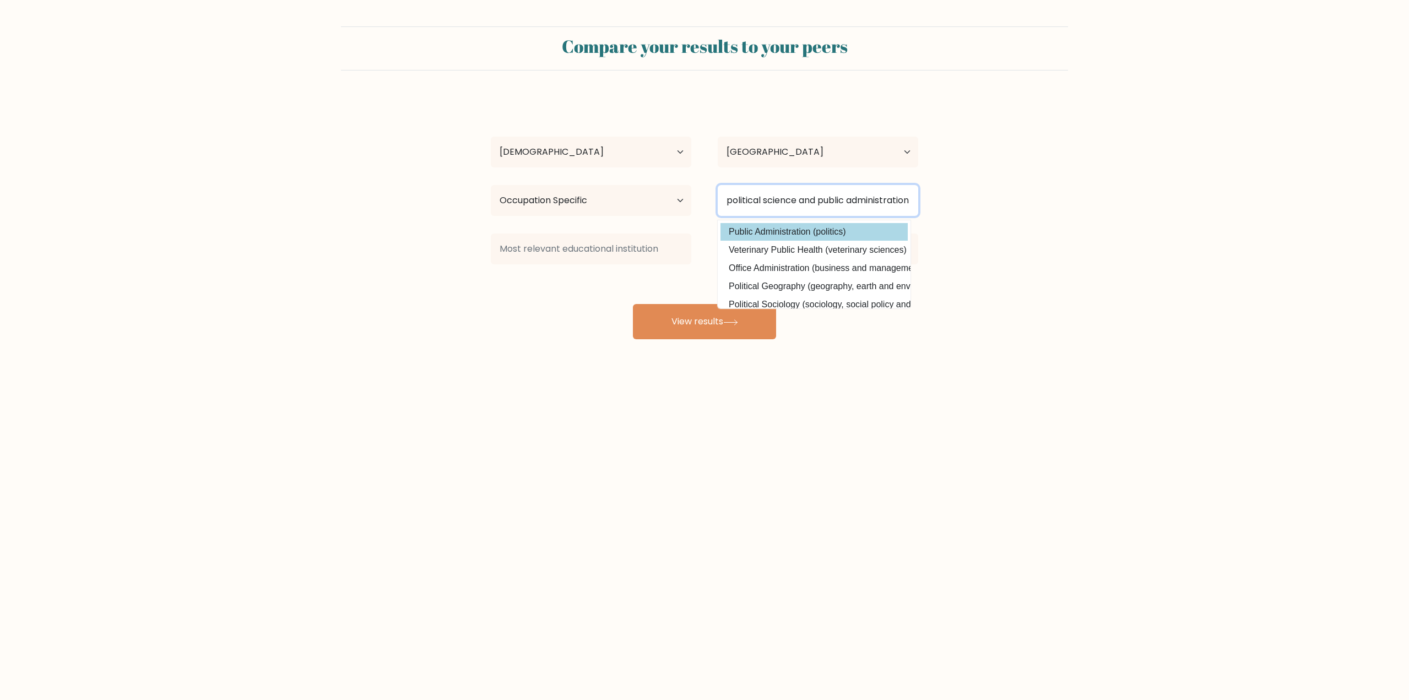
type input "political science and public administration"
click at [842, 232] on div "Mehmet Can Yavaş Age Under 18 years old 18-24 years old 25-34 years old 35-44 y…" at bounding box center [704, 218] width 441 height 242
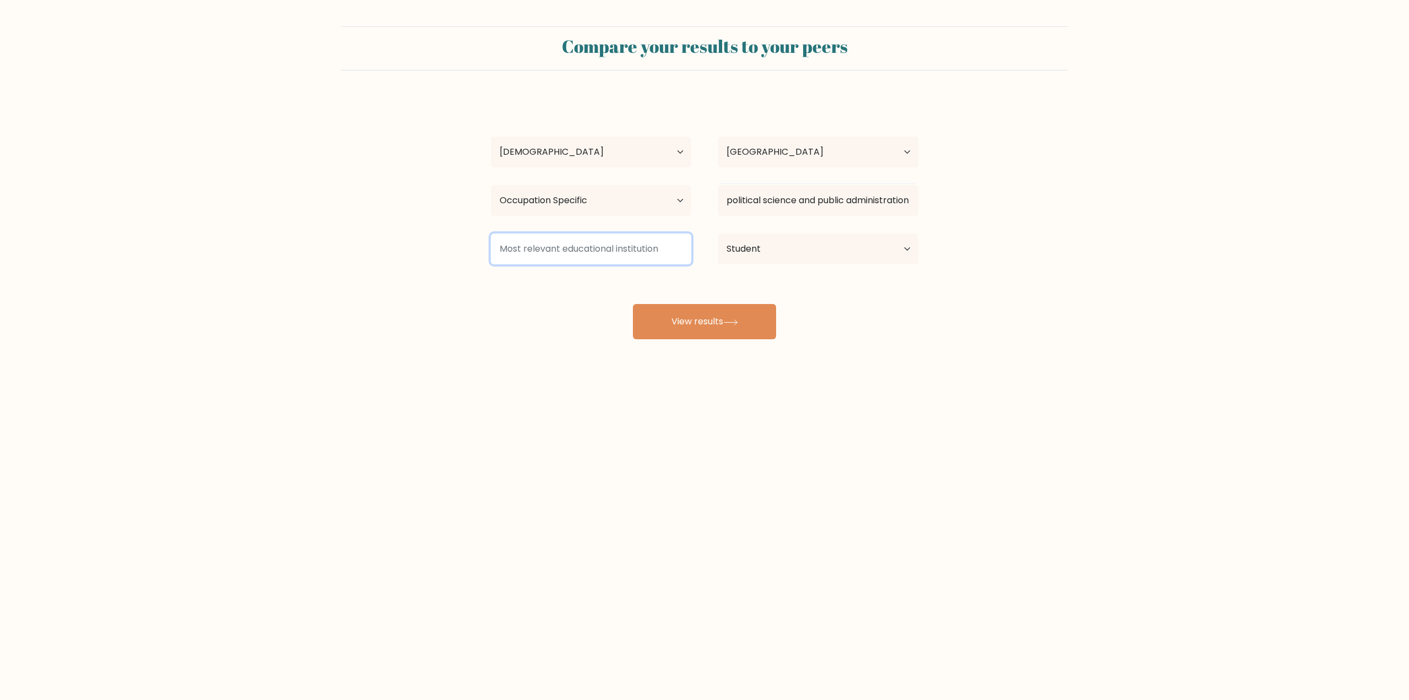
click at [574, 257] on input at bounding box center [591, 249] width 200 height 31
click at [572, 254] on input at bounding box center [591, 249] width 200 height 31
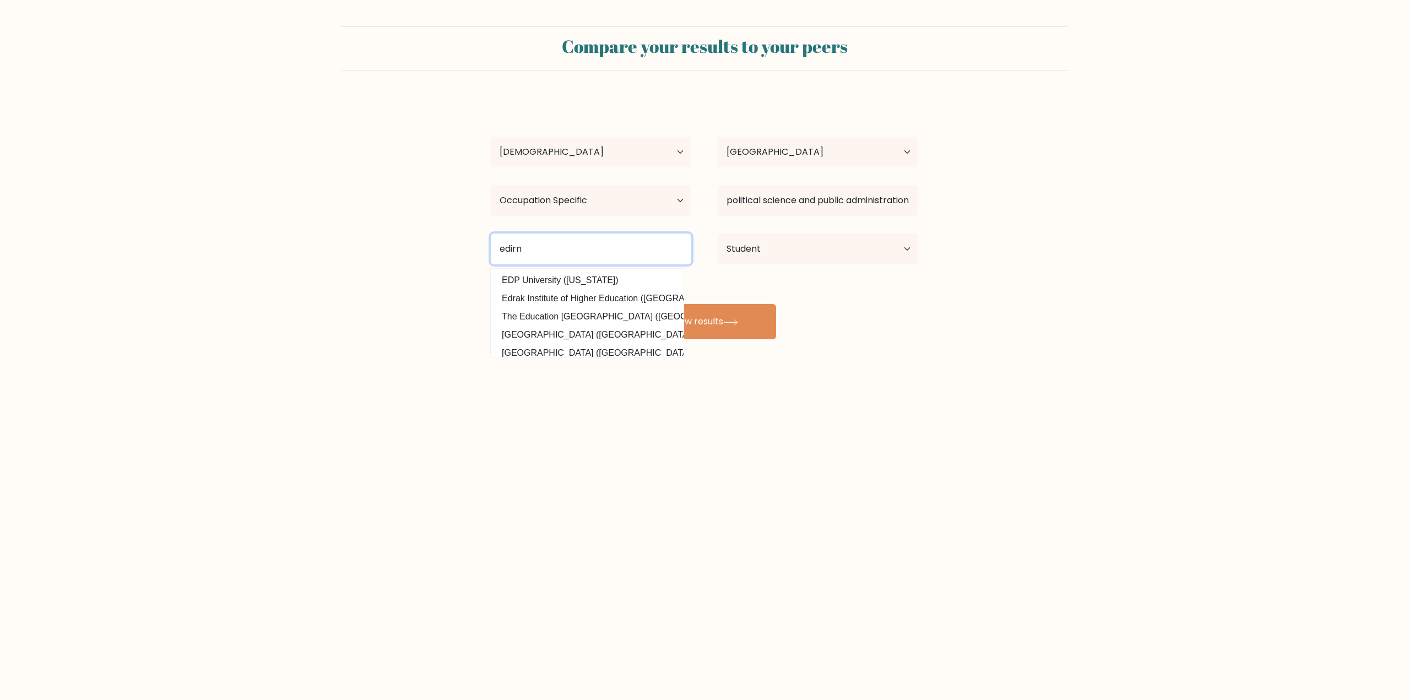
type input "edirne"
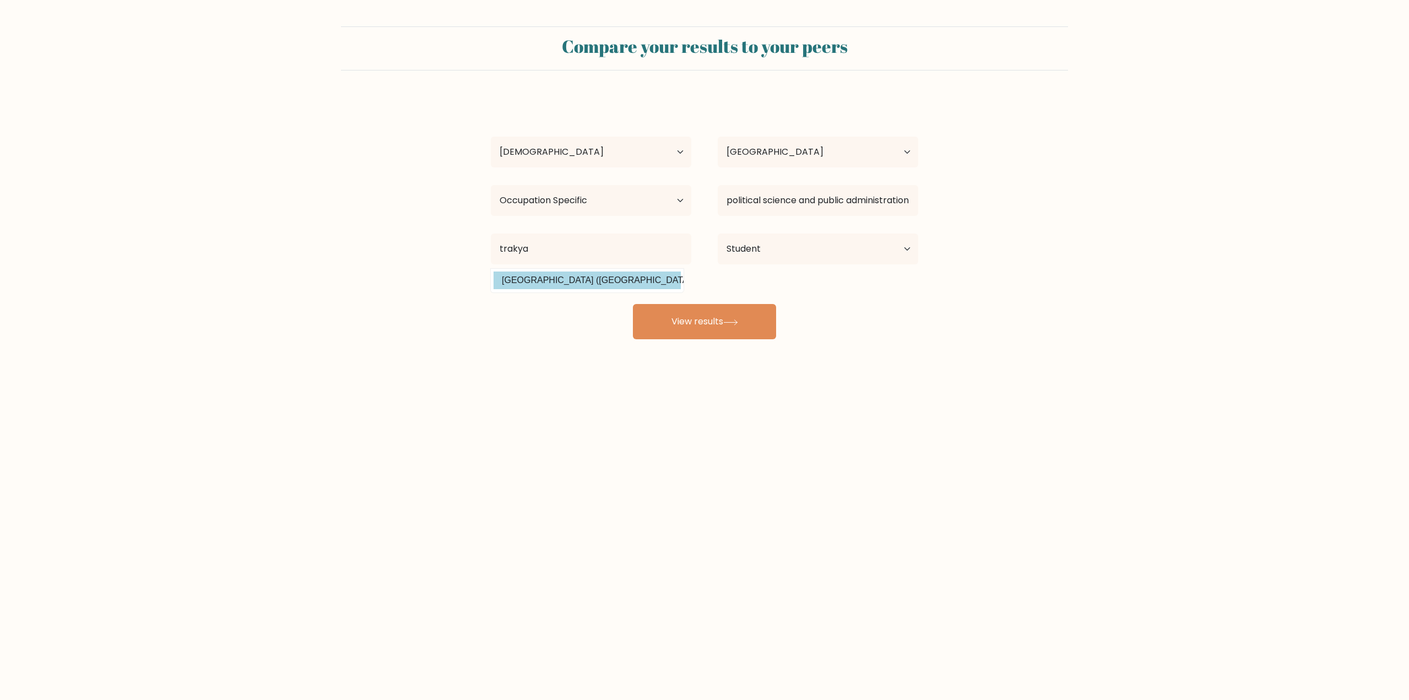
click at [576, 285] on option "Trakya Üniversitesi (Turkey)" at bounding box center [586, 281] width 187 height 18
type input "[GEOGRAPHIC_DATA]"
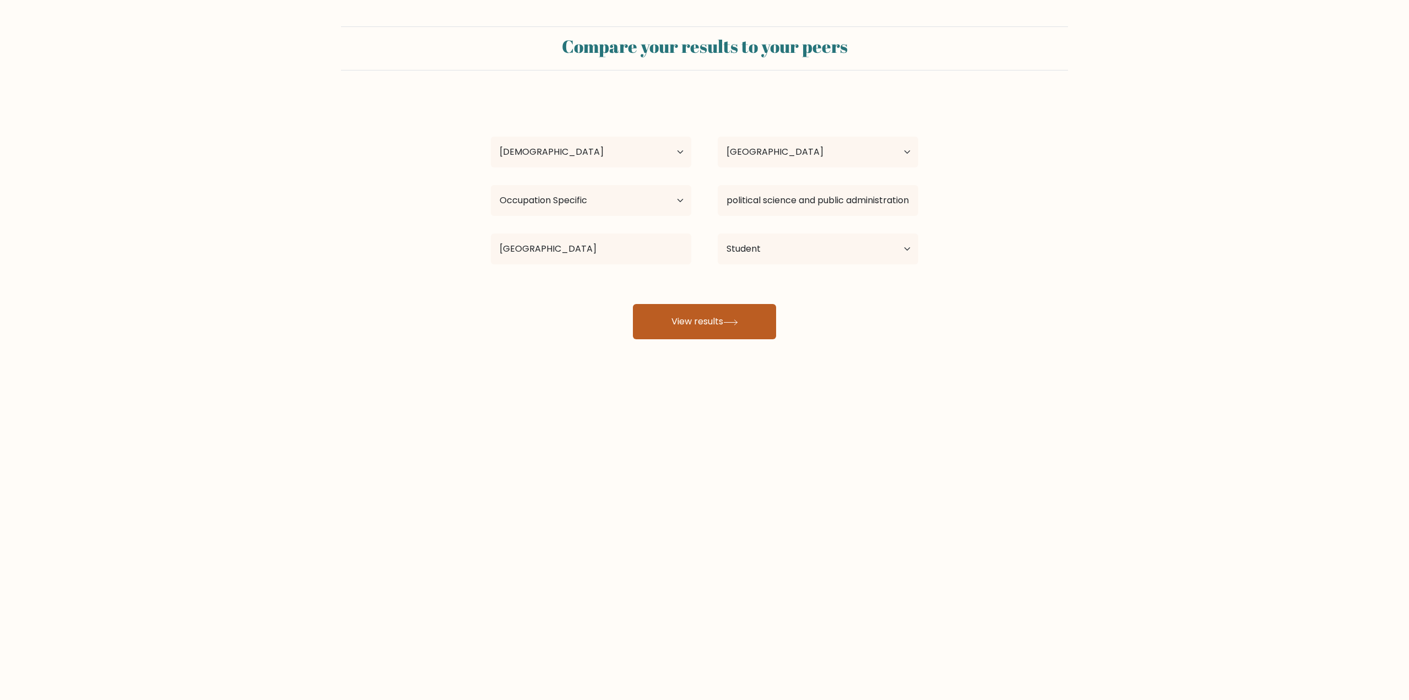
click at [654, 328] on button "View results" at bounding box center [704, 321] width 143 height 35
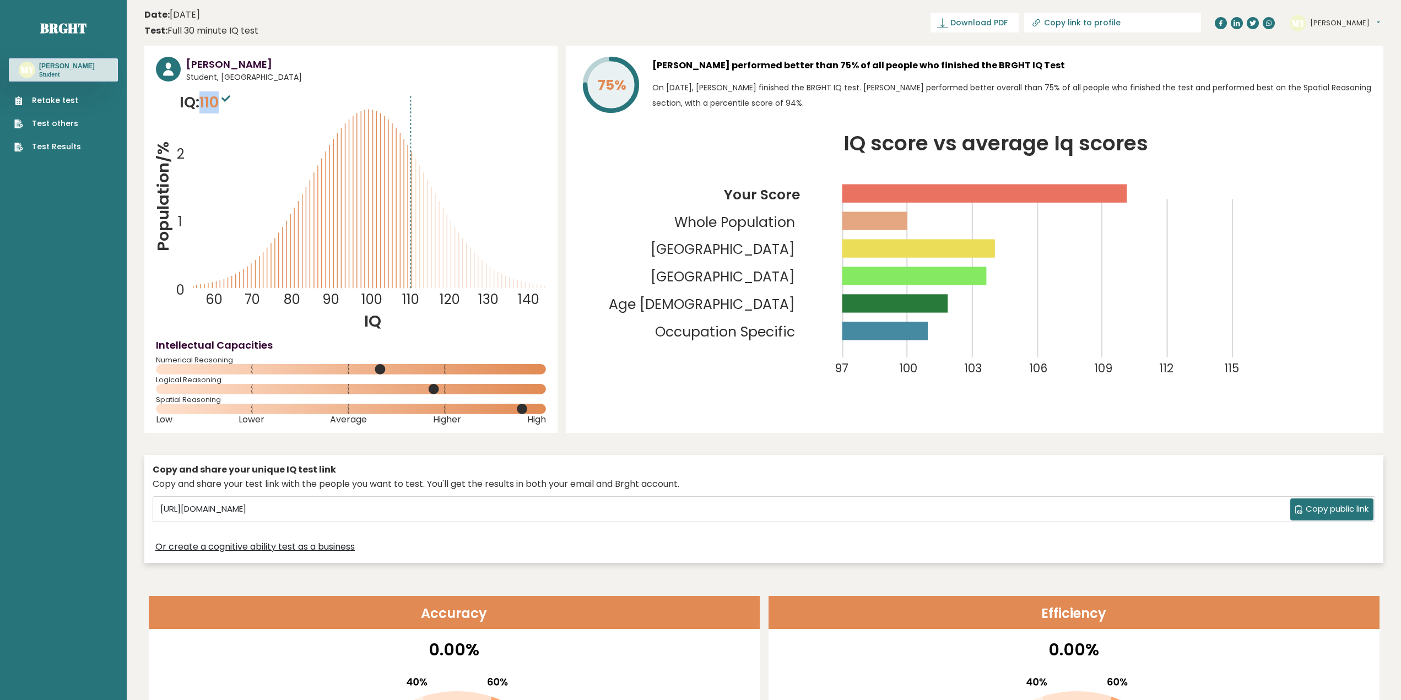
drag, startPoint x: 224, startPoint y: 99, endPoint x: 202, endPoint y: 99, distance: 21.5
click at [202, 99] on p "IQ: 110" at bounding box center [206, 102] width 53 height 22
click at [150, 254] on div "[PERSON_NAME] Student, [GEOGRAPHIC_DATA] IQ: 110 Population/% IQ 0 1 2 60 70 80…" at bounding box center [350, 239] width 413 height 387
